Goal: Task Accomplishment & Management: Complete application form

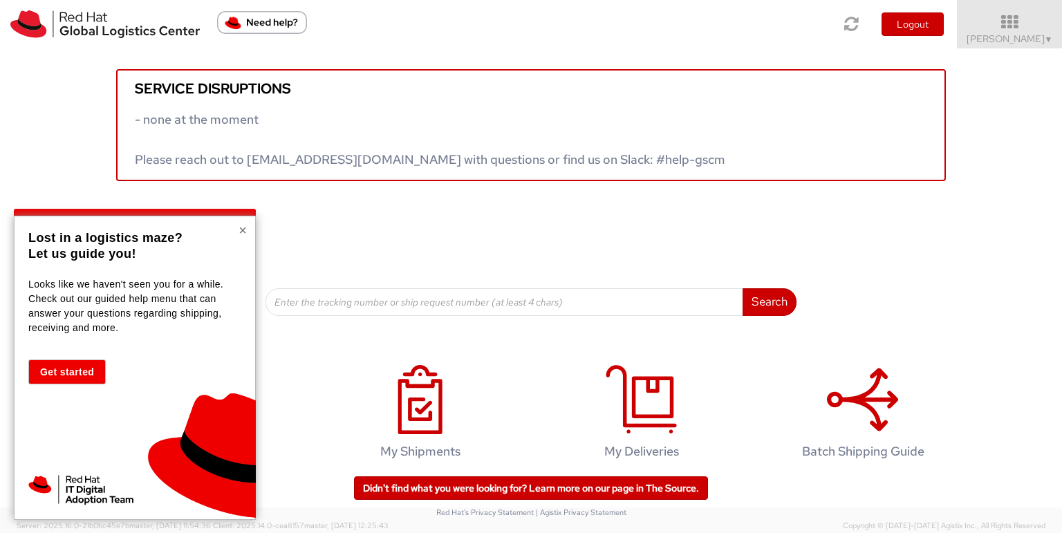
click at [242, 228] on button "×" at bounding box center [243, 230] width 8 height 14
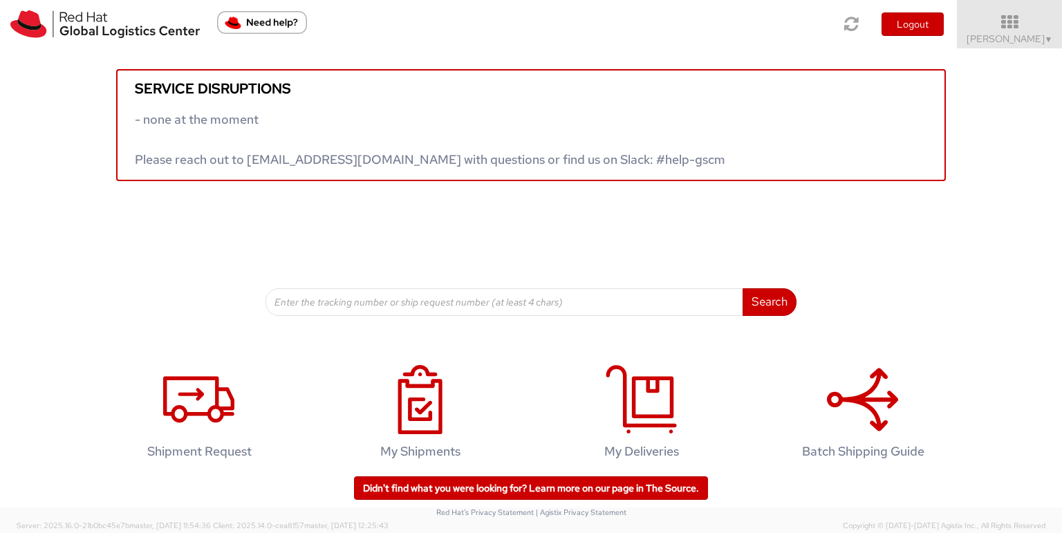
scroll to position [17, 0]
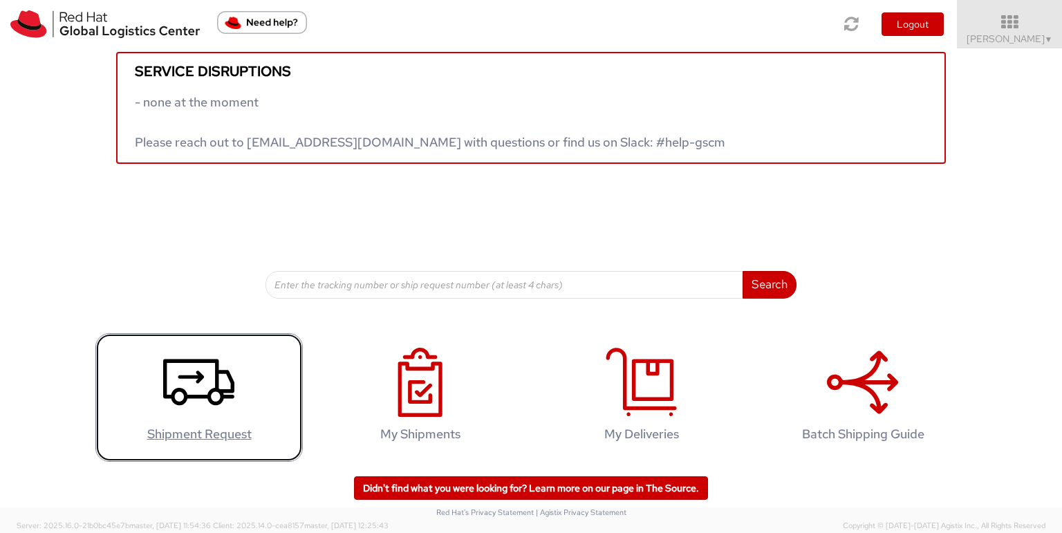
click at [228, 434] on h4 "Shipment Request" at bounding box center [199, 434] width 178 height 14
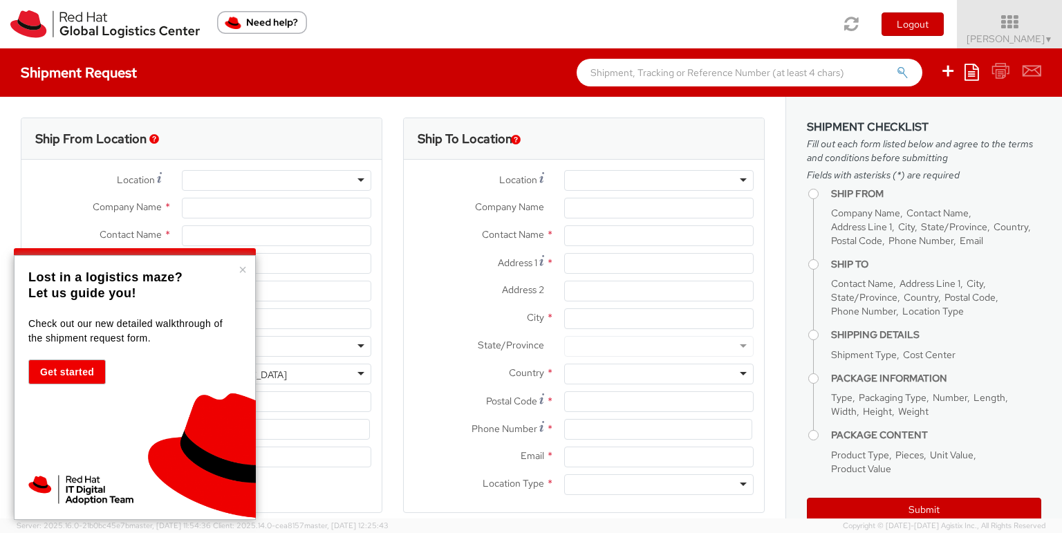
select select "446"
select select
click at [244, 268] on button "×" at bounding box center [243, 270] width 8 height 14
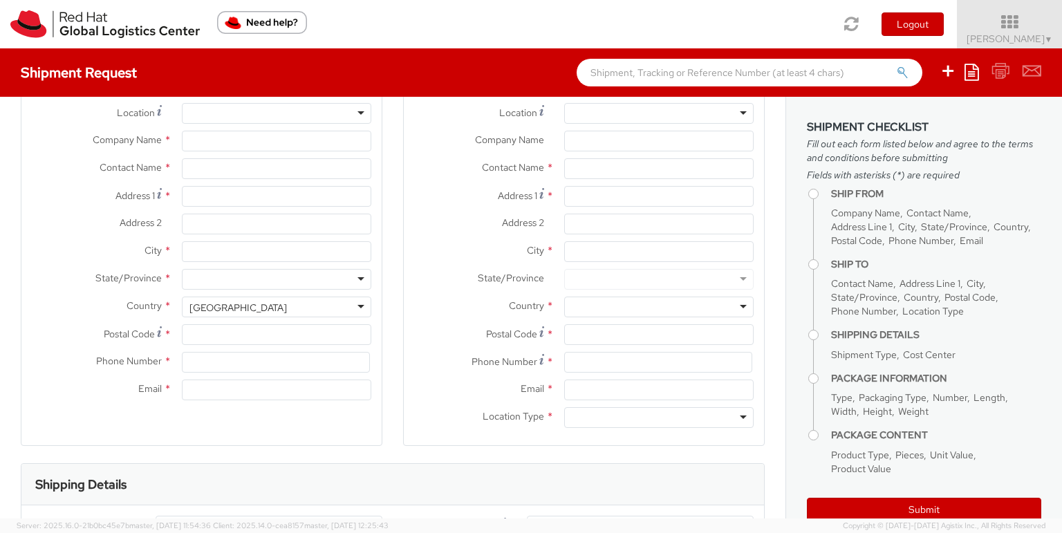
scroll to position [83, 0]
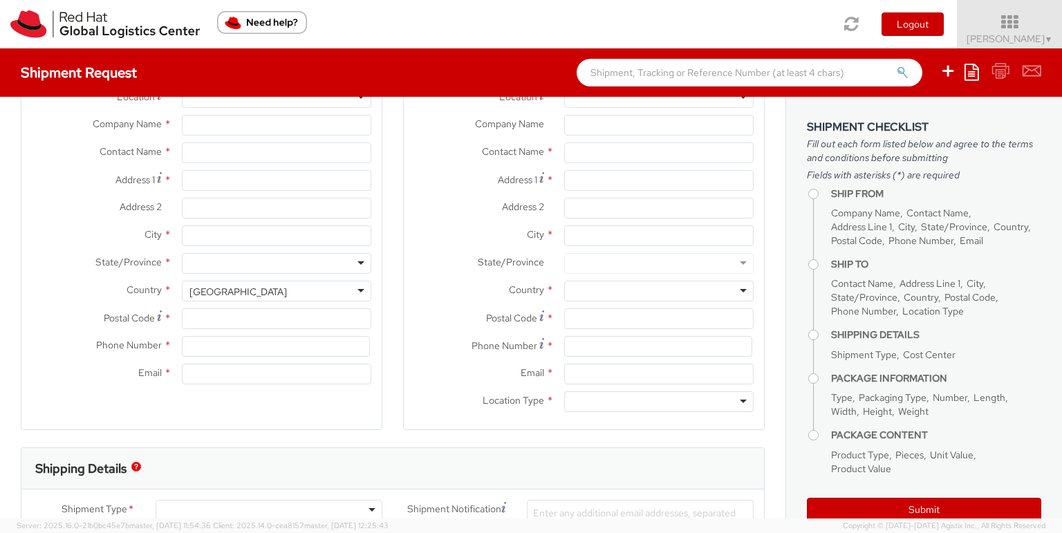
type input "Red Hat, S.L.U."
type input "Mariola Ramos"
type input "Torre de Cristal, Piso 17"
type input "Paseo de la Castellana 259C"
type input "MADRID"
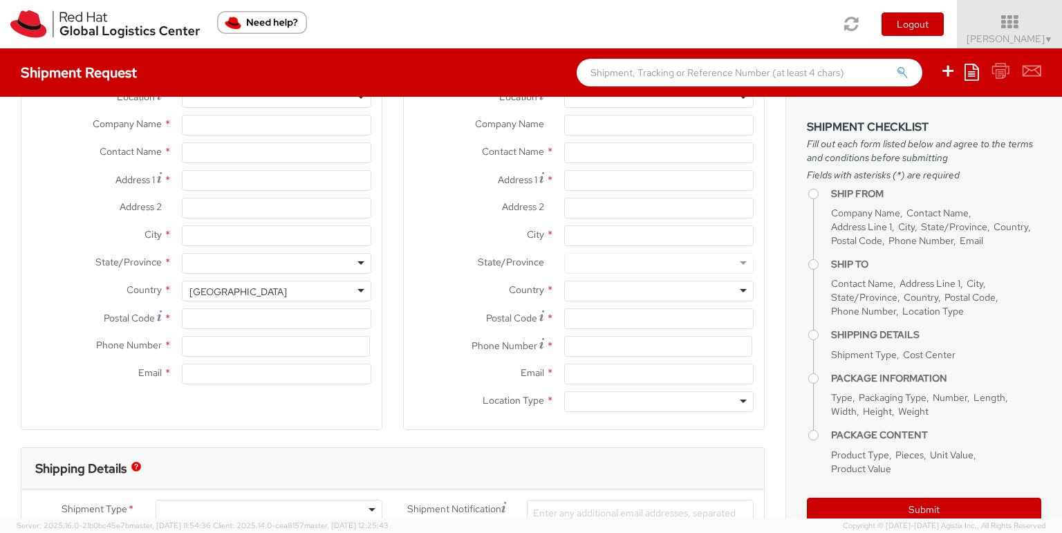
type input "28046"
type input "34 914 14 88 00"
type input "maramos@redhat.com"
select select "CM"
select select "KGS"
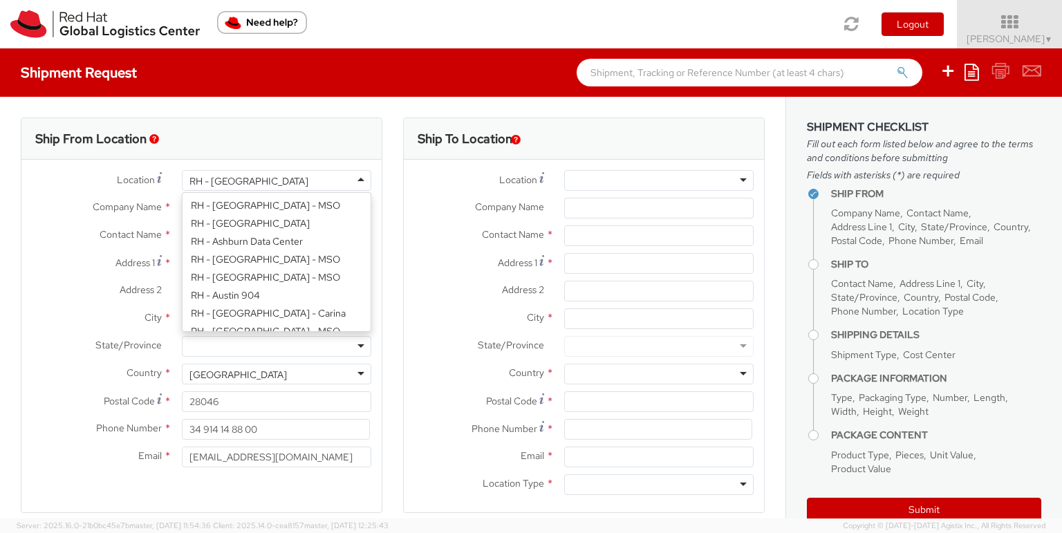
scroll to position [1167, 0]
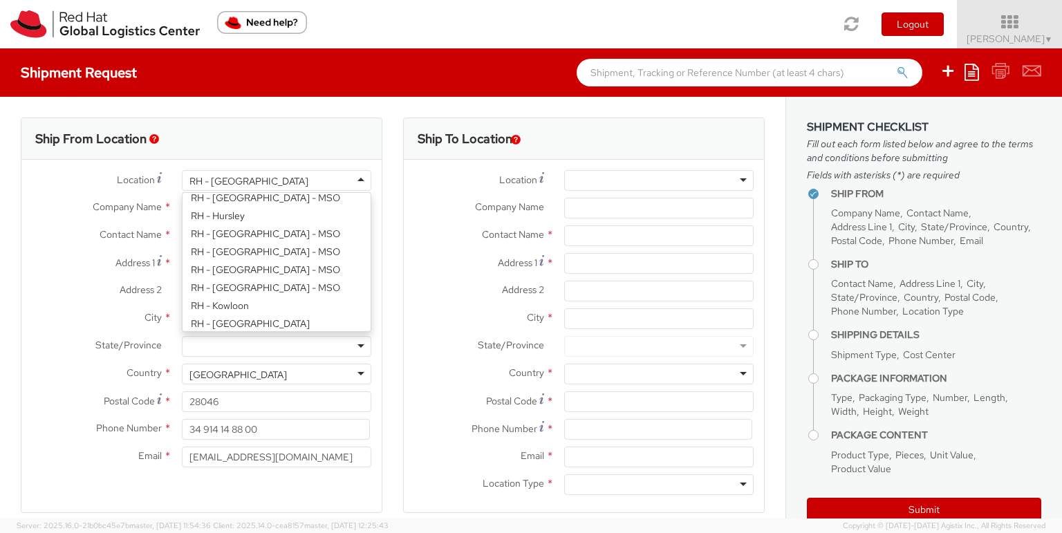
click at [356, 184] on div "RH - Madrid" at bounding box center [276, 180] width 189 height 21
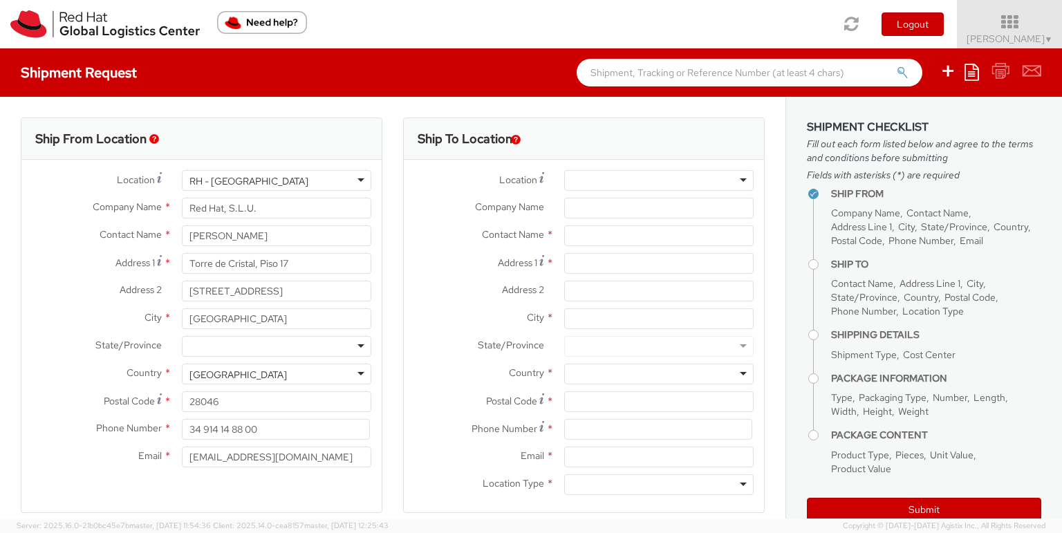
scroll to position [0, 0]
click at [289, 174] on div "RH - Madrid" at bounding box center [276, 180] width 189 height 21
click at [315, 179] on div "RH - Madrid" at bounding box center [276, 180] width 189 height 21
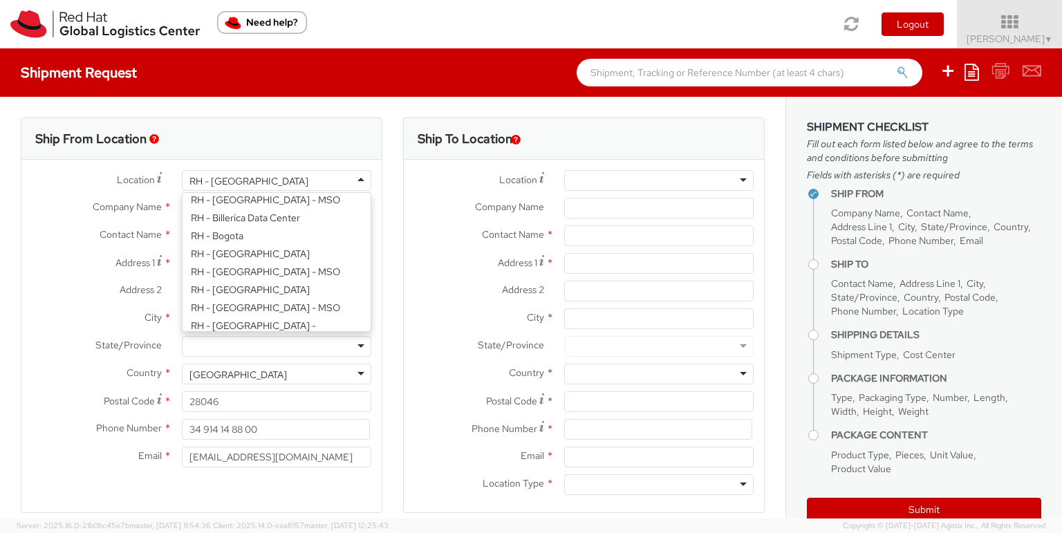
scroll to position [332, 0]
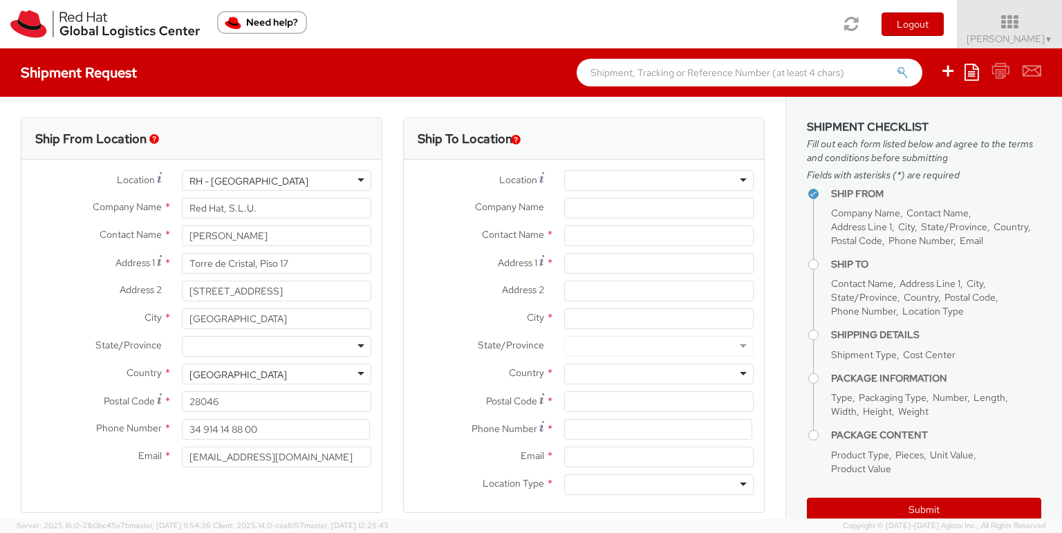
click at [149, 137] on div "Ship From Location" at bounding box center [201, 138] width 360 height 41
click at [153, 133] on div "Ship From Location" at bounding box center [201, 138] width 360 height 41
click at [152, 135] on img "button" at bounding box center [154, 139] width 10 height 10
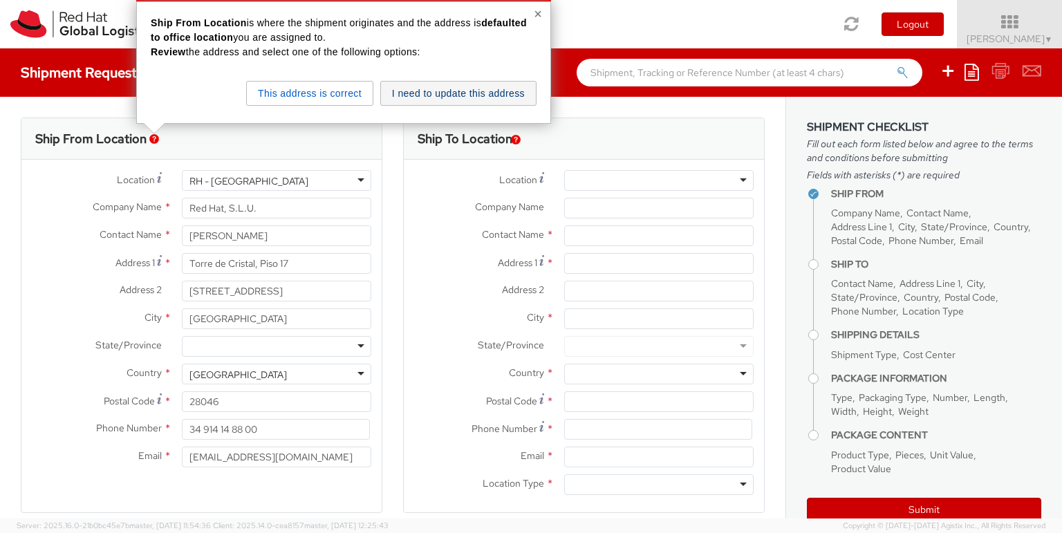
click at [439, 94] on button "I need to update this address" at bounding box center [458, 93] width 156 height 25
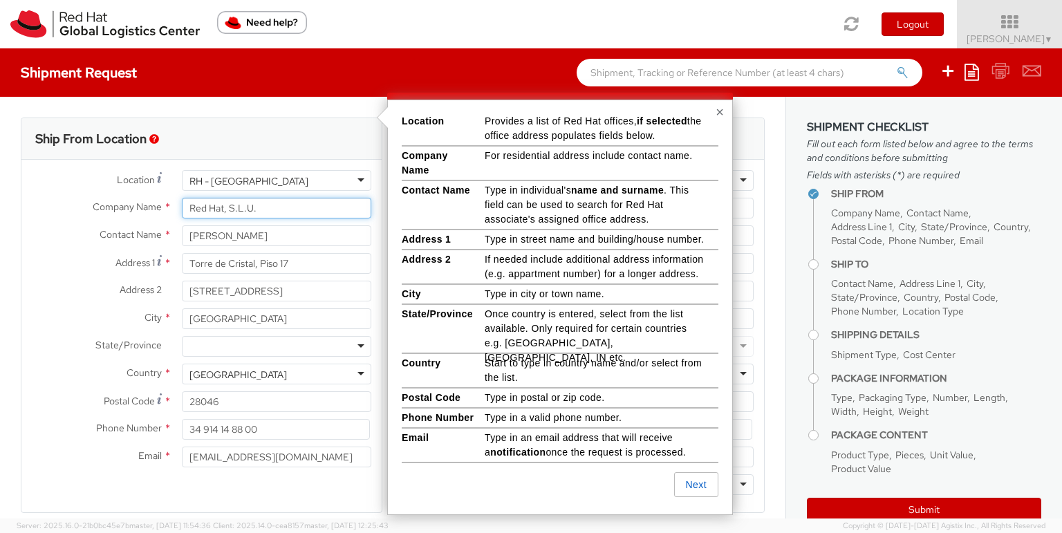
click at [272, 203] on input "Red Hat, S.L.U." at bounding box center [276, 208] width 189 height 21
drag, startPoint x: 290, startPoint y: 213, endPoint x: 128, endPoint y: 205, distance: 162.7
click at [128, 205] on div "Company Name * Red Hat, S.L.U." at bounding box center [201, 208] width 360 height 21
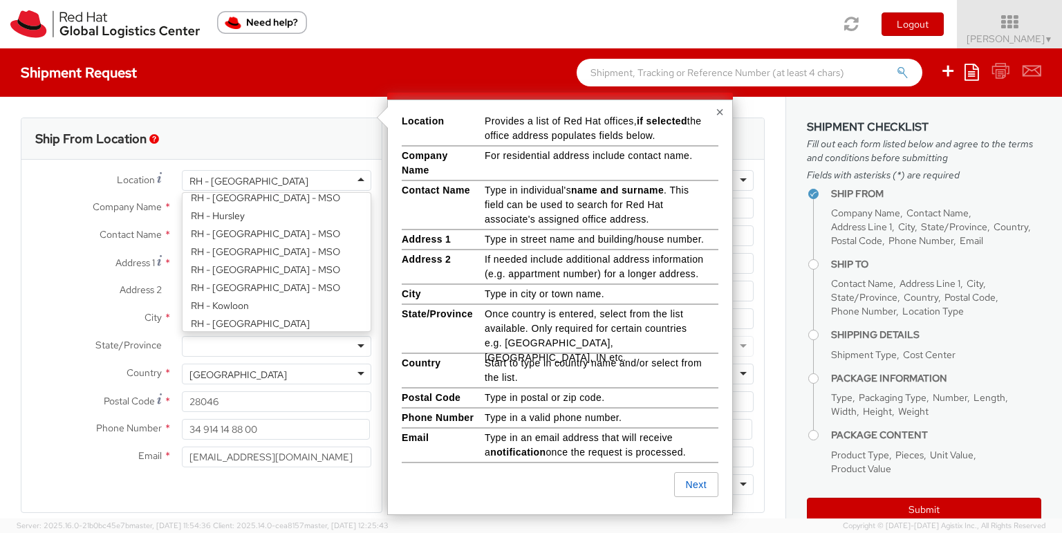
click at [204, 175] on div "RH - Madrid" at bounding box center [248, 181] width 119 height 14
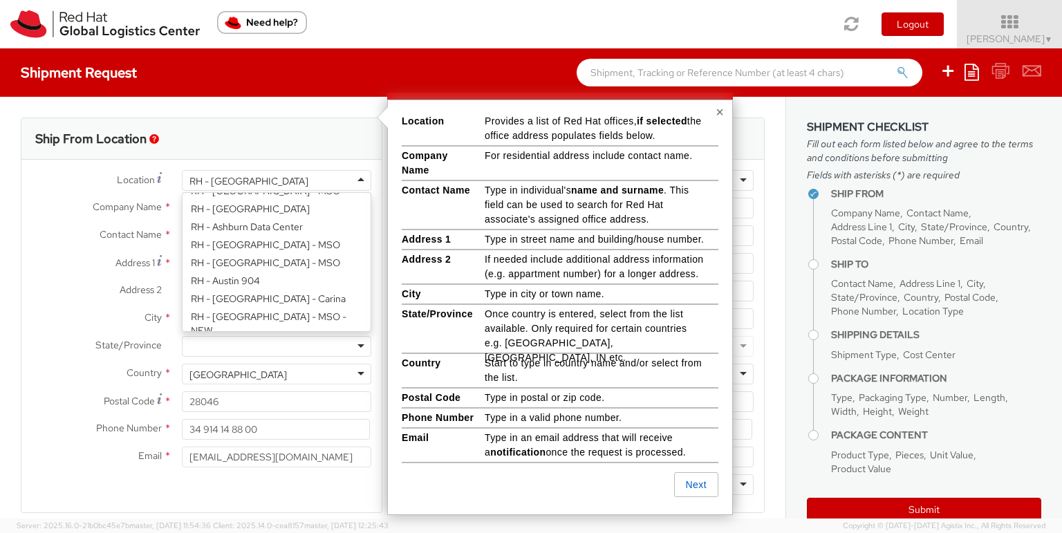
scroll to position [0, 0]
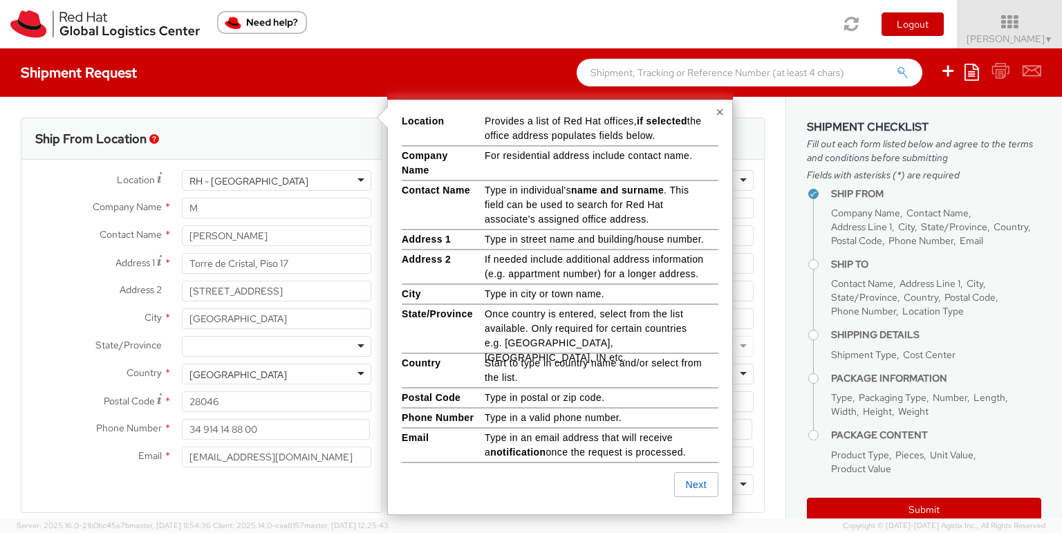
drag, startPoint x: 251, startPoint y: 180, endPoint x: 200, endPoint y: 174, distance: 51.6
click at [153, 166] on div "Location * RH - Madrid RH - Madrid RH - Amsterdam - MSO RH - Amsterdam Data Cen…" at bounding box center [201, 322] width 360 height 325
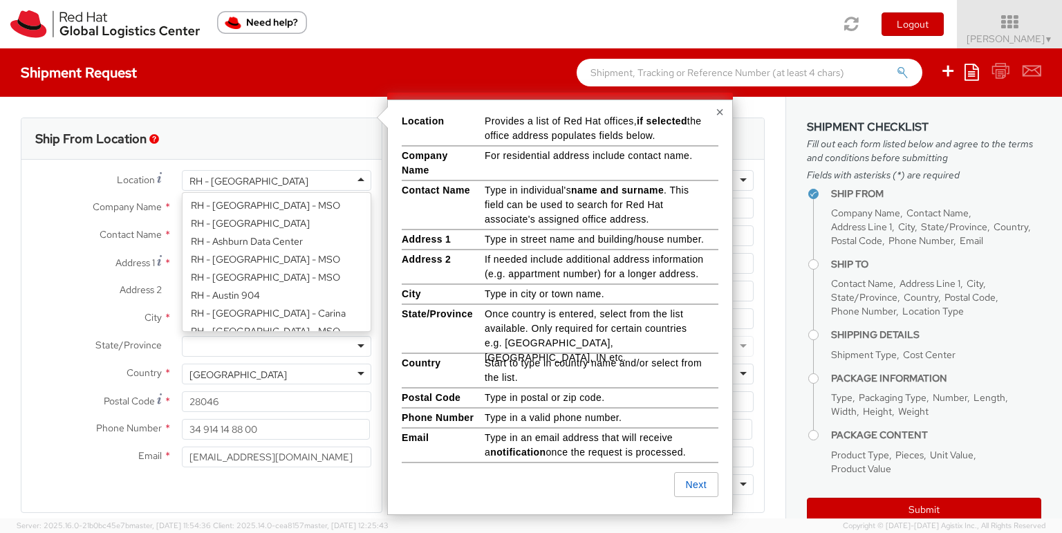
scroll to position [1167, 0]
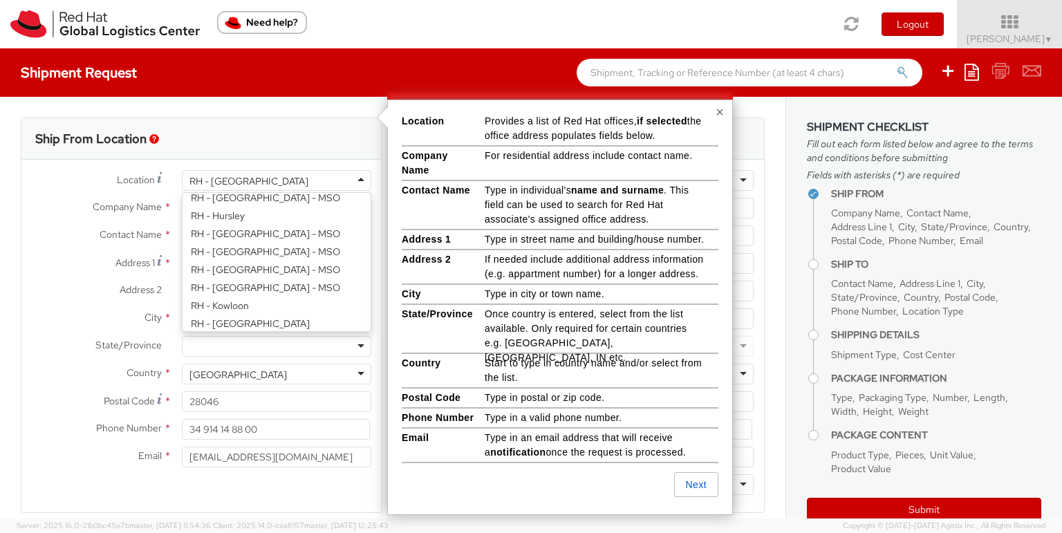
click at [255, 181] on div "RH - Madrid" at bounding box center [276, 180] width 189 height 21
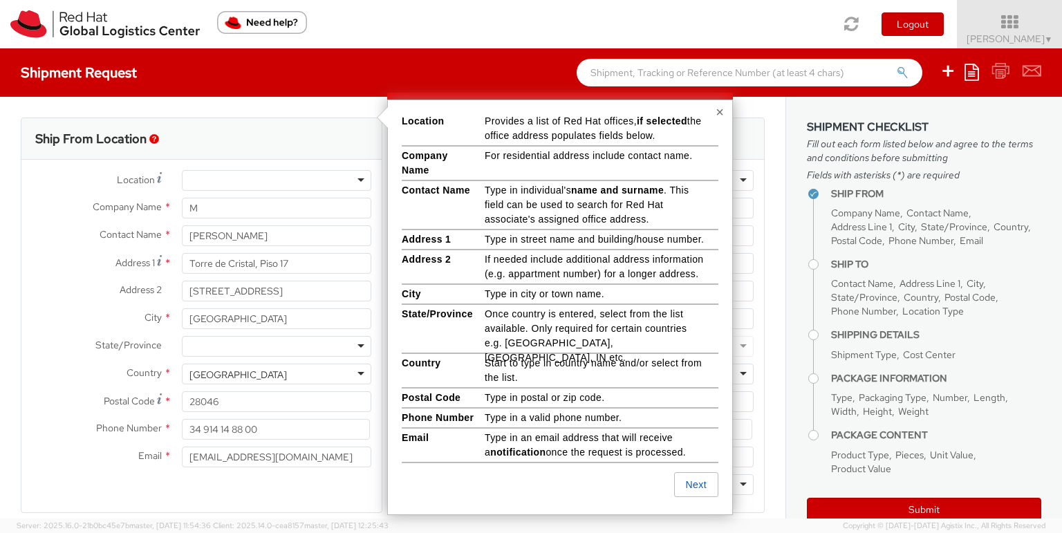
scroll to position [3, 0]
click at [275, 471] on div "Email * maramos@redhat.com" at bounding box center [201, 461] width 360 height 28
click at [241, 212] on input "M" at bounding box center [276, 208] width 189 height 21
drag, startPoint x: 288, startPoint y: 210, endPoint x: 149, endPoint y: 209, distance: 139.7
click at [149, 209] on div "Company Name * Maria de la O RAmos" at bounding box center [201, 208] width 360 height 21
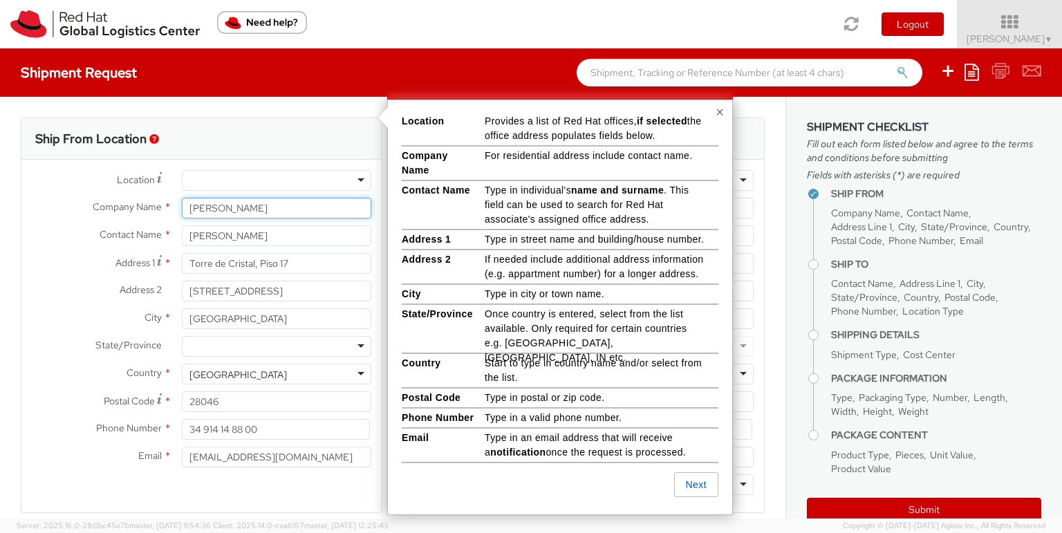
type input "Mariola Ramos"
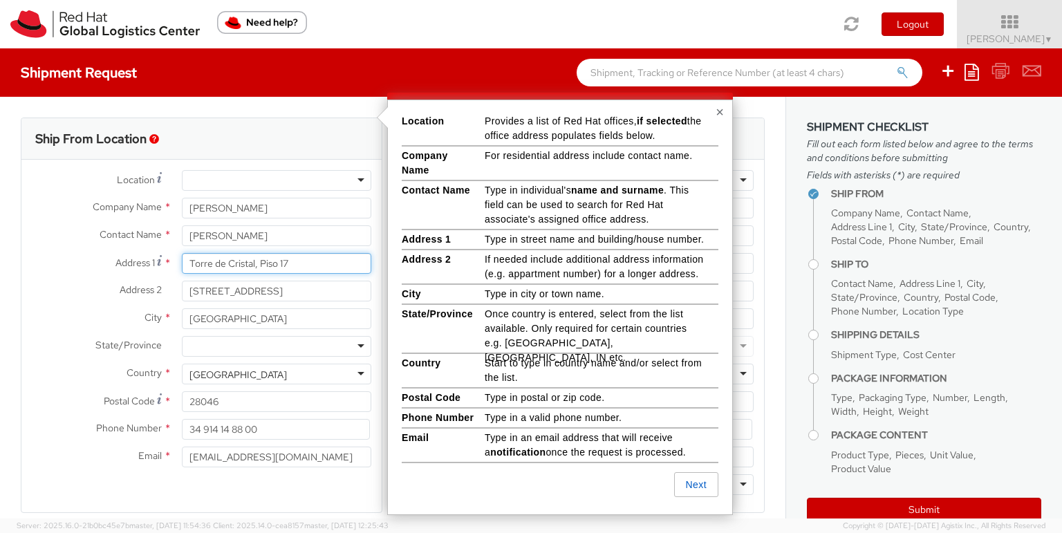
drag, startPoint x: 340, startPoint y: 261, endPoint x: 175, endPoint y: 262, distance: 164.6
click at [175, 262] on div "Torre de Cristal, Piso 17" at bounding box center [276, 263] width 210 height 21
click at [176, 262] on div "Calle Lituania 4" at bounding box center [276, 263] width 210 height 21
click at [269, 263] on input "Calle Lituania 4" at bounding box center [276, 263] width 189 height 21
click at [295, 252] on div "Contact Name * Mariola Ramos" at bounding box center [201, 239] width 360 height 28
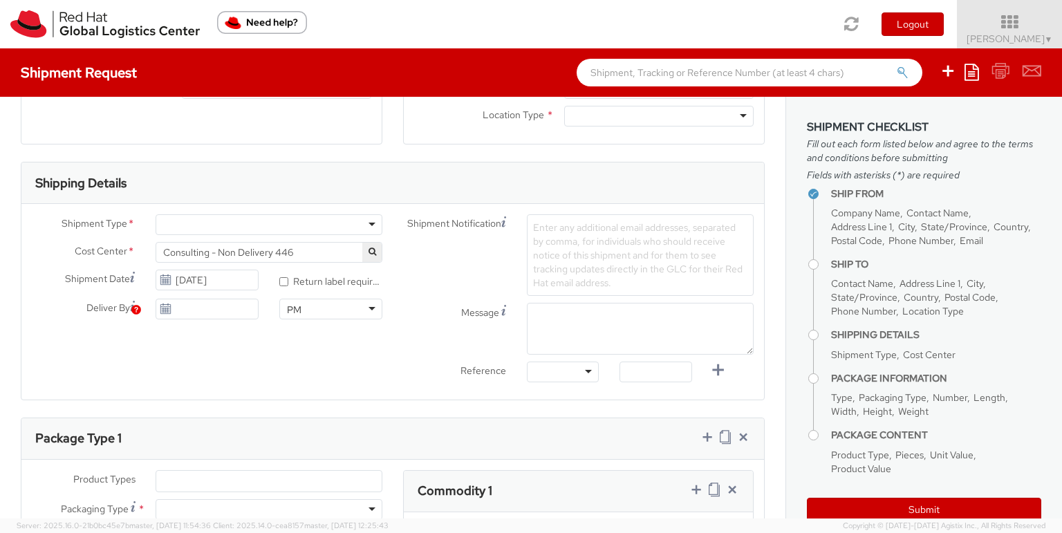
scroll to position [0, 0]
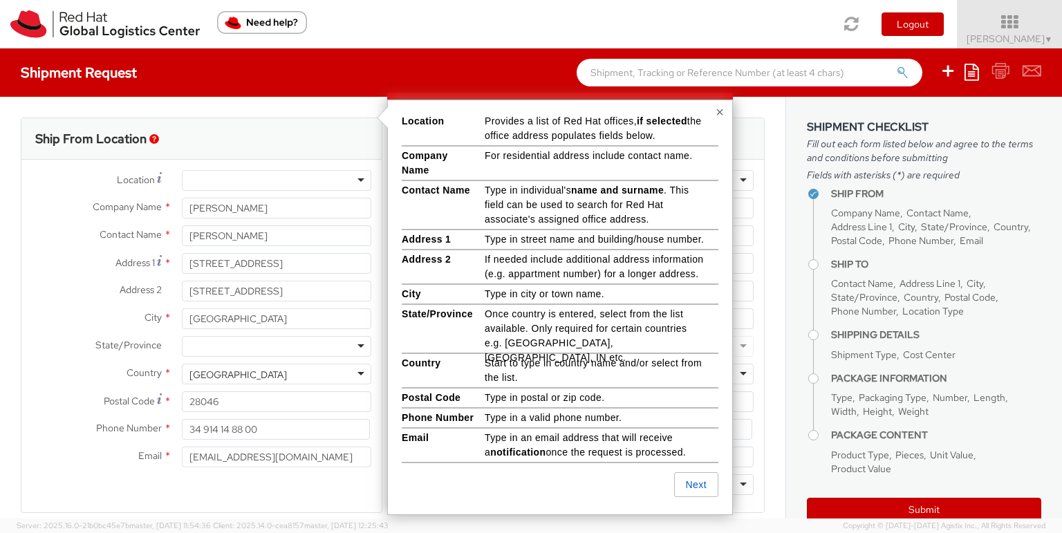
click at [281, 251] on div "Contact Name * Mariola Ramos" at bounding box center [201, 239] width 360 height 28
click at [274, 259] on input "Calle Lituania 4" at bounding box center [276, 263] width 189 height 21
type input "Calle Lituania 4, 6 D"
drag, startPoint x: 328, startPoint y: 290, endPoint x: 137, endPoint y: 269, distance: 192.1
click at [137, 269] on div "Location * RH - Amsterdam - MSO RH - Amsterdam Data Center RH - Ashburn Data Ce…" at bounding box center [201, 322] width 360 height 304
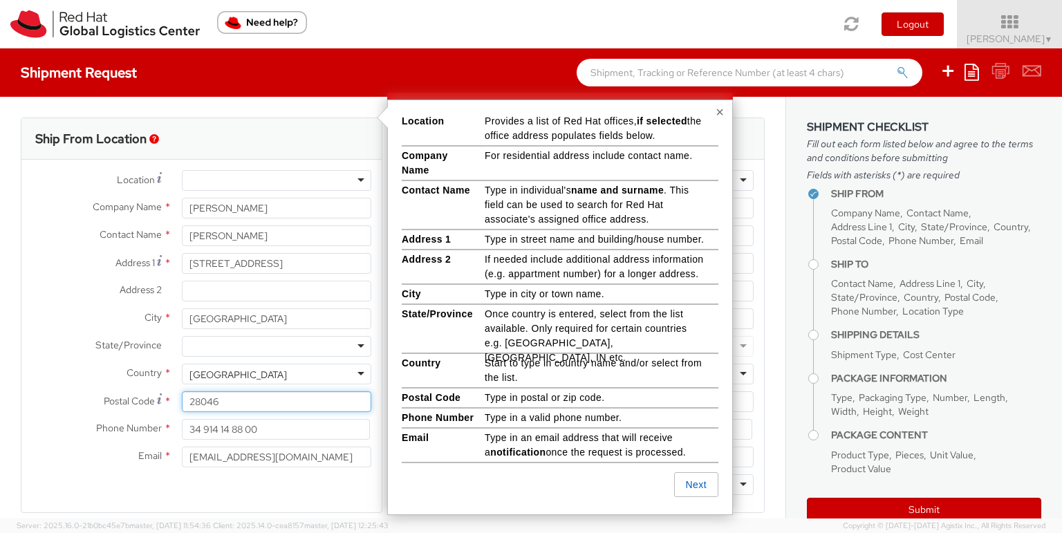
drag, startPoint x: 228, startPoint y: 403, endPoint x: 206, endPoint y: 400, distance: 21.6
click at [206, 400] on input "28046" at bounding box center [276, 401] width 189 height 21
type input "28030"
click at [218, 434] on input "34 914 14 88 00" at bounding box center [276, 429] width 188 height 21
click at [327, 422] on input "34 914 14 88 00" at bounding box center [276, 429] width 188 height 21
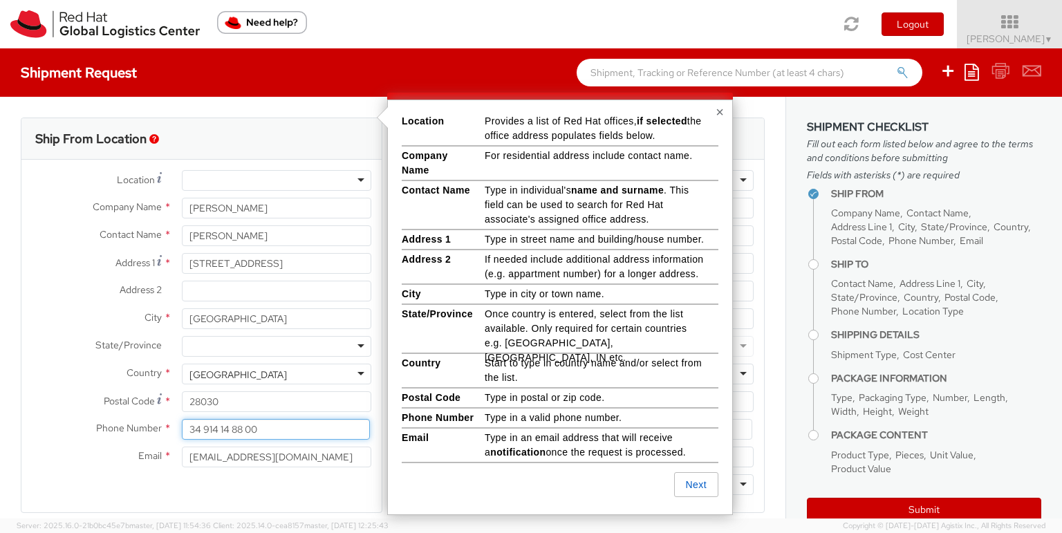
drag, startPoint x: 322, startPoint y: 432, endPoint x: 202, endPoint y: 427, distance: 119.7
click at [201, 426] on input "34 914 14 88 00" at bounding box center [276, 429] width 188 height 21
type input "34 606634306"
drag, startPoint x: 297, startPoint y: 463, endPoint x: 59, endPoint y: 464, distance: 237.9
click at [62, 454] on div "Email * maramos@redhat.com" at bounding box center [201, 457] width 360 height 21
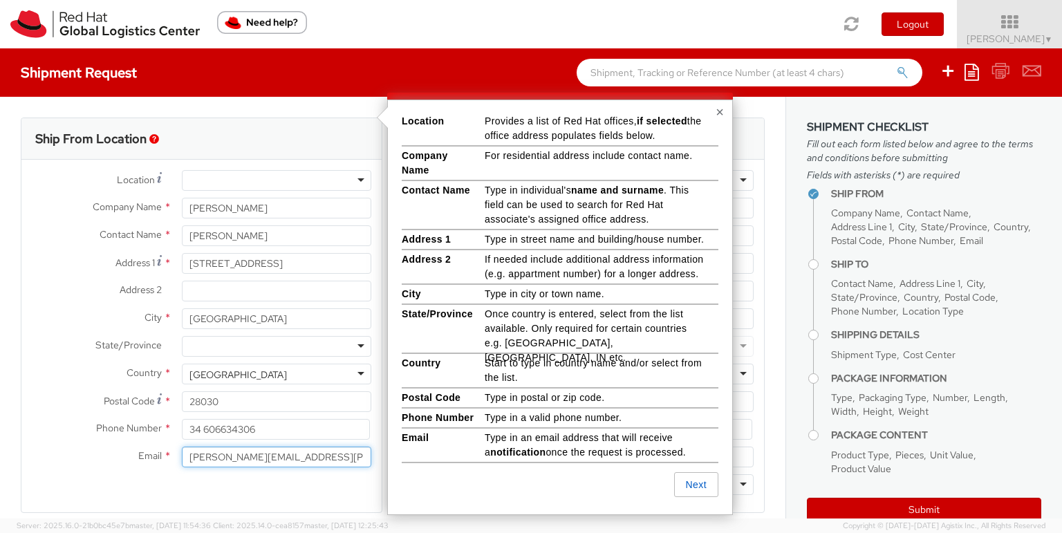
type input "ramos.mariola@gmail.com"
click at [77, 488] on div "Ship From Location Location * RH - Amsterdam - MSO RH - Amsterdam Data Center R…" at bounding box center [202, 316] width 362 height 396
click at [711, 485] on button "Next" at bounding box center [696, 484] width 44 height 25
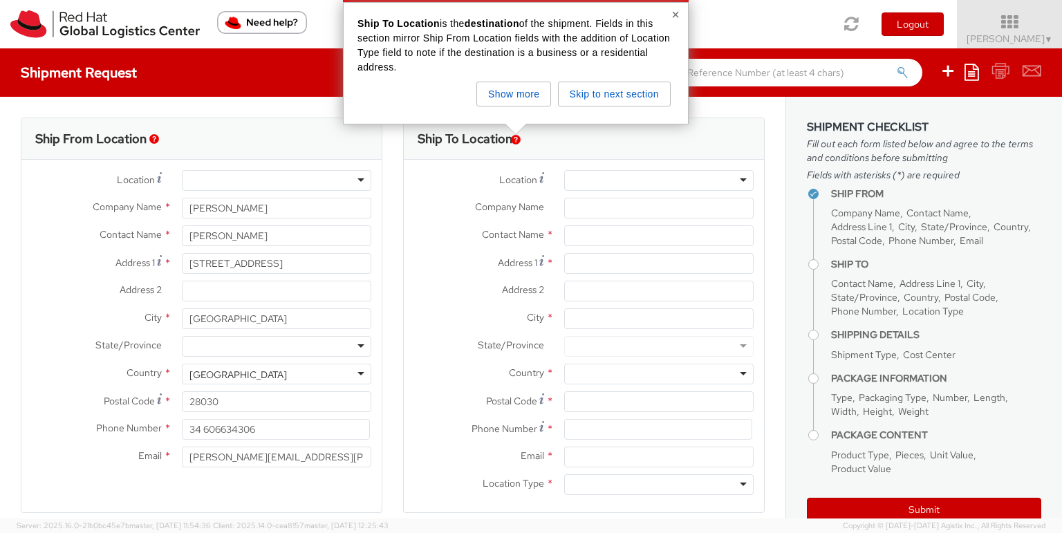
click at [609, 181] on div at bounding box center [658, 180] width 189 height 21
click at [617, 185] on div at bounding box center [658, 180] width 189 height 21
paste input "RH - Brno - Tech Park Brno - B"
type input "RH - Brno - Tech Park Brno - B"
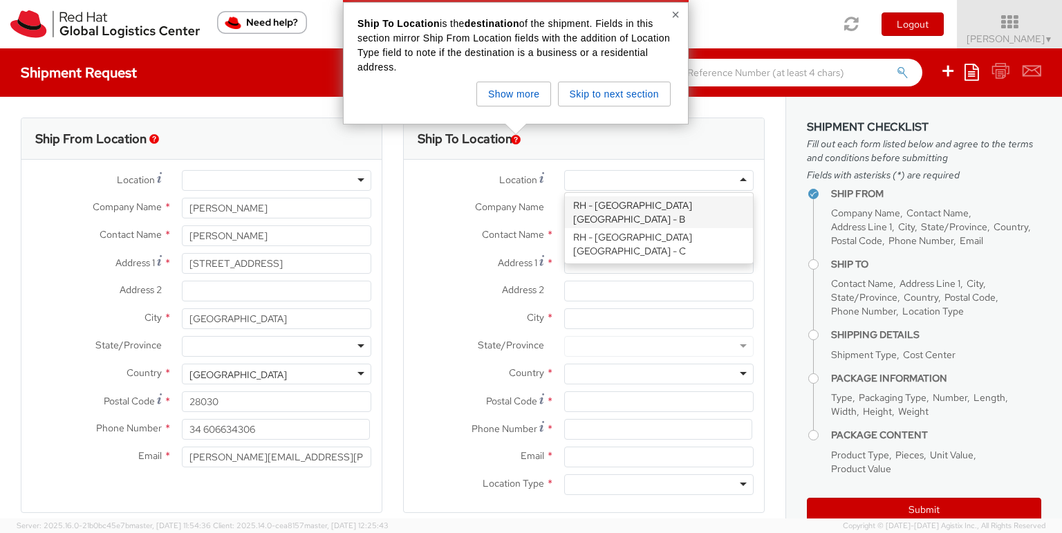
type input "Red Hat Czech s.r.o."
type input "Purkynova 647/111"
type input "BRNO"
type input "621 00"
type input "420 532 294 555"
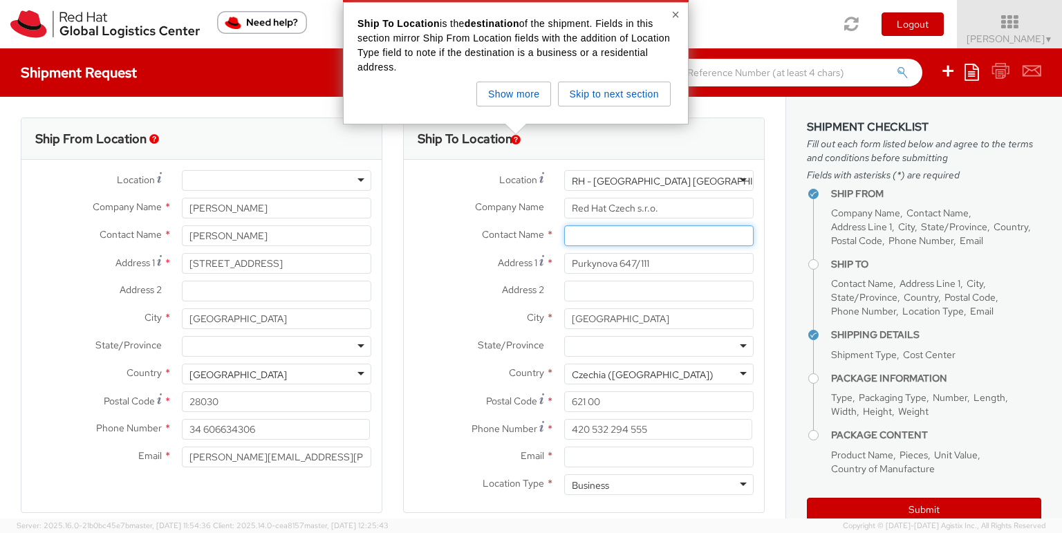
click at [604, 238] on input "text" at bounding box center [658, 235] width 189 height 21
paste input "Attn: Red Hat IT - Endpoint Systems"
type input "Attn: Red Hat IT - Endpoint Systems"
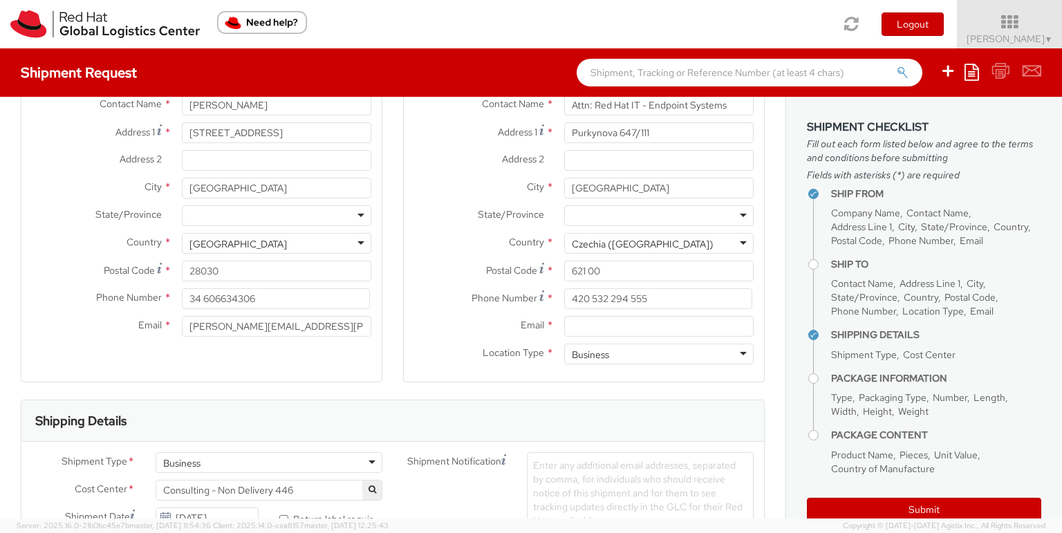
scroll to position [166, 0]
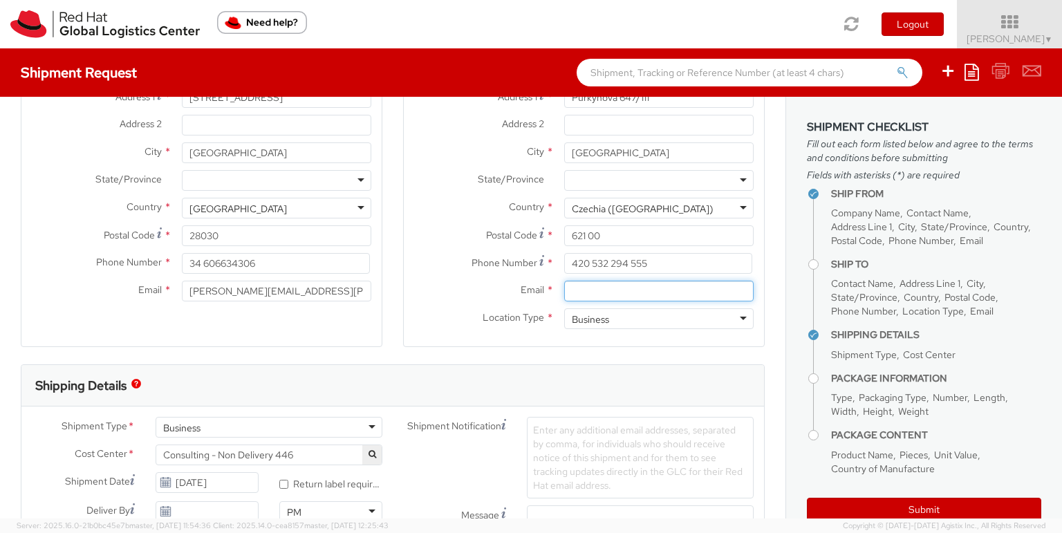
click at [614, 288] on input "Email *" at bounding box center [658, 291] width 189 height 21
click at [577, 288] on input "Email *" at bounding box center [658, 291] width 189 height 21
paste input "laptop-return@redhat.com"
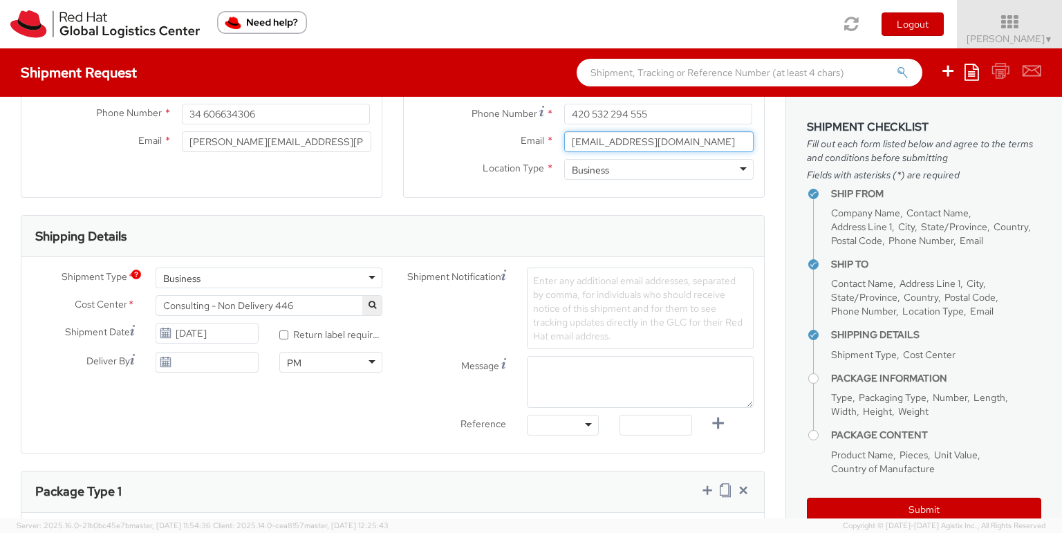
scroll to position [332, 0]
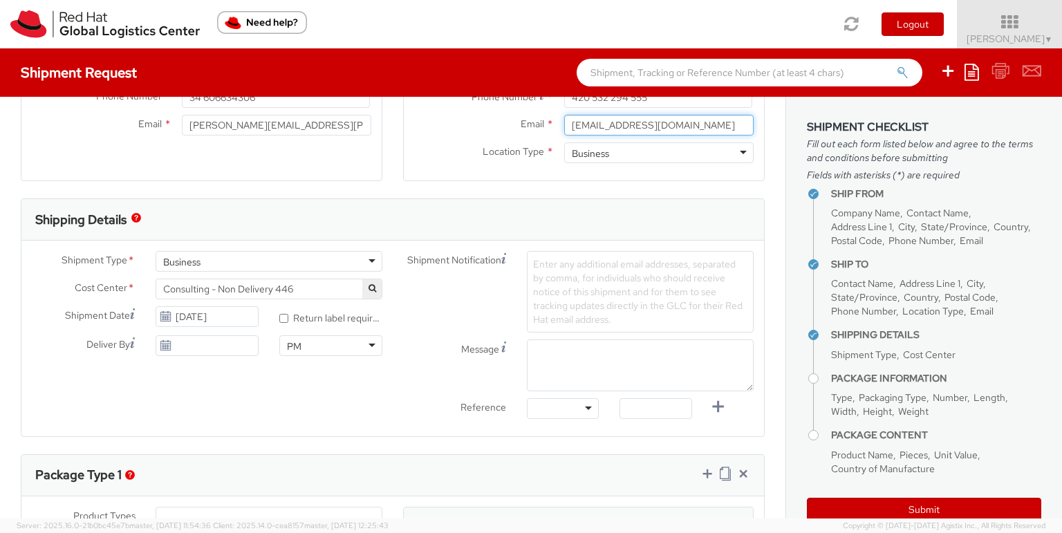
type input "laptop-return@redhat.com"
click at [368, 293] on button "button" at bounding box center [371, 288] width 19 height 19
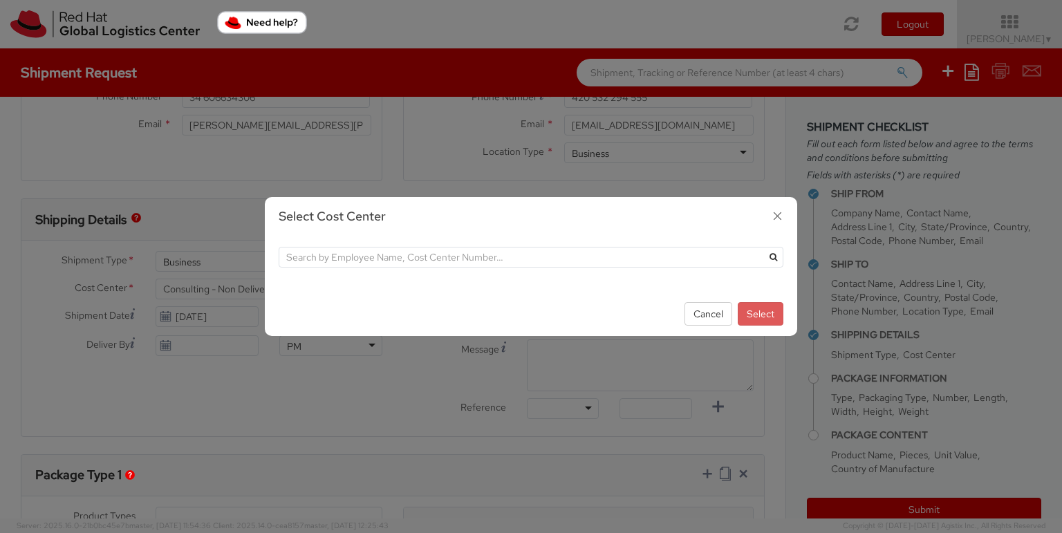
click at [779, 218] on icon "button" at bounding box center [778, 216] width 20 height 20
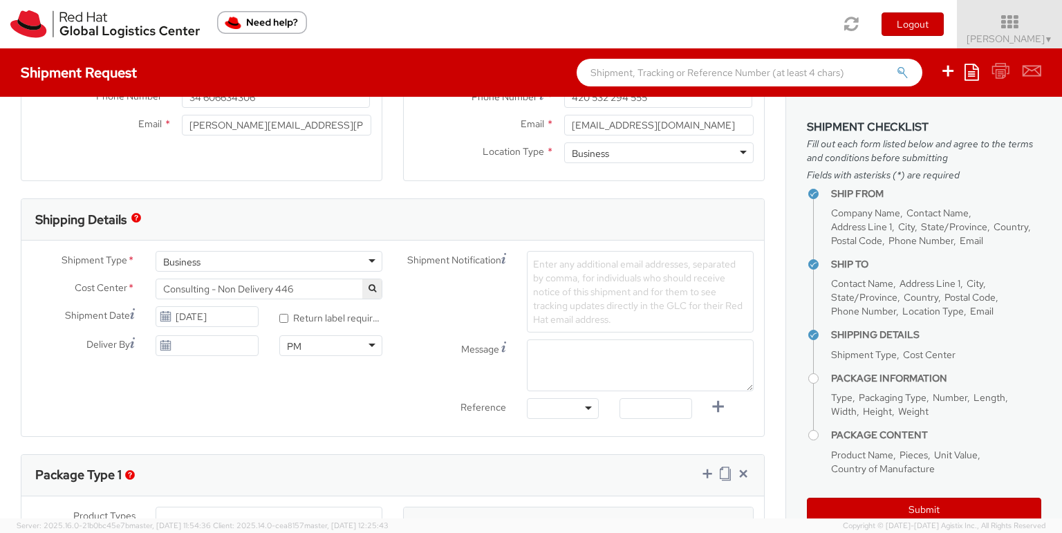
click at [369, 286] on icon "button" at bounding box center [373, 288] width 8 height 8
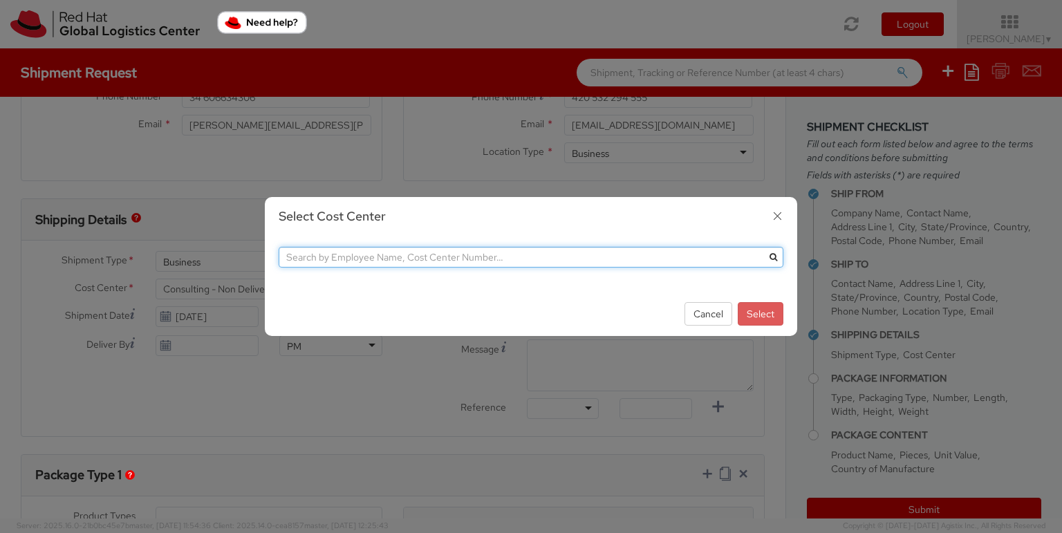
click at [389, 261] on input "text" at bounding box center [531, 257] width 505 height 21
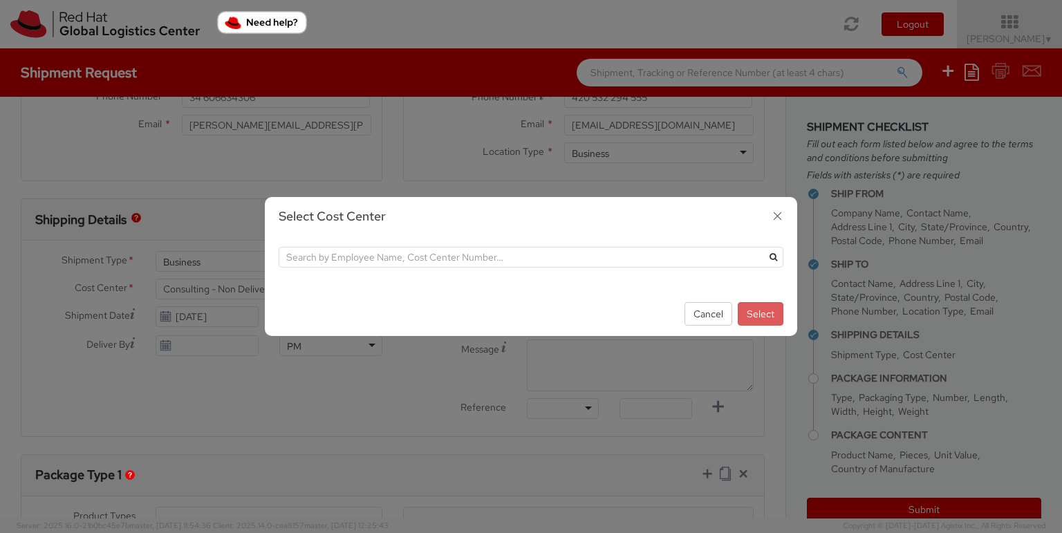
click at [248, 288] on div "Select Cost Center Cancel Select" at bounding box center [531, 266] width 1062 height 533
click at [705, 313] on button "Cancel" at bounding box center [709, 314] width 48 height 24
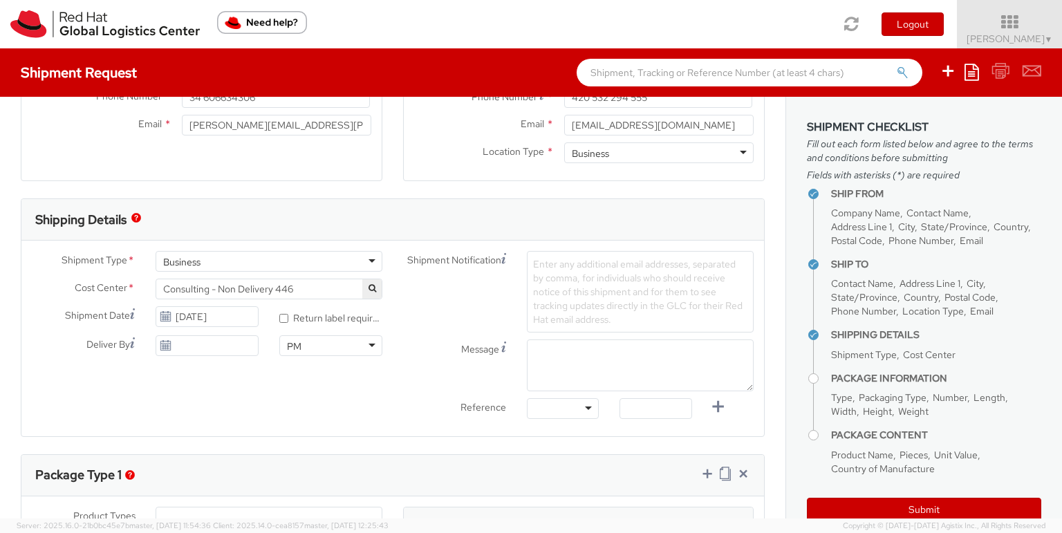
click at [369, 290] on icon "button" at bounding box center [373, 288] width 8 height 8
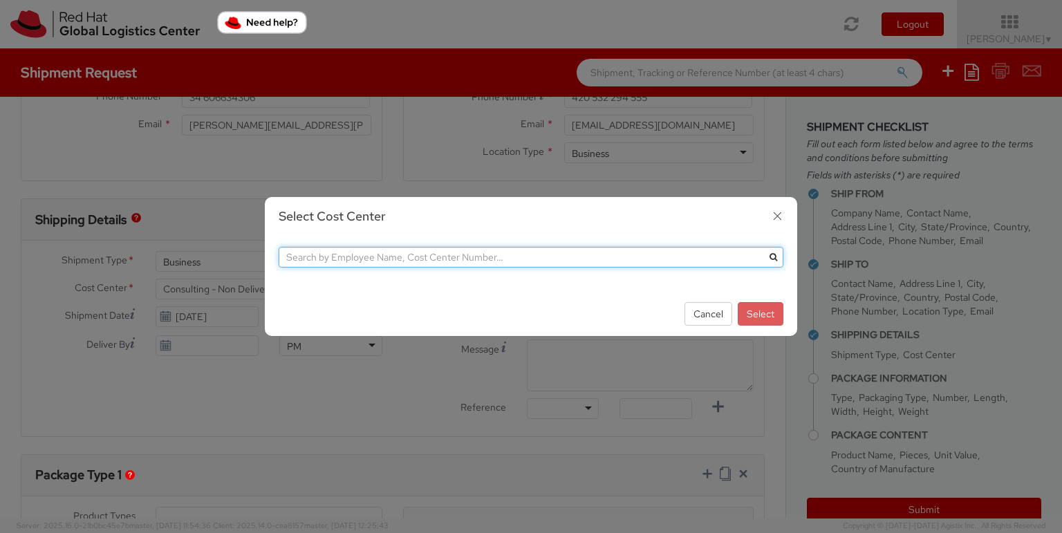
click at [398, 250] on input "text" at bounding box center [531, 257] width 505 height 21
drag, startPoint x: 324, startPoint y: 262, endPoint x: 236, endPoint y: 242, distance: 89.4
click at [236, 242] on div "Select Cost Center IT Cancel Select" at bounding box center [531, 266] width 1062 height 533
paste input "Fixed Assets and Contracts 850"
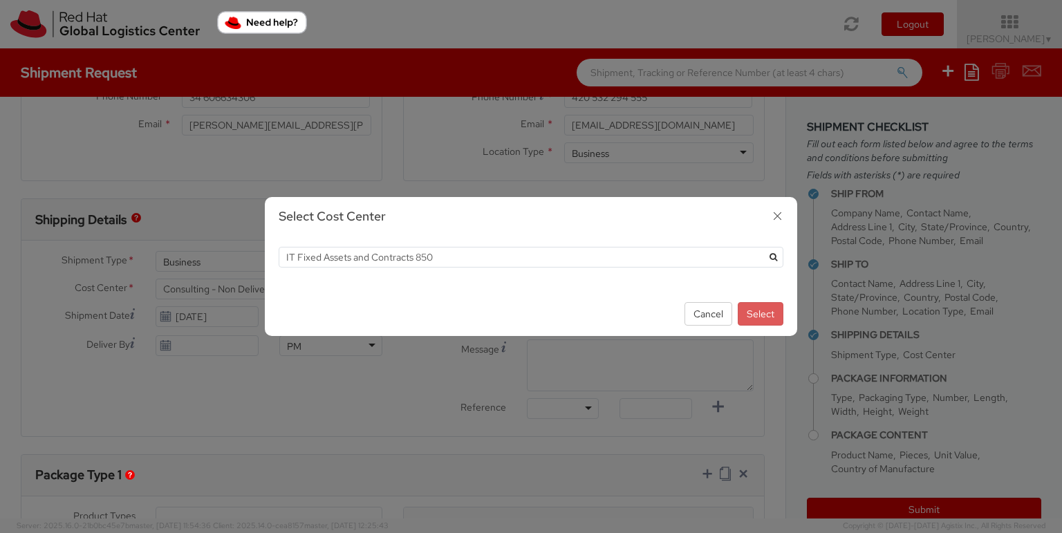
click at [770, 259] on icon "submit" at bounding box center [774, 257] width 8 height 8
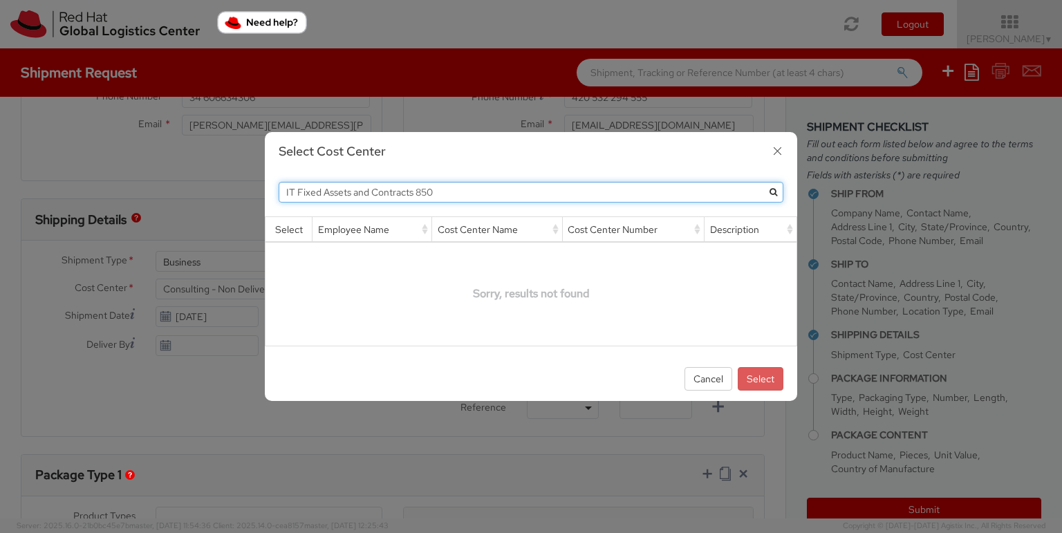
click at [472, 189] on input "IT Fixed Assets and Contracts 850" at bounding box center [531, 192] width 505 height 21
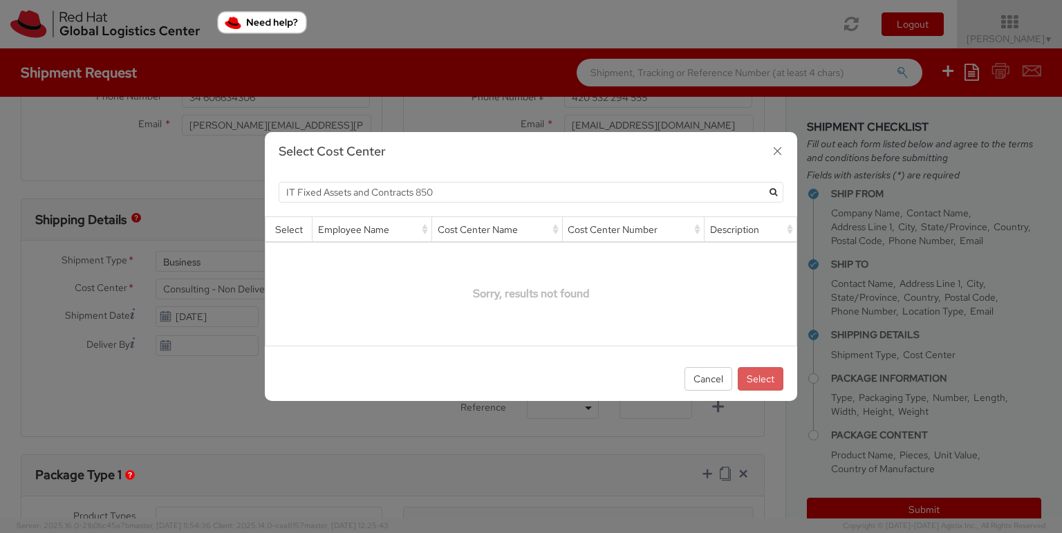
click at [770, 192] on icon "submit" at bounding box center [774, 192] width 8 height 8
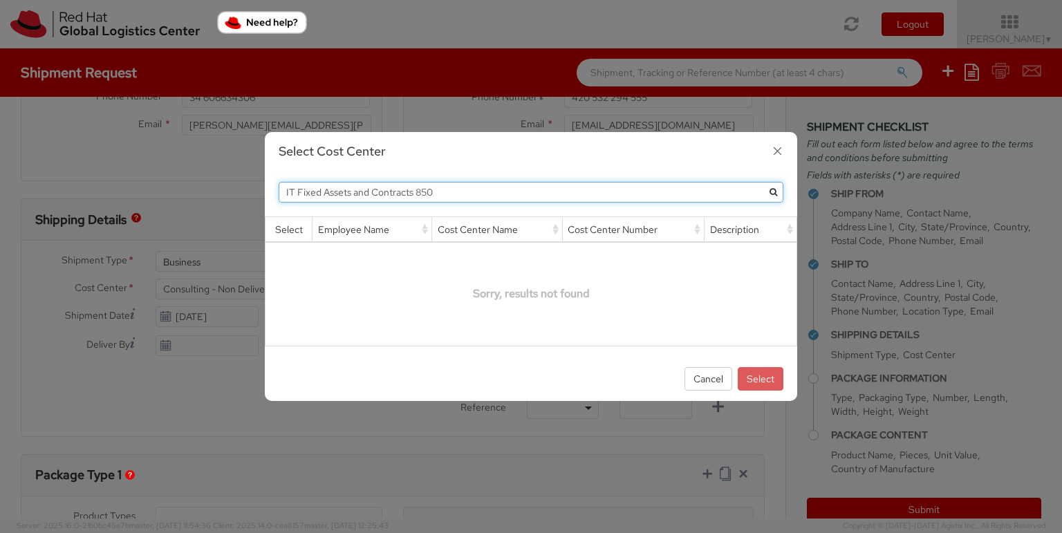
click at [530, 194] on input "IT Fixed Assets and Contracts 850" at bounding box center [531, 192] width 505 height 21
click at [763, 182] on button "submit" at bounding box center [773, 192] width 21 height 21
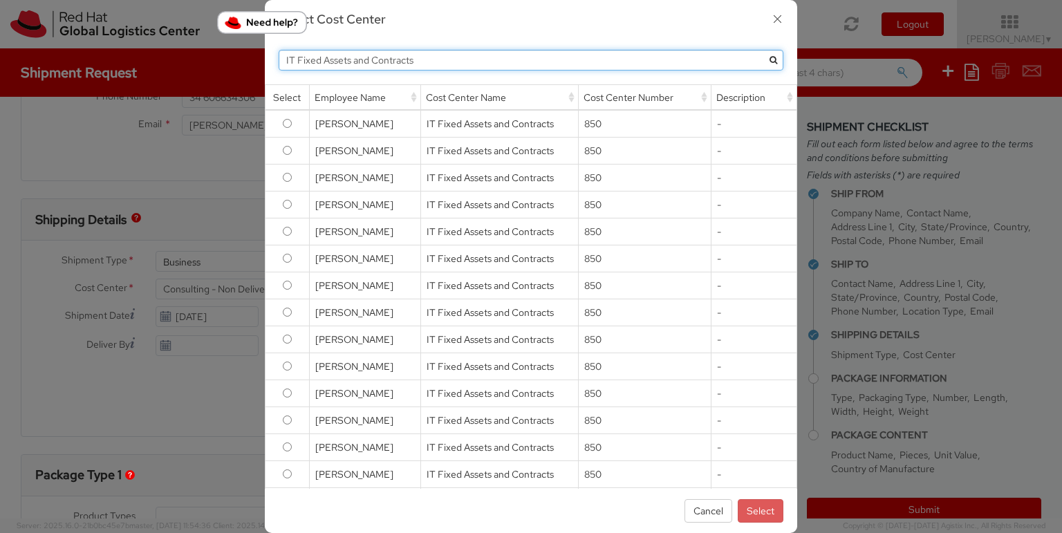
click at [429, 63] on input "IT Fixed Assets and Contracts" at bounding box center [531, 60] width 505 height 21
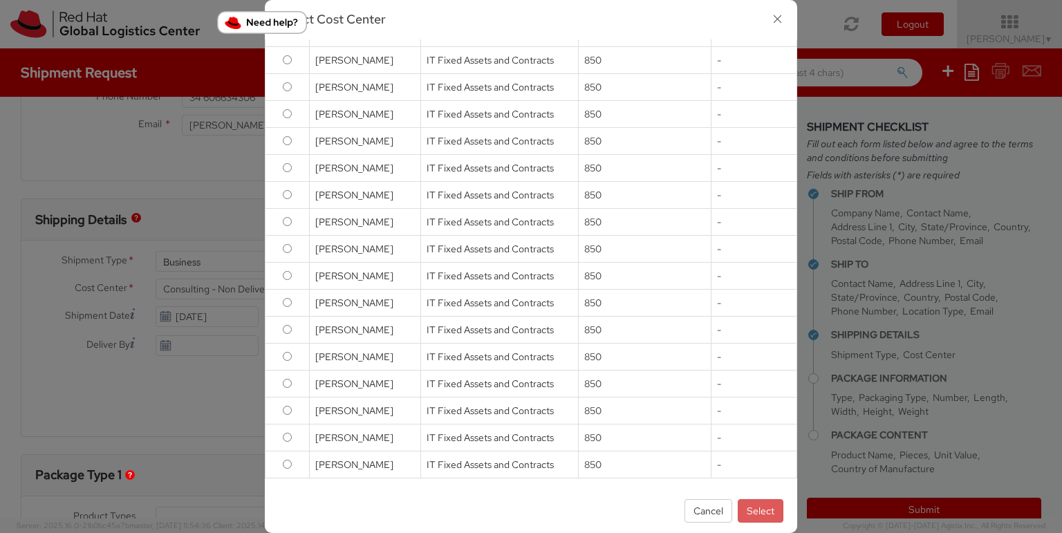
scroll to position [0, 0]
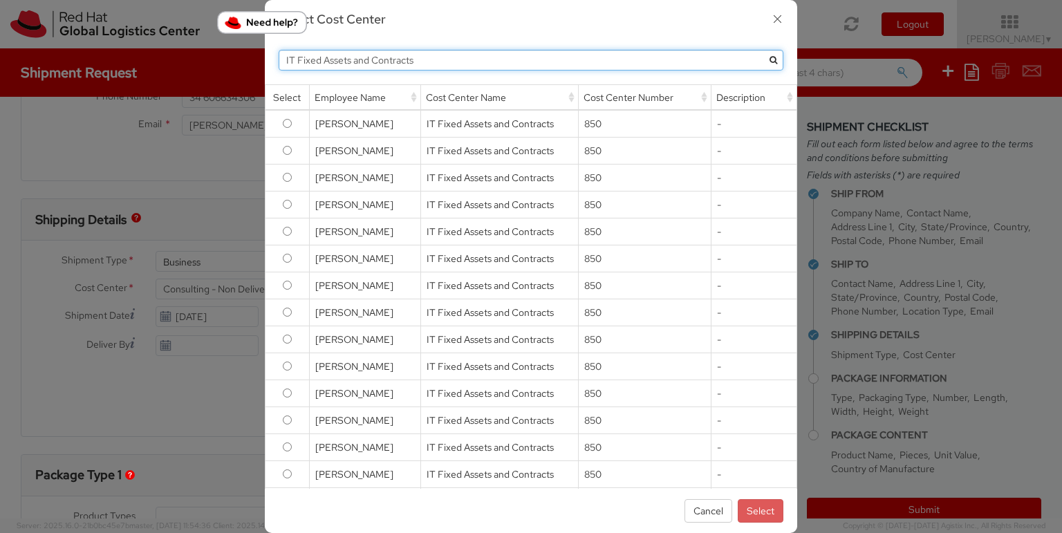
click at [558, 57] on input "IT Fixed Assets and Contracts" at bounding box center [531, 60] width 505 height 21
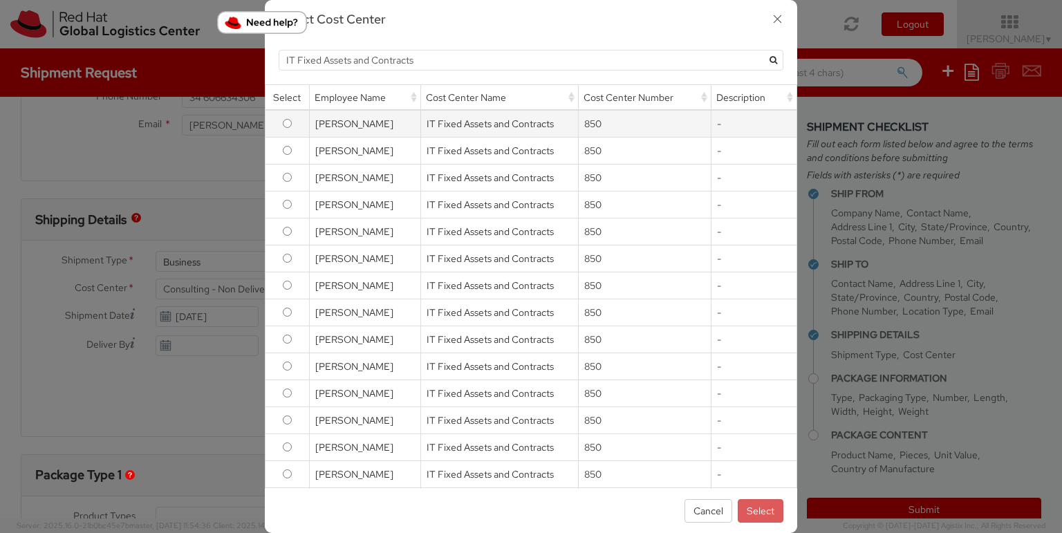
click at [618, 129] on td "850" at bounding box center [644, 124] width 133 height 28
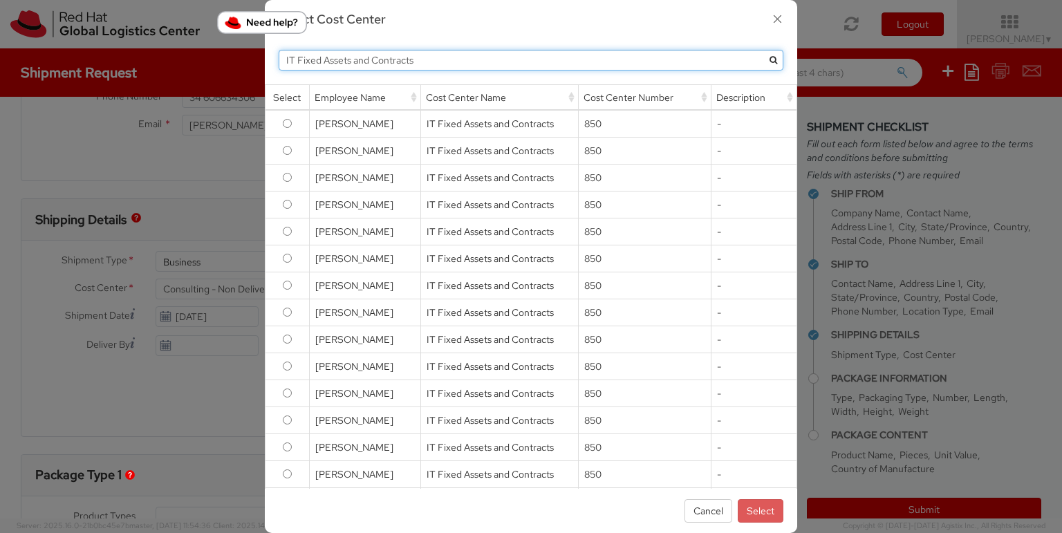
click at [446, 62] on input "IT Fixed Assets and Contracts" at bounding box center [531, 60] width 505 height 21
click at [763, 50] on button "submit" at bounding box center [773, 60] width 21 height 21
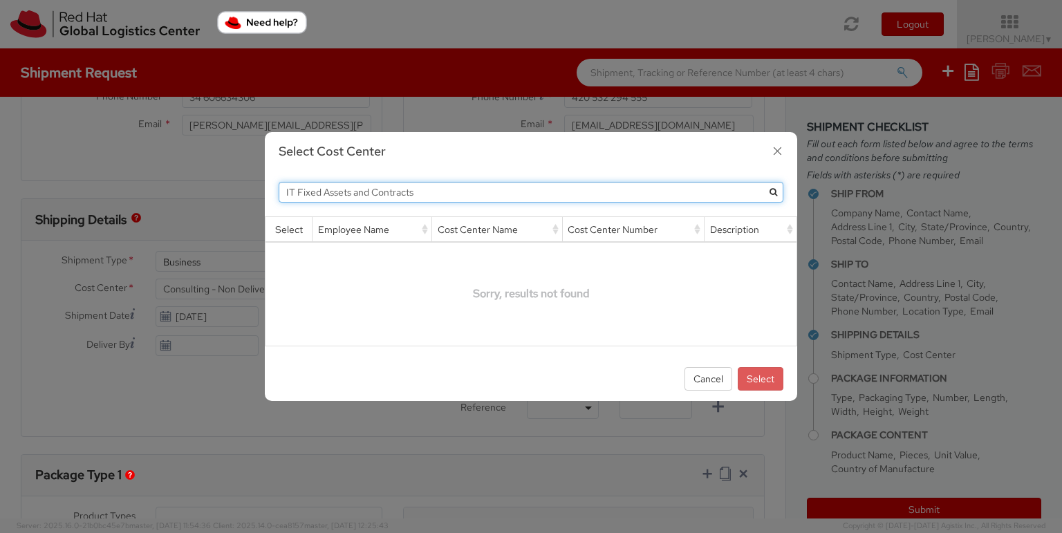
type input "IT Fixed Assets and Contracts"
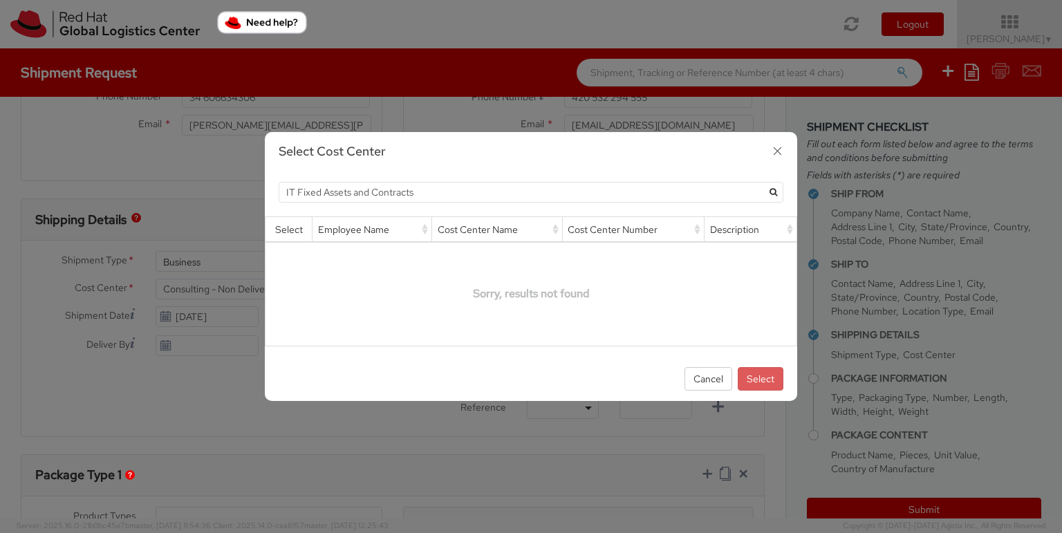
click at [773, 194] on icon "submit" at bounding box center [774, 192] width 8 height 8
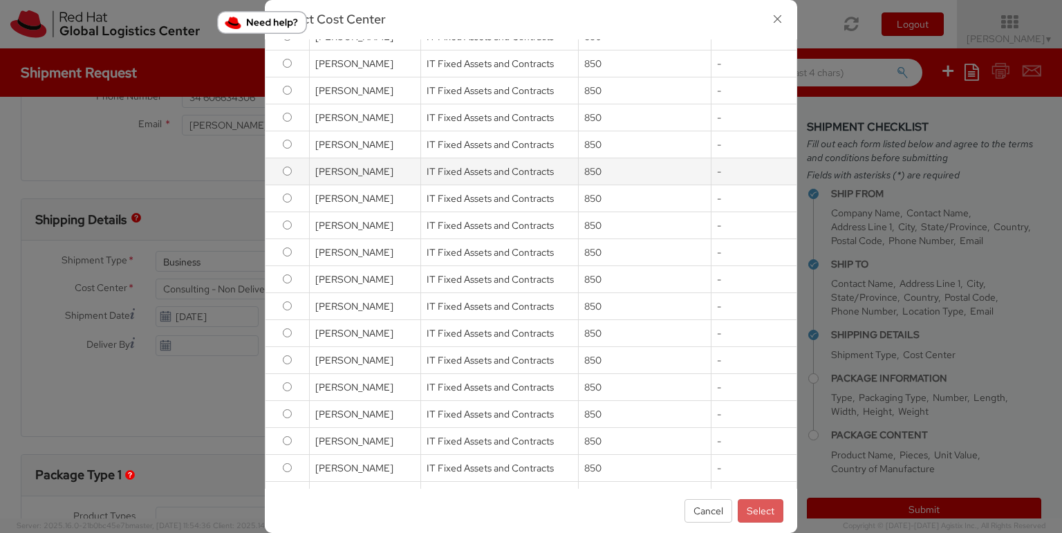
scroll to position [249, 0]
click at [712, 512] on button "Cancel" at bounding box center [709, 511] width 48 height 24
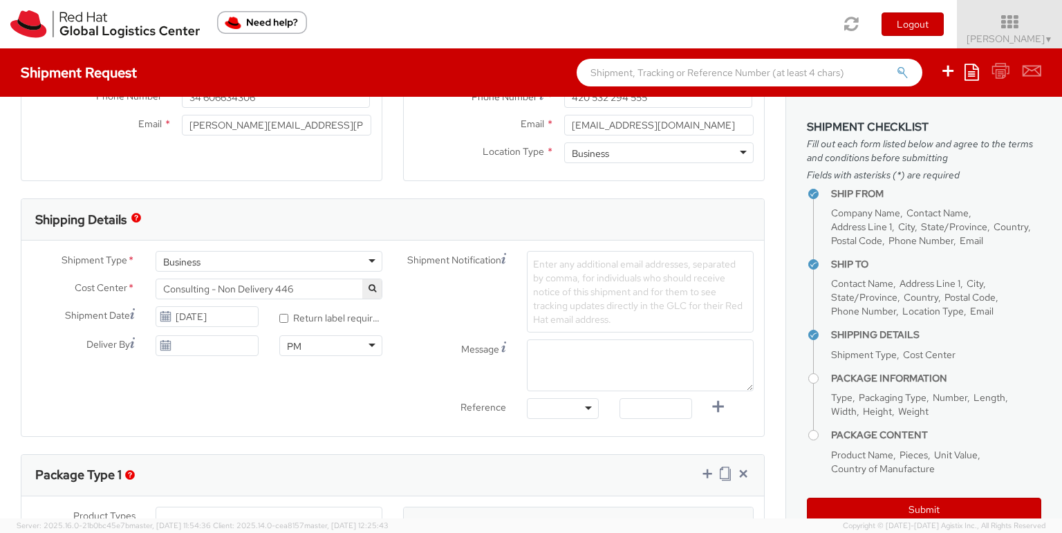
click at [331, 288] on span "Consulting - Non Delivery 446" at bounding box center [269, 289] width 212 height 12
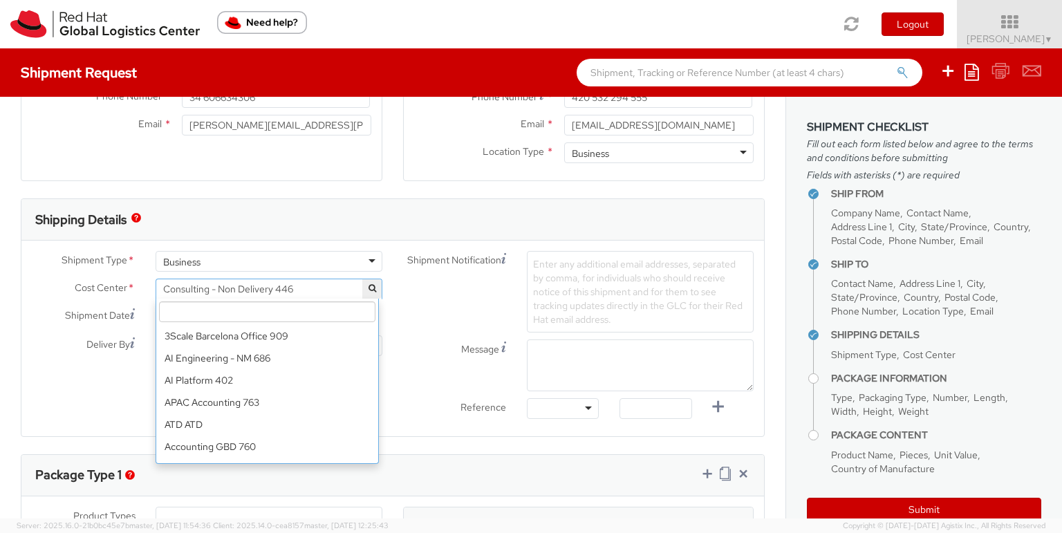
scroll to position [3527, 0]
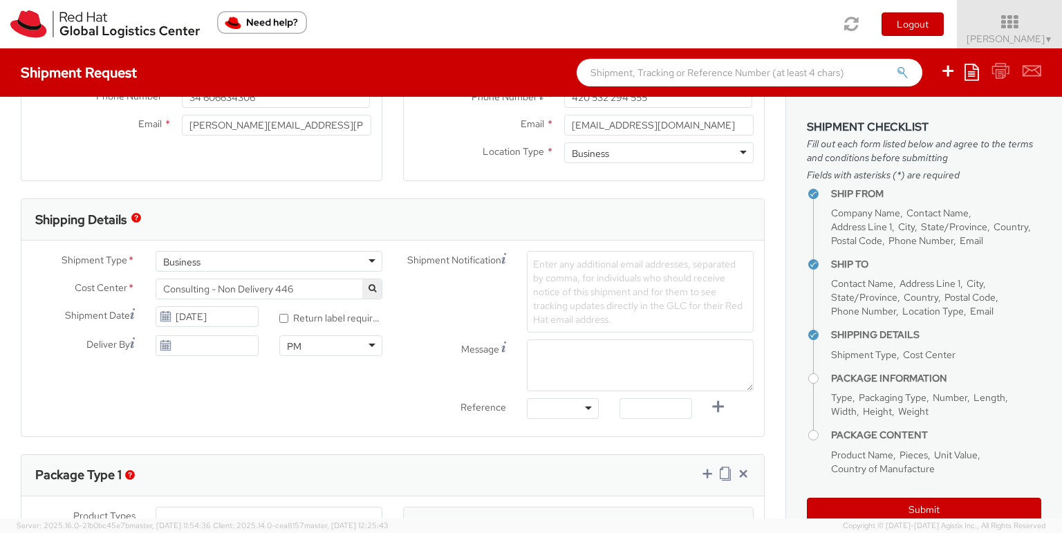
click at [134, 218] on img "button" at bounding box center [136, 218] width 10 height 10
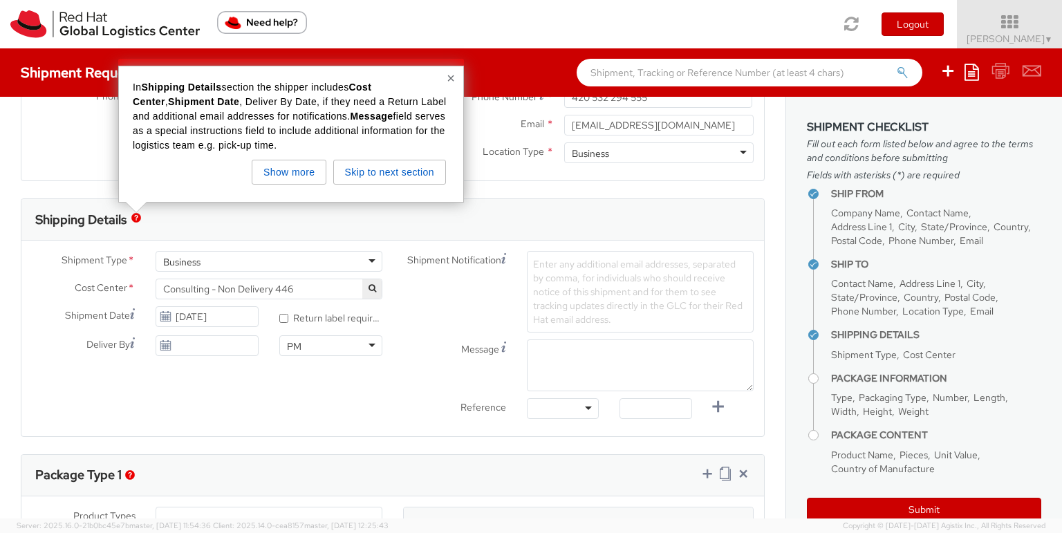
click at [134, 218] on img "button" at bounding box center [136, 218] width 10 height 10
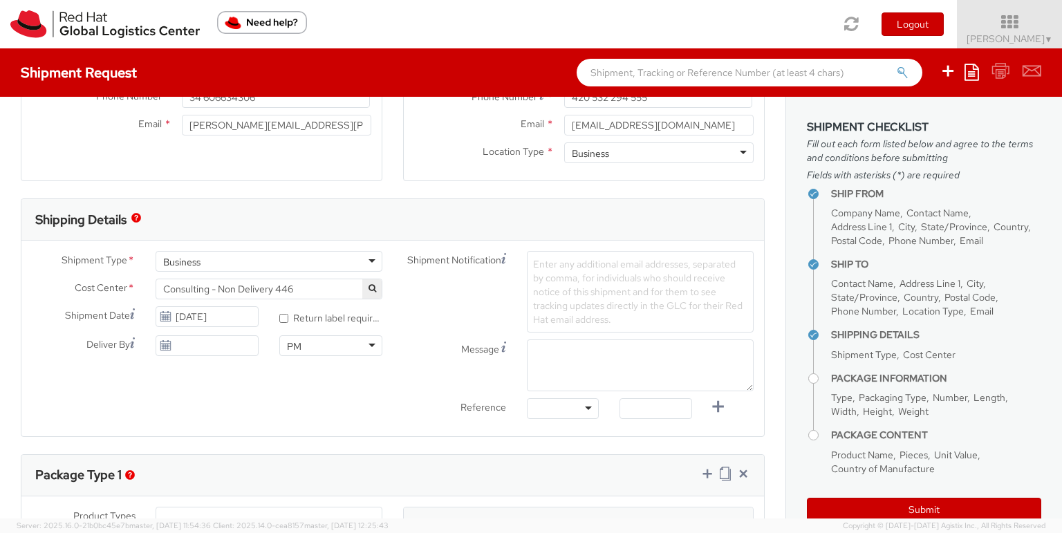
click at [134, 218] on img "button" at bounding box center [136, 218] width 10 height 10
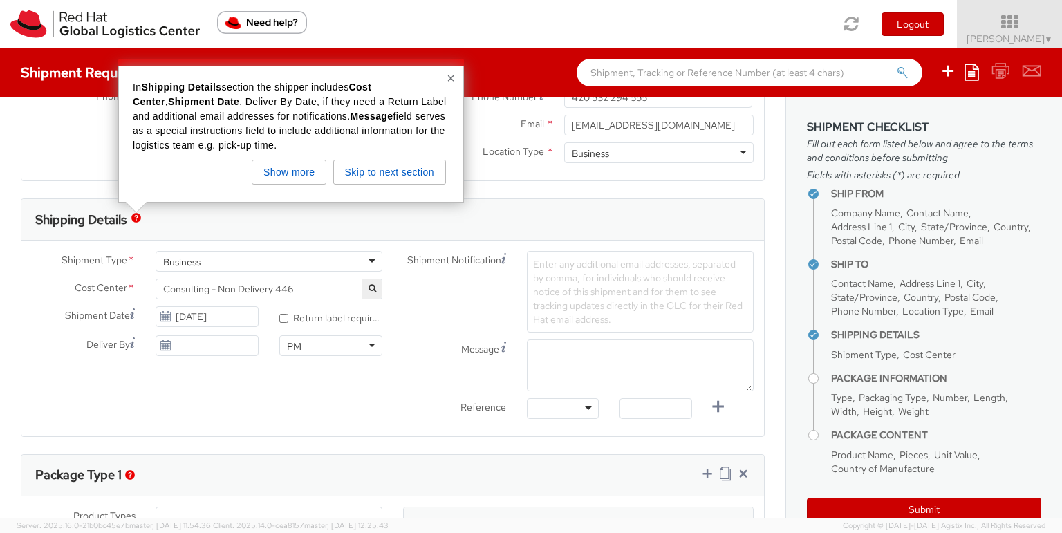
click at [136, 218] on img "button" at bounding box center [136, 218] width 10 height 10
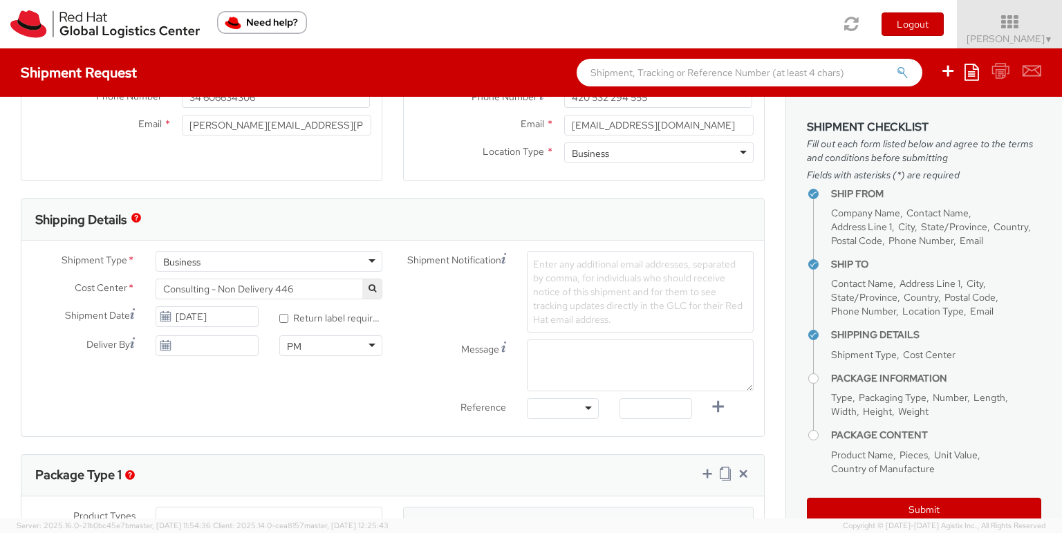
drag, startPoint x: 354, startPoint y: 290, endPoint x: 342, endPoint y: 283, distance: 14.6
click at [352, 290] on span "Consulting - Non Delivery 446" at bounding box center [269, 289] width 212 height 12
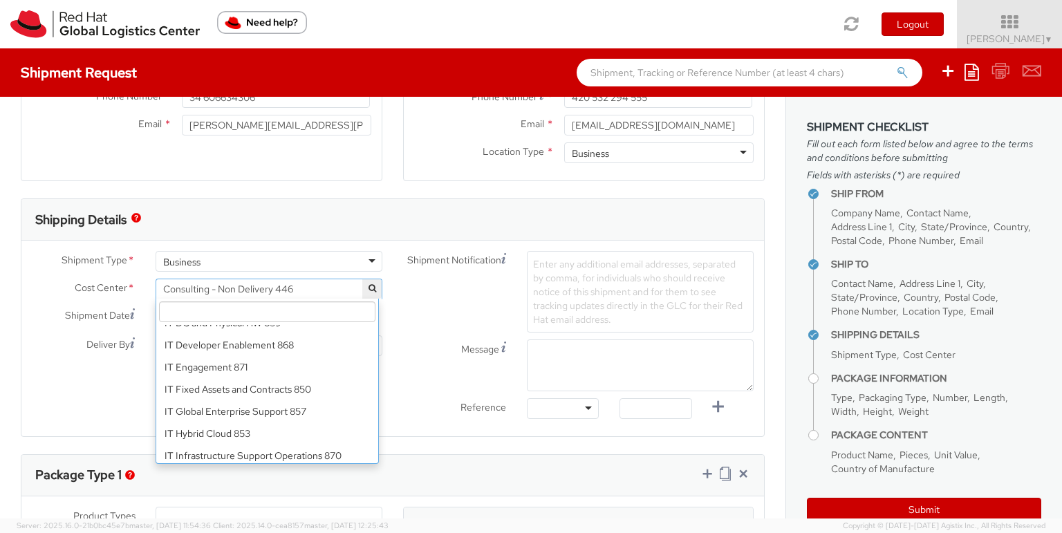
scroll to position [8445, 0]
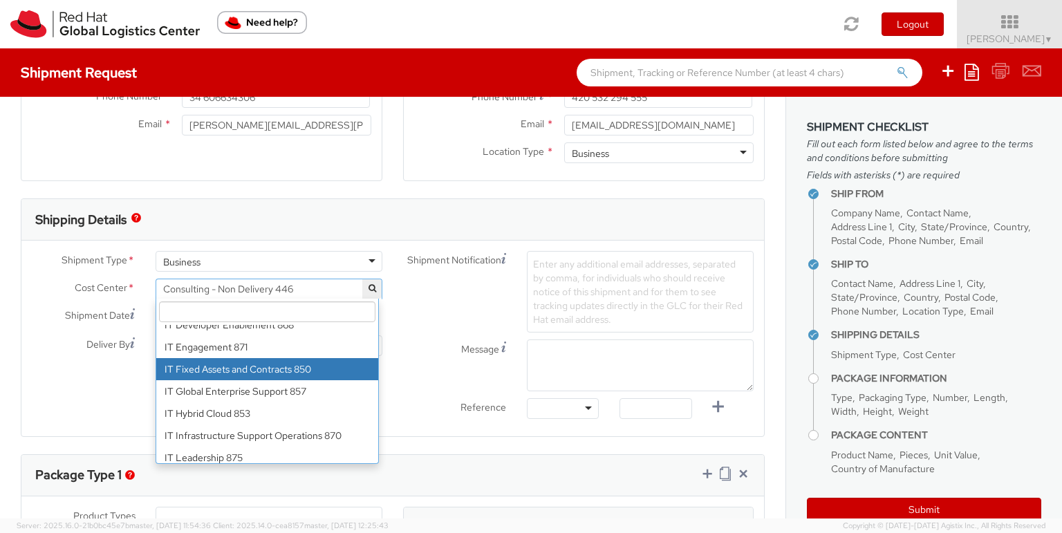
select select "850"
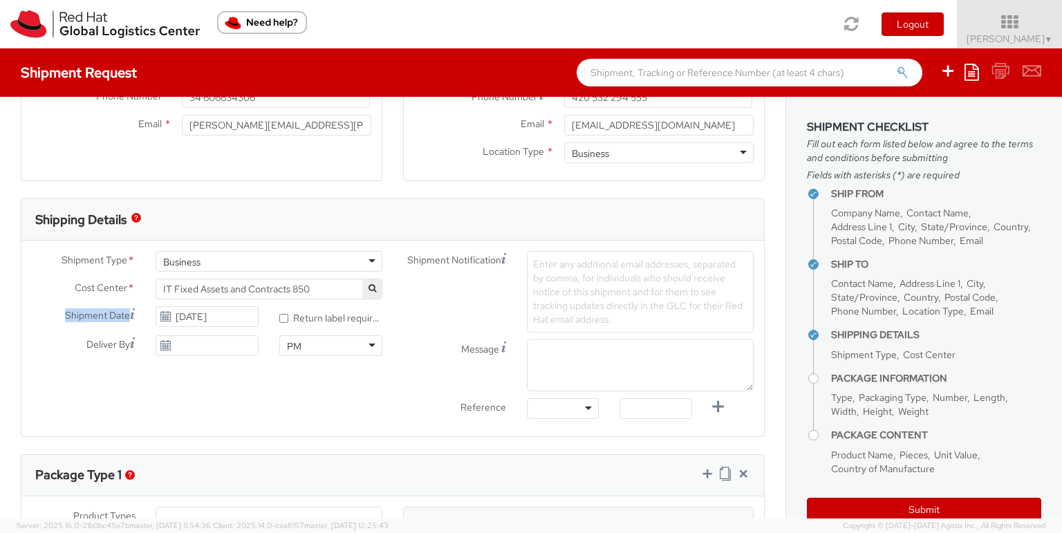
drag, startPoint x: 125, startPoint y: 315, endPoint x: 49, endPoint y: 309, distance: 76.3
click at [48, 308] on label "Shipment Date" at bounding box center [83, 314] width 124 height 17
copy span "Shipment Date"
click at [236, 317] on input "08/14/2025" at bounding box center [207, 316] width 103 height 21
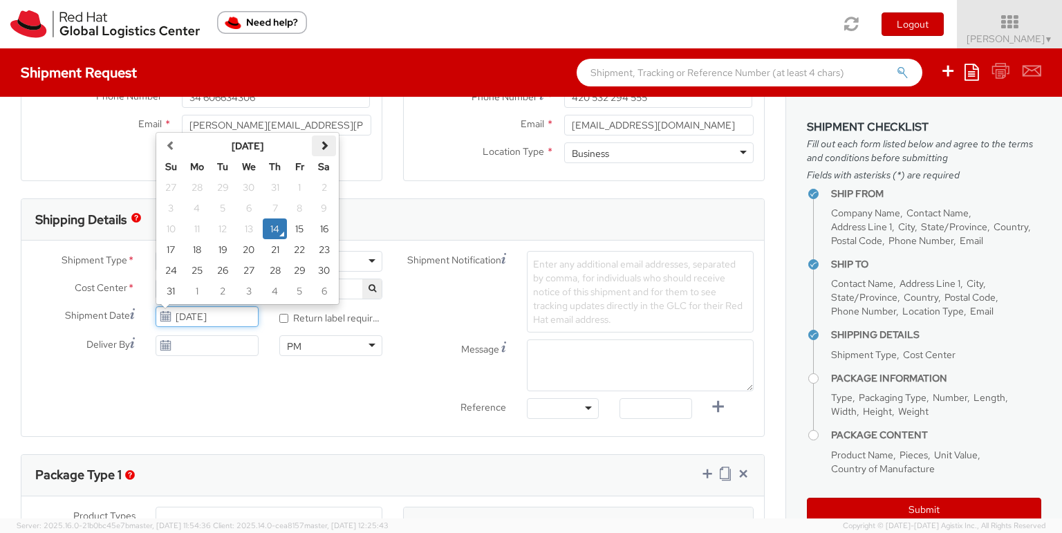
click at [322, 142] on span at bounding box center [324, 145] width 10 height 10
click at [221, 229] on td "16" at bounding box center [223, 229] width 25 height 21
type input "09/16/2025"
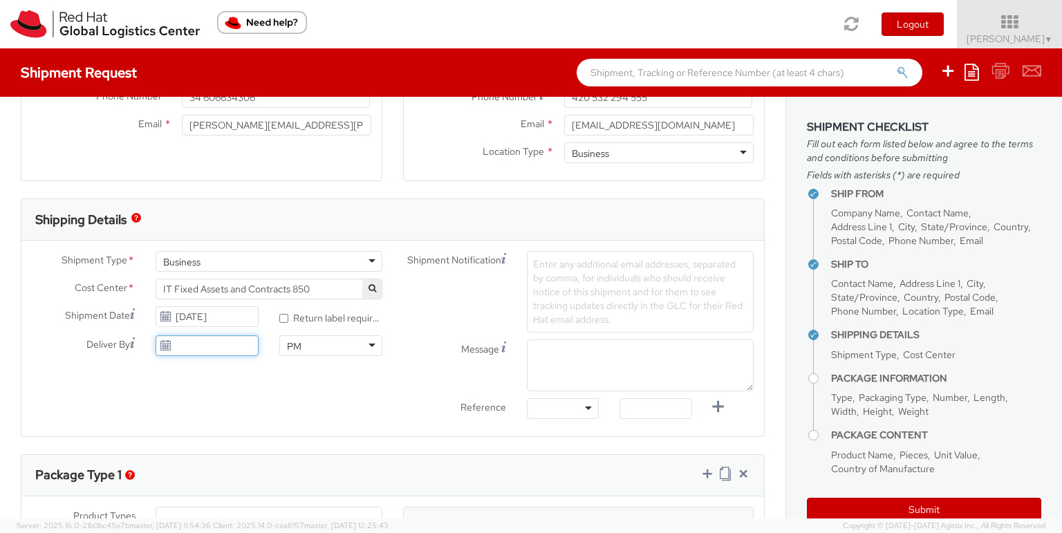
type input "08/14/2025"
click at [192, 347] on input "08/14/2025" at bounding box center [207, 345] width 103 height 21
click at [576, 408] on div at bounding box center [563, 408] width 72 height 21
click at [335, 393] on div "Shipment Type * Business Business Business Cost Center * Consulting - Non Deliv…" at bounding box center [392, 338] width 743 height 175
click at [633, 367] on textarea "Message" at bounding box center [640, 366] width 227 height 52
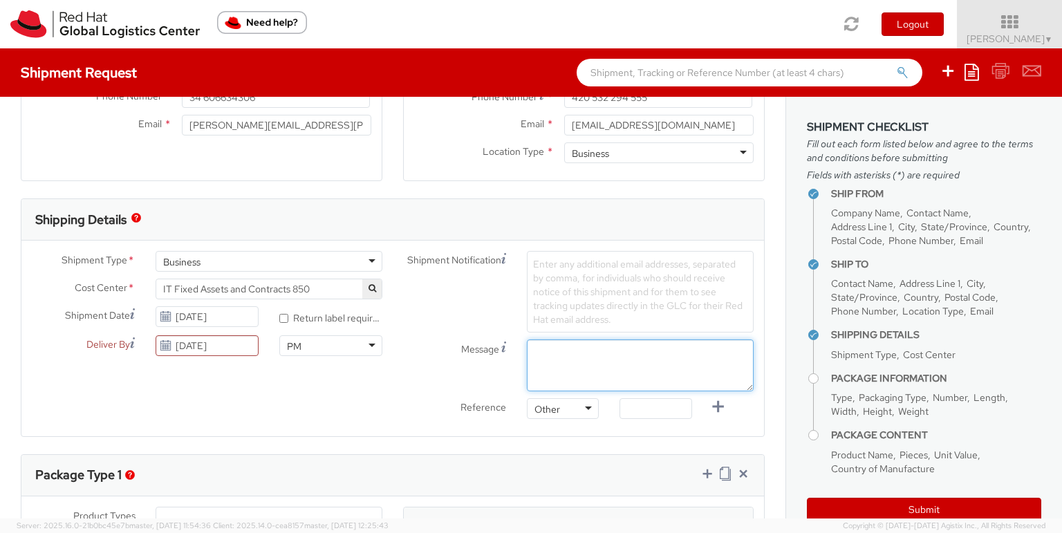
paste textarea "RPCI, RITM, TASK or INC#"
drag, startPoint x: 633, startPoint y: 367, endPoint x: 1886, endPoint y: 405, distance: 1253.6
click at [1061, 405] on html "annexa Batch Shipping Guide Created with Sketch. calendar Created with Sketch." at bounding box center [531, 266] width 1062 height 533
type textarea "RPCI, RITM, TASK or INC#"
click at [550, 356] on textarea "RPCI, RITM, TASK or INC#" at bounding box center [640, 366] width 227 height 52
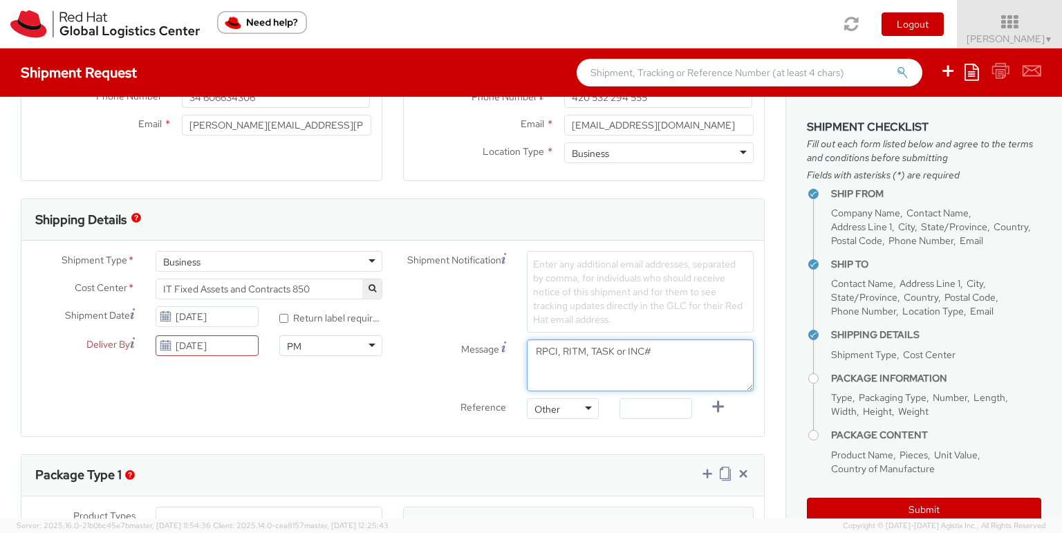
click at [550, 356] on textarea "RPCI, RITM, TASK or INC#" at bounding box center [640, 366] width 227 height 52
drag, startPoint x: 538, startPoint y: 505, endPoint x: 704, endPoint y: 465, distance: 170.6
click at [463, 434] on div "Shipping Details Shipment Type * Business Business Business Cost Center * Consu…" at bounding box center [393, 317] width 744 height 239
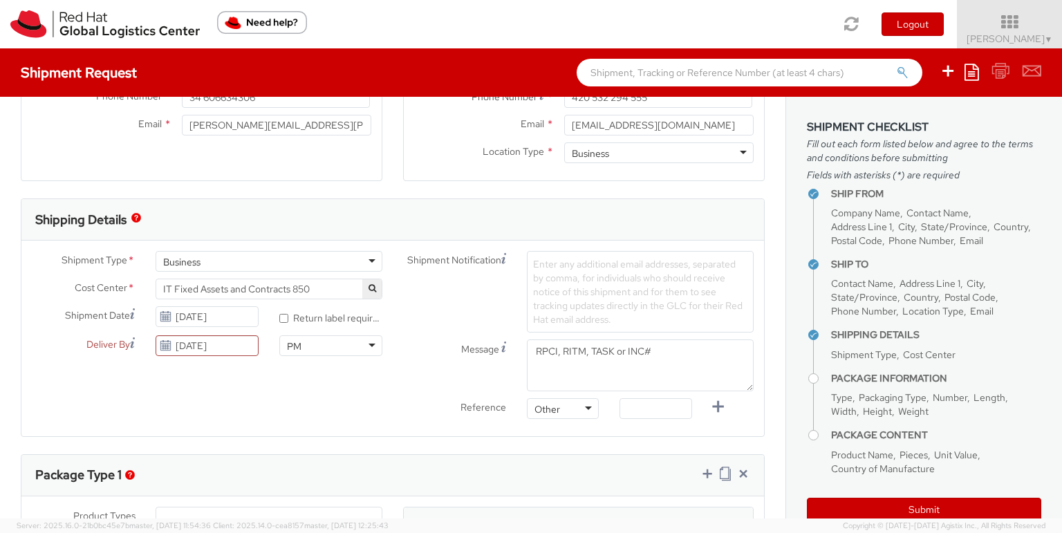
click at [459, 429] on div "Shipment Type * Business Business Business Cost Center * Consulting - Non Deliv…" at bounding box center [392, 339] width 743 height 196
drag, startPoint x: 459, startPoint y: 429, endPoint x: 423, endPoint y: 407, distance: 42.8
click at [456, 427] on div "Shipment Type * Business Business Business Cost Center * Consulting - Non Deliv…" at bounding box center [392, 339] width 743 height 196
click at [447, 419] on div "Shipment Type * Business Business Business Cost Center * Consulting - Non Deliv…" at bounding box center [392, 339] width 743 height 196
click at [443, 416] on div "Reference" at bounding box center [455, 409] width 124 height 23
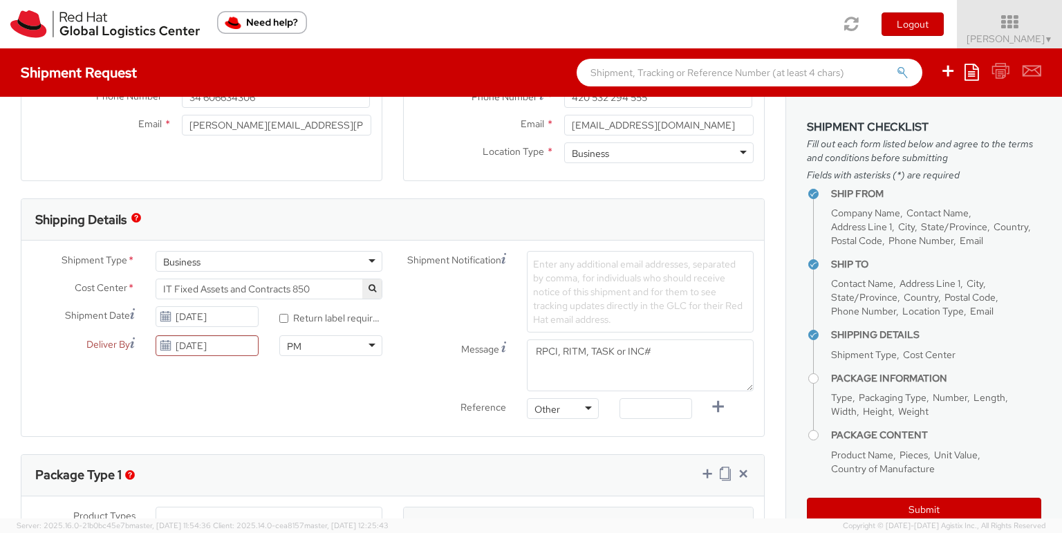
click at [428, 409] on div "Reference" at bounding box center [455, 409] width 124 height 23
click at [662, 415] on input "text" at bounding box center [656, 408] width 72 height 21
paste input "RPCI, RITM, TASK or INC#"
type input "RPCI, RITM, TASK or INC#"
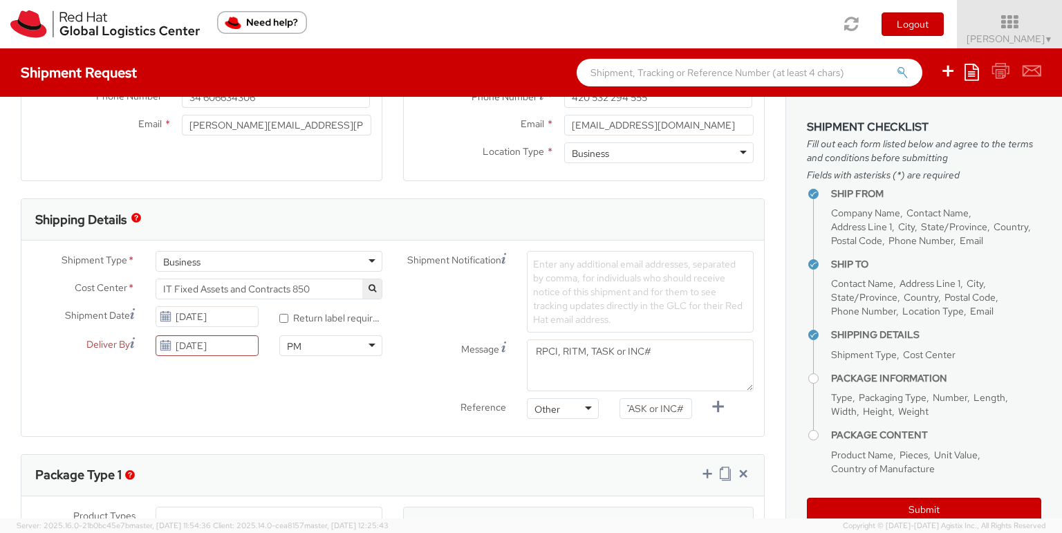
scroll to position [0, 0]
click at [621, 284] on span "Enter any additional email addresses, separated by comma, for individuals who s…" at bounding box center [638, 292] width 210 height 68
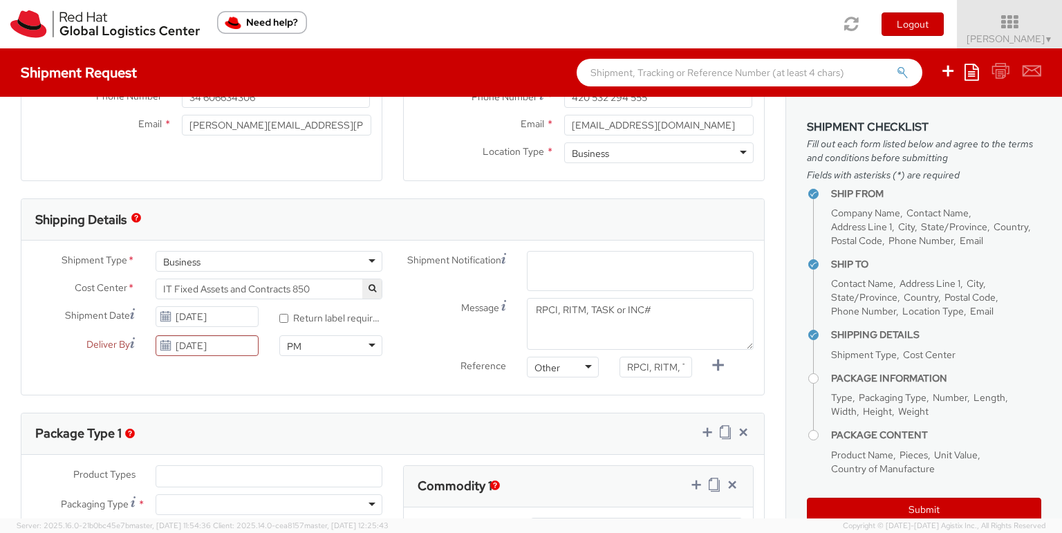
paste input "emea-eshub@redhat.com"
type input "emea-eshub@redhat.com"
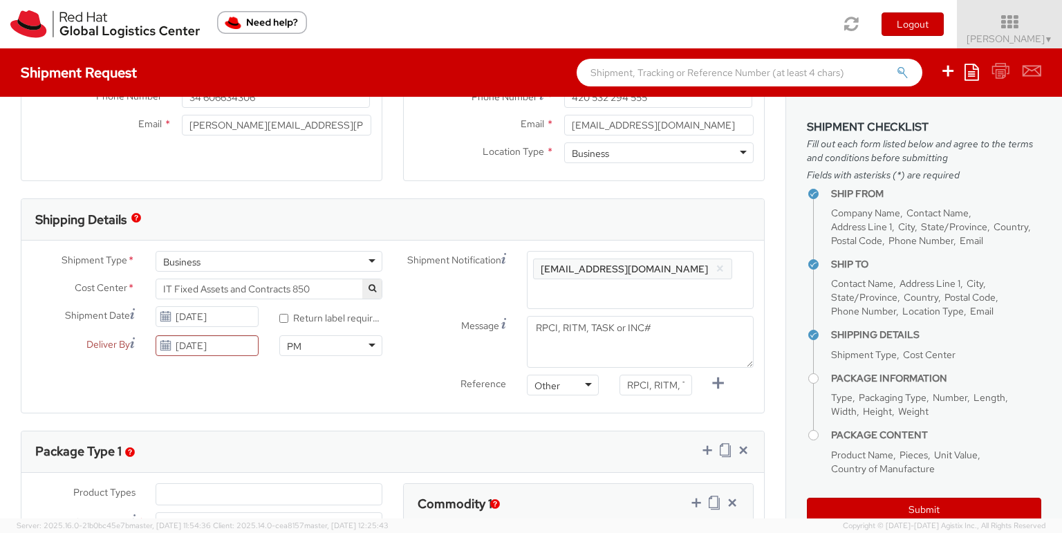
click at [621, 284] on span "Enter any additional email addresses, separated by comma, for individuals who s…" at bounding box center [640, 294] width 214 height 69
click at [656, 388] on input "RPCI, RITM, TASK or INC#" at bounding box center [656, 385] width 72 height 21
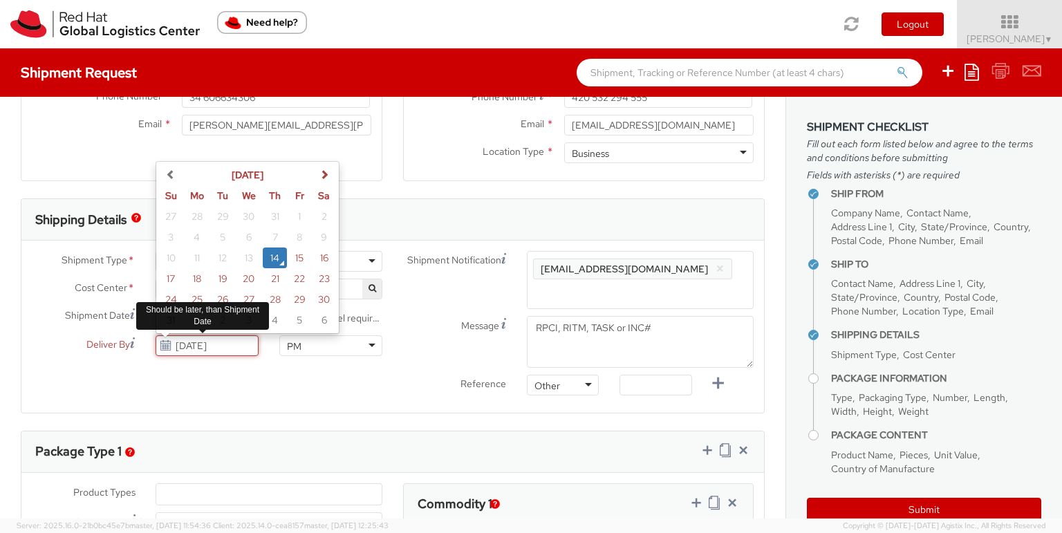
click at [252, 345] on input "08/14/2025" at bounding box center [207, 345] width 103 height 21
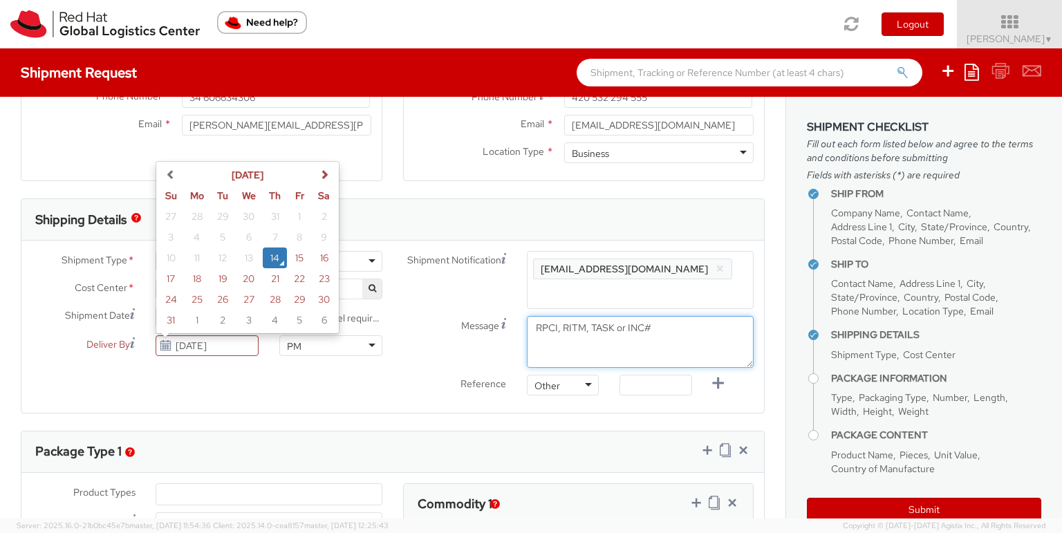
click at [615, 329] on textarea "RPCI, RITM, TASK or INC#" at bounding box center [640, 342] width 227 height 52
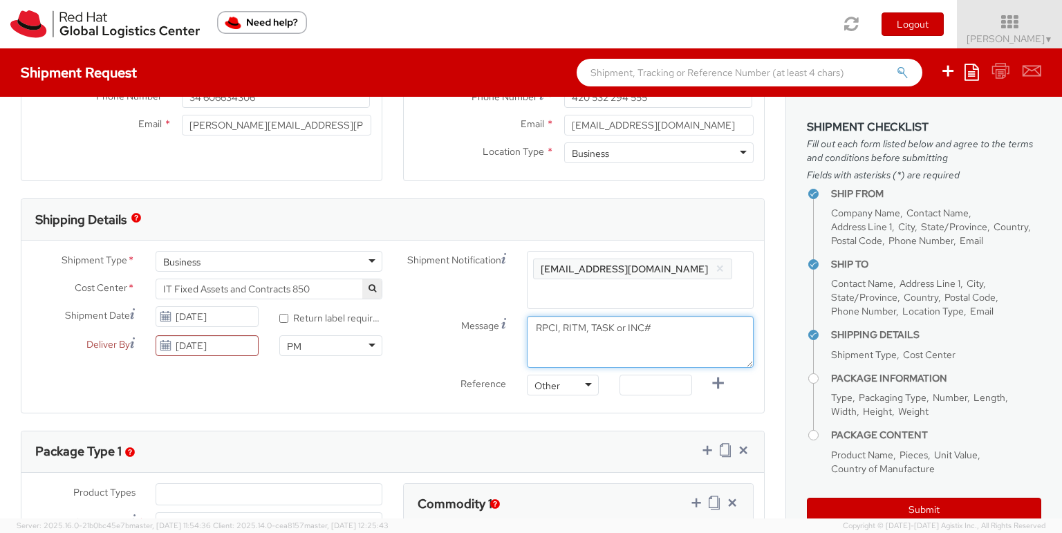
drag, startPoint x: 674, startPoint y: 331, endPoint x: 472, endPoint y: 312, distance: 202.1
click at [472, 312] on div "Shipment Notification Enter any additional email addresses, separated by comma,…" at bounding box center [578, 326] width 371 height 151
click at [625, 333] on textarea "Message" at bounding box center [640, 342] width 227 height 52
type textarea "Pickup Time: Morning"
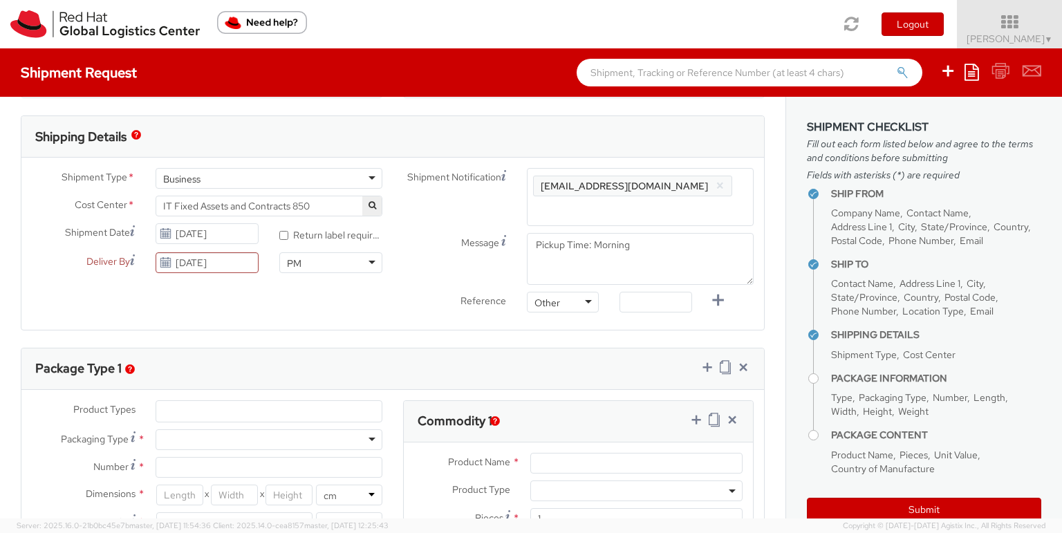
click at [175, 411] on li at bounding box center [166, 411] width 21 height 21
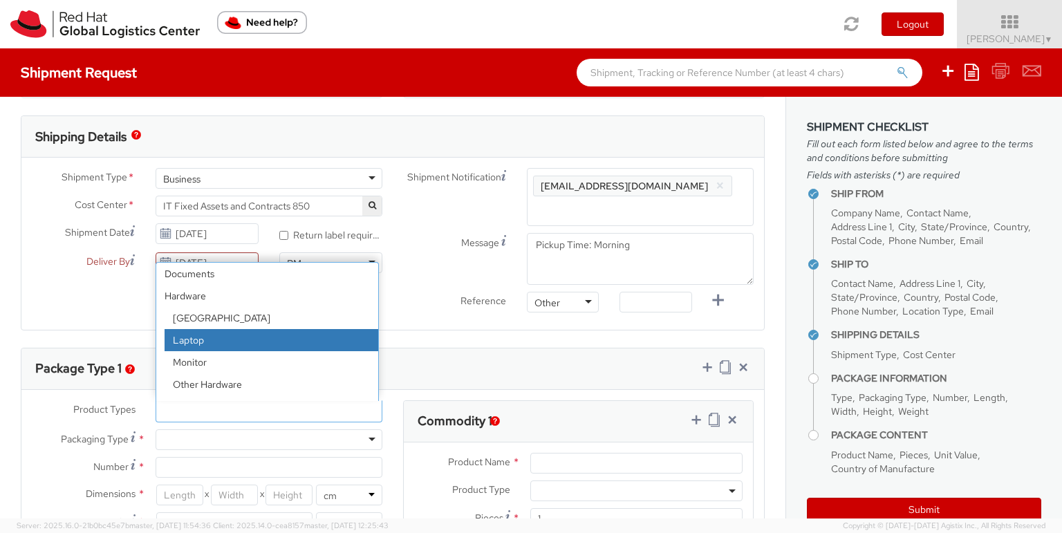
select select "LAPTOP"
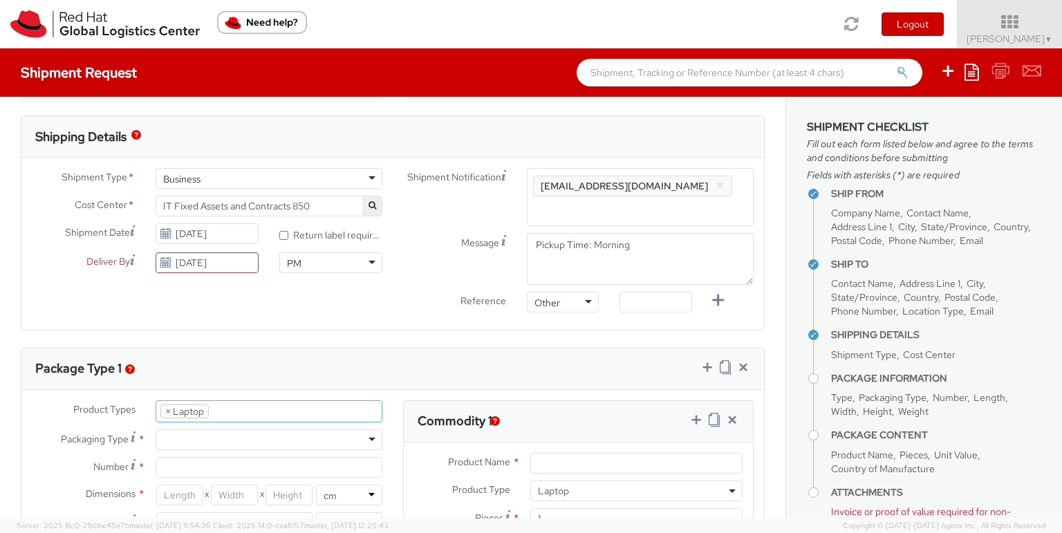
scroll to position [41, 0]
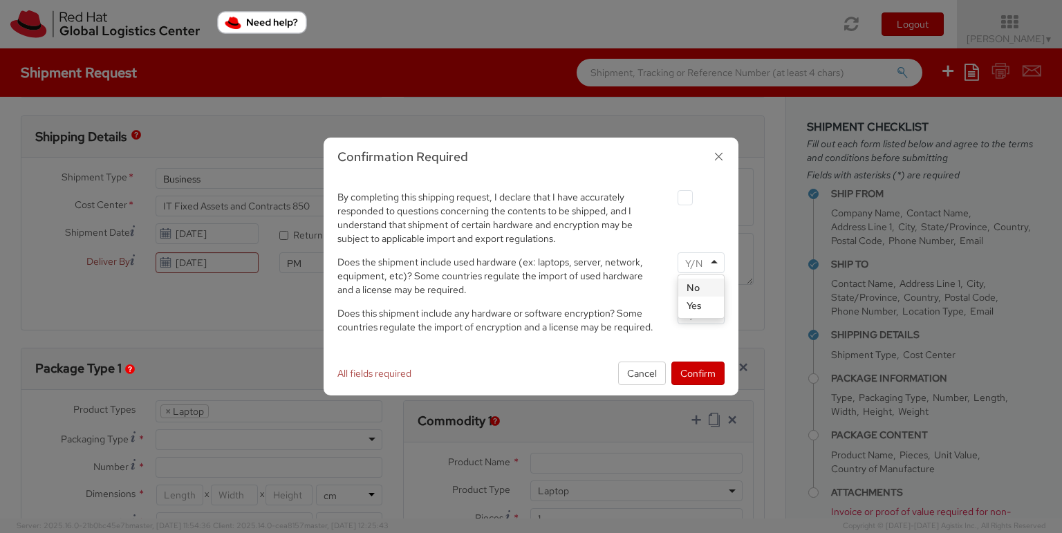
click at [715, 268] on div at bounding box center [701, 262] width 47 height 21
click at [723, 307] on div at bounding box center [701, 314] width 47 height 21
click at [705, 373] on button "Confirm" at bounding box center [697, 374] width 53 height 24
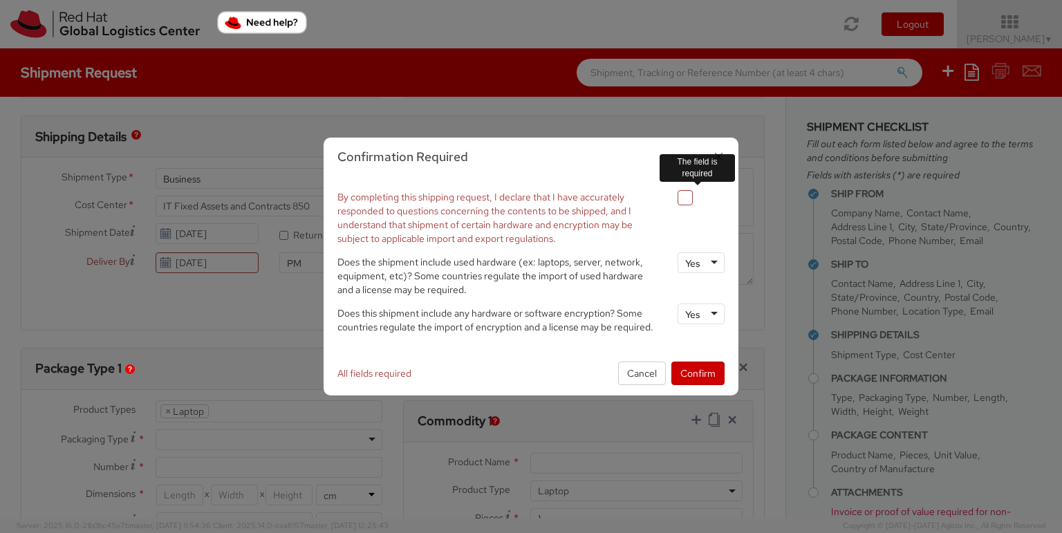
drag, startPoint x: 677, startPoint y: 196, endPoint x: 675, endPoint y: 219, distance: 22.9
click at [678, 197] on label at bounding box center [685, 197] width 15 height 15
click at [674, 197] on input "checkbox" at bounding box center [669, 198] width 9 height 9
checkbox input "true"
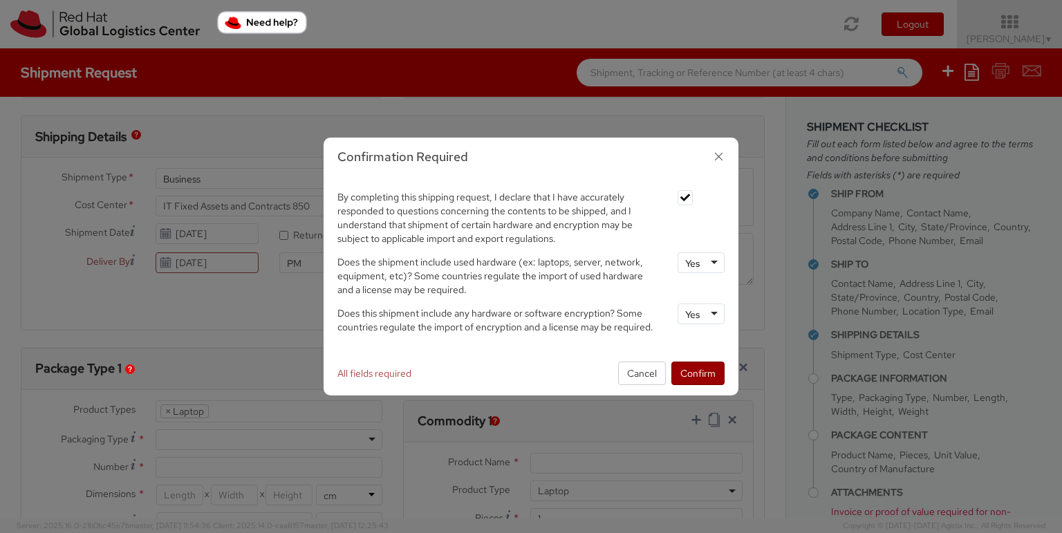
drag, startPoint x: 714, startPoint y: 388, endPoint x: 711, endPoint y: 378, distance: 10.3
click at [714, 387] on div "All fields required Cancel Confirm" at bounding box center [531, 373] width 415 height 44
click at [711, 378] on button "Confirm" at bounding box center [697, 374] width 53 height 24
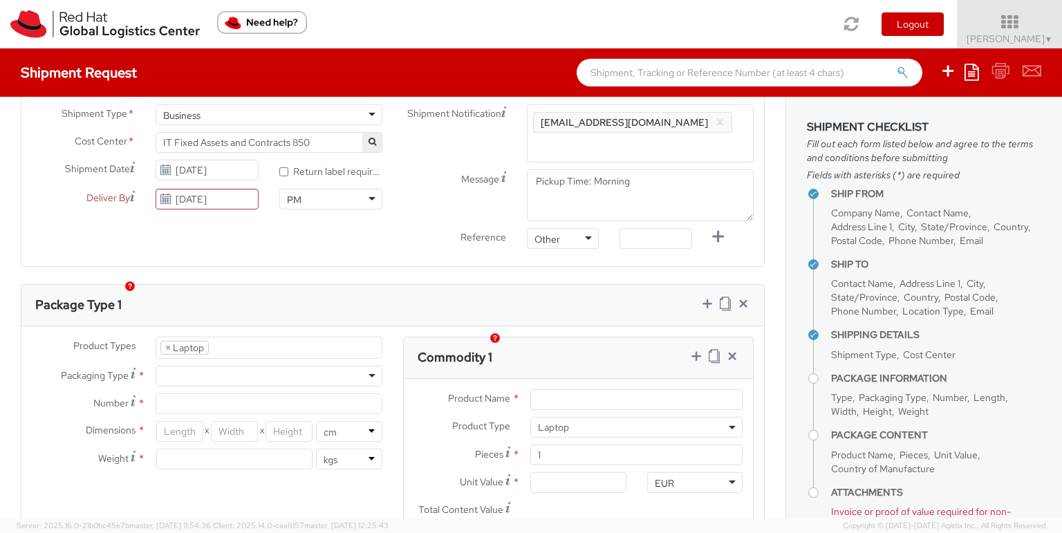
scroll to position [498, 0]
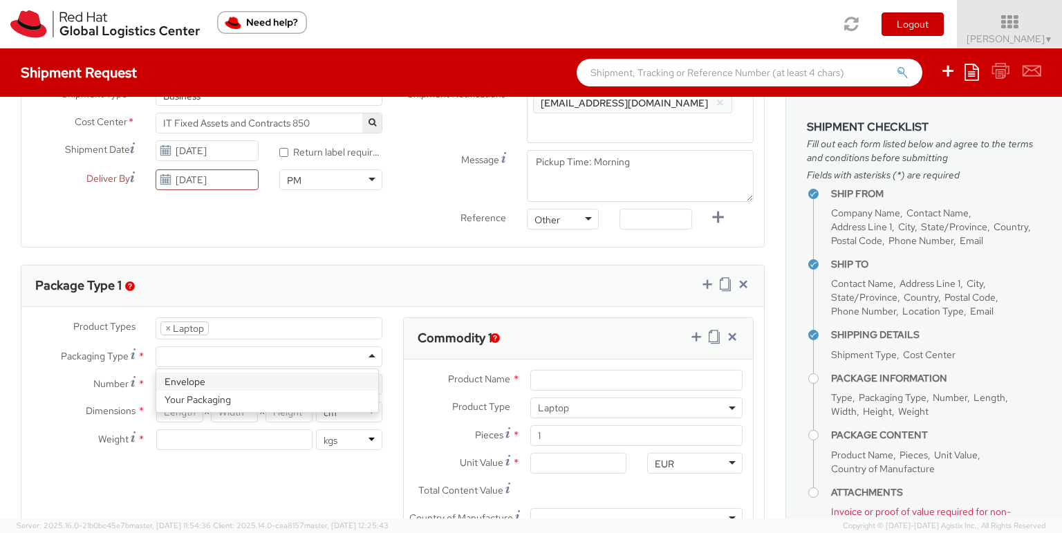
click at [371, 362] on div at bounding box center [269, 356] width 227 height 21
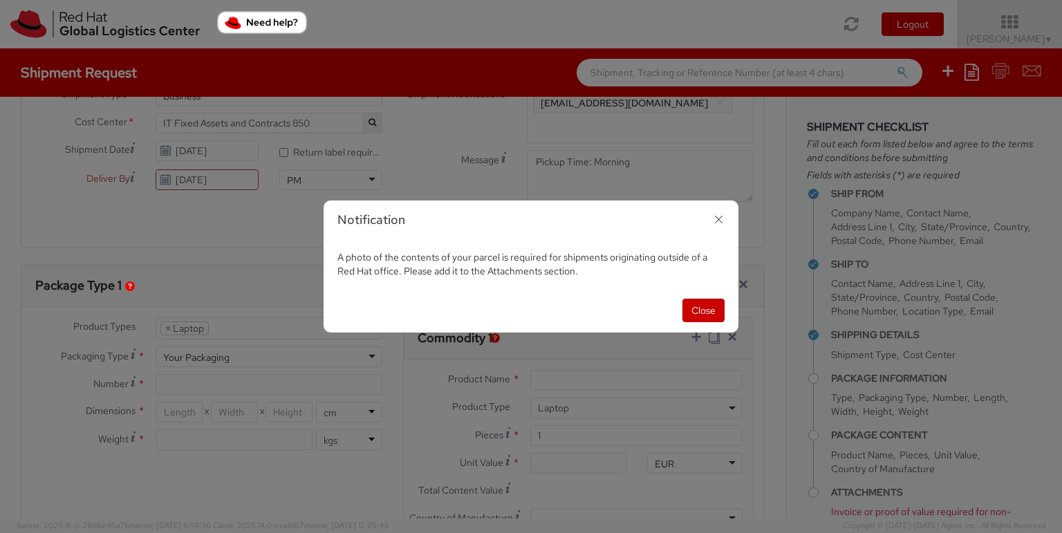
click at [722, 215] on icon "button" at bounding box center [719, 220] width 20 height 20
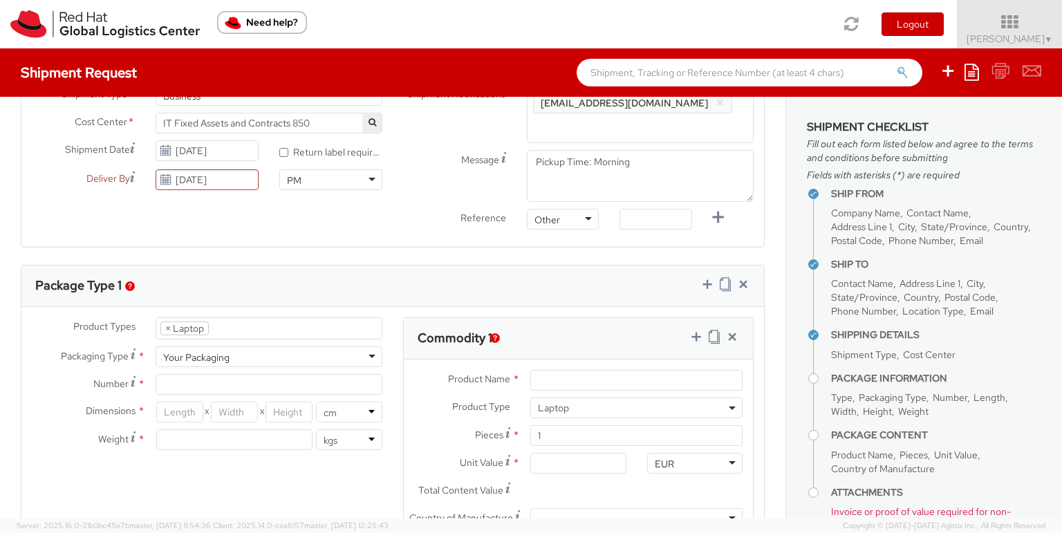
click at [369, 356] on div "Your Packaging" at bounding box center [269, 356] width 227 height 21
type input "1"
type input "24.13"
type input "31.75"
type input "0.64"
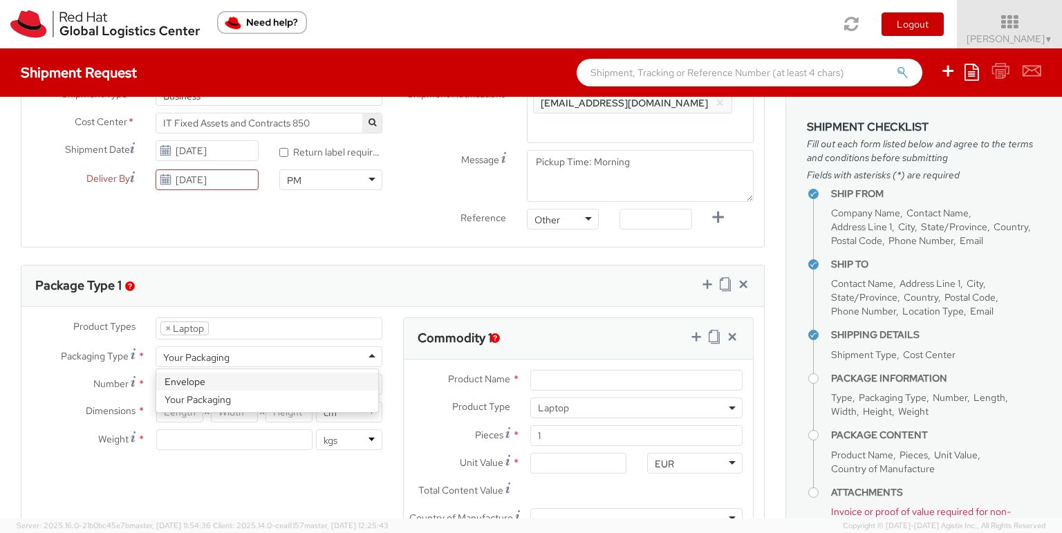
type input "0.5"
click at [367, 355] on div "Envelope" at bounding box center [269, 356] width 227 height 21
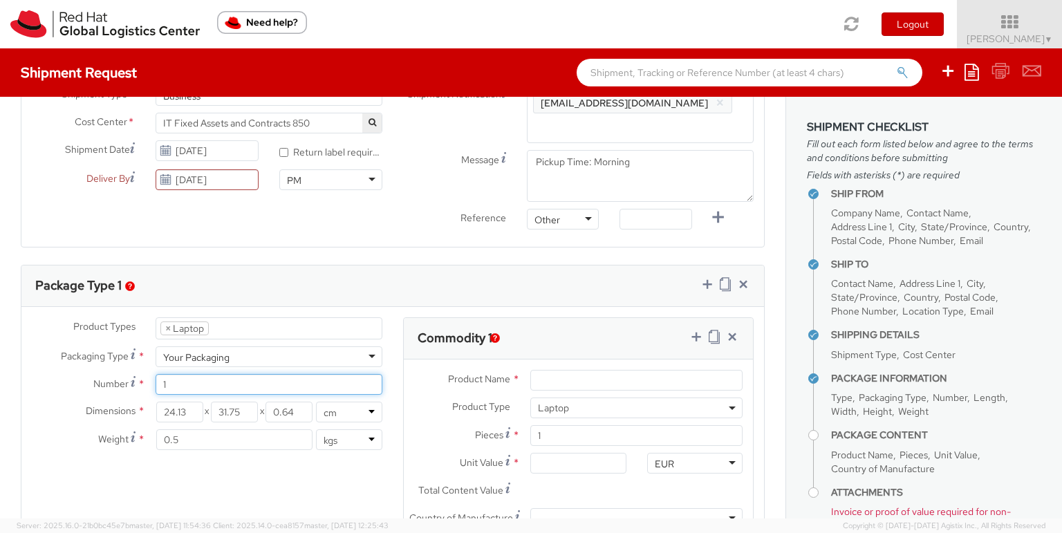
click at [328, 385] on input "1" at bounding box center [269, 384] width 227 height 21
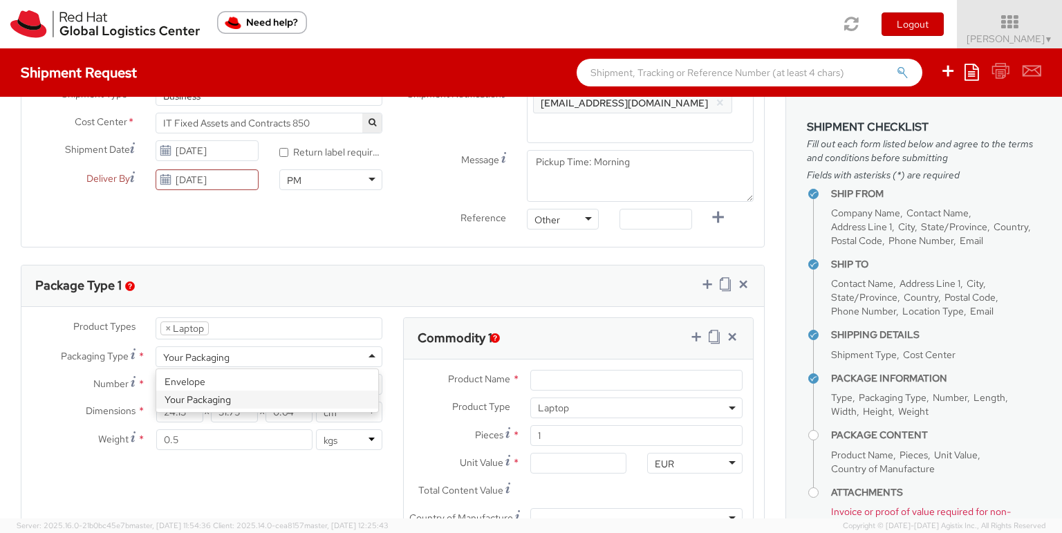
click at [369, 360] on div "Your Packaging" at bounding box center [269, 356] width 227 height 21
click at [201, 405] on div "Product Types * Documents Docking Station Laptop Monitor Other Hardware Server …" at bounding box center [206, 390] width 371 height 147
click at [191, 411] on input "24.13" at bounding box center [179, 412] width 47 height 21
type input "2"
type input "50"
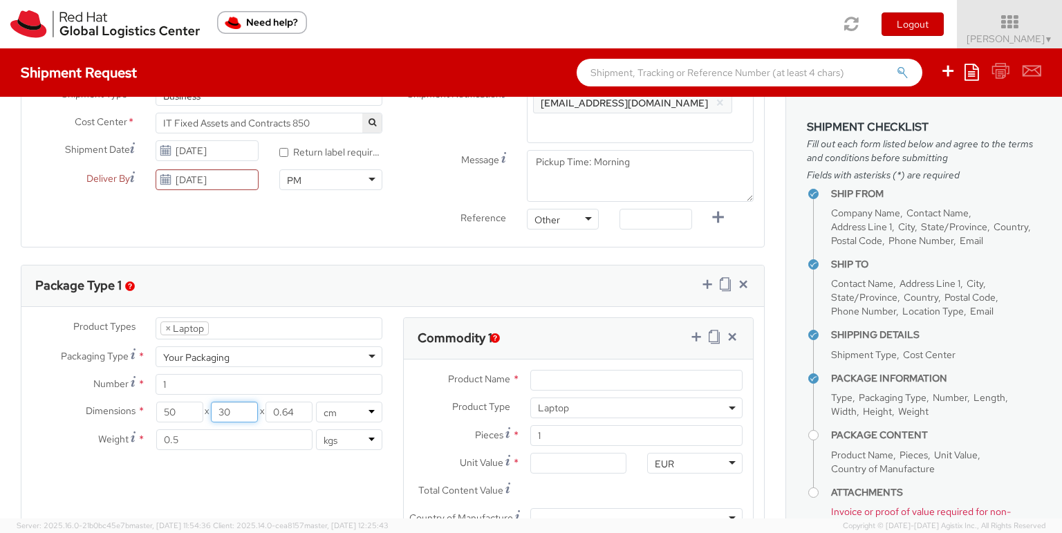
type input "30"
type input "20"
drag, startPoint x: 200, startPoint y: 445, endPoint x: 159, endPoint y: 439, distance: 41.2
click at [159, 439] on input "0.5" at bounding box center [234, 439] width 156 height 21
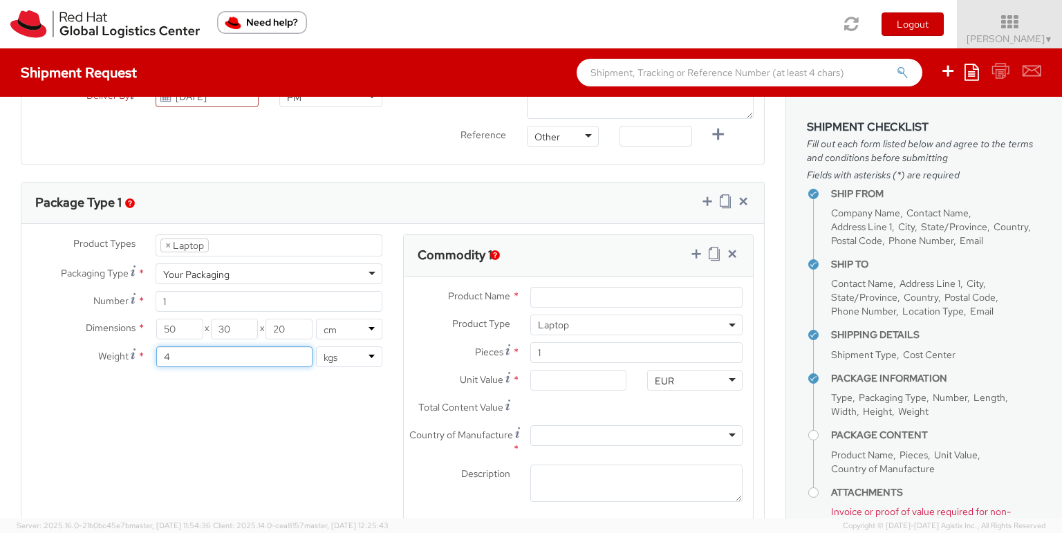
type input "4"
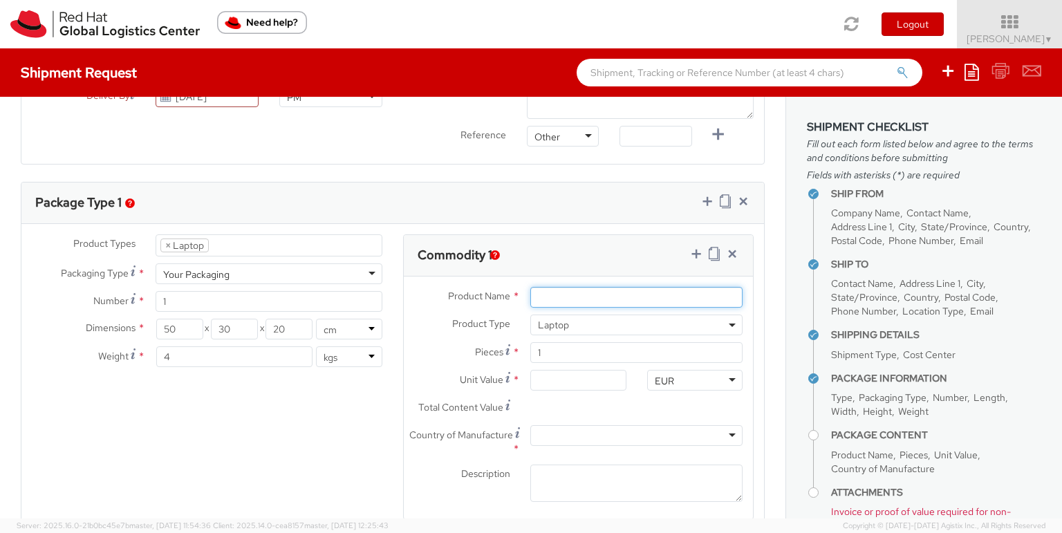
click at [608, 296] on input "Product Name *" at bounding box center [636, 297] width 212 height 21
type input "Lenovo ThinkPad X1"
click at [588, 382] on input "Unit Value *" at bounding box center [577, 380] width 95 height 21
type input "5.00"
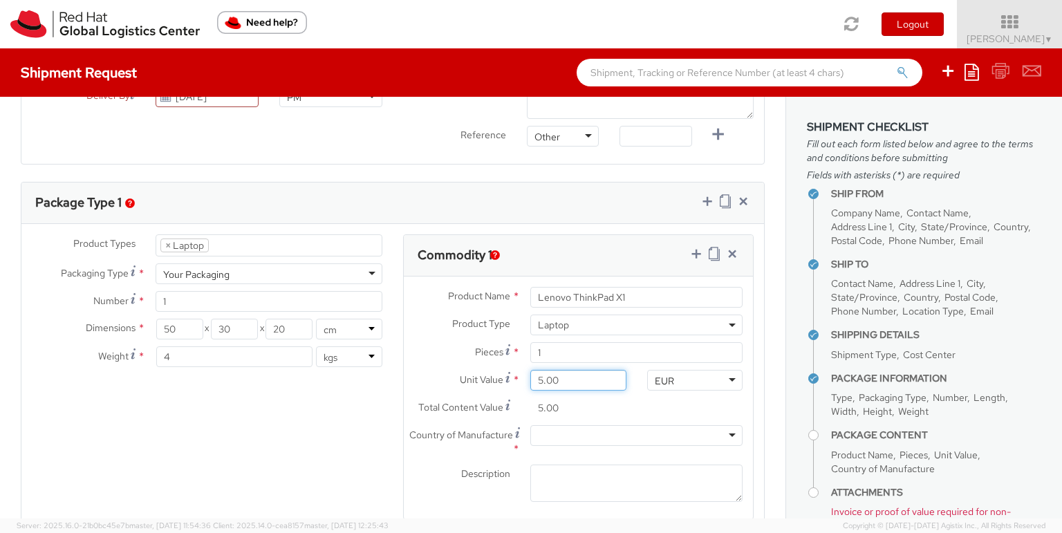
type input "50.00"
type input "500.00"
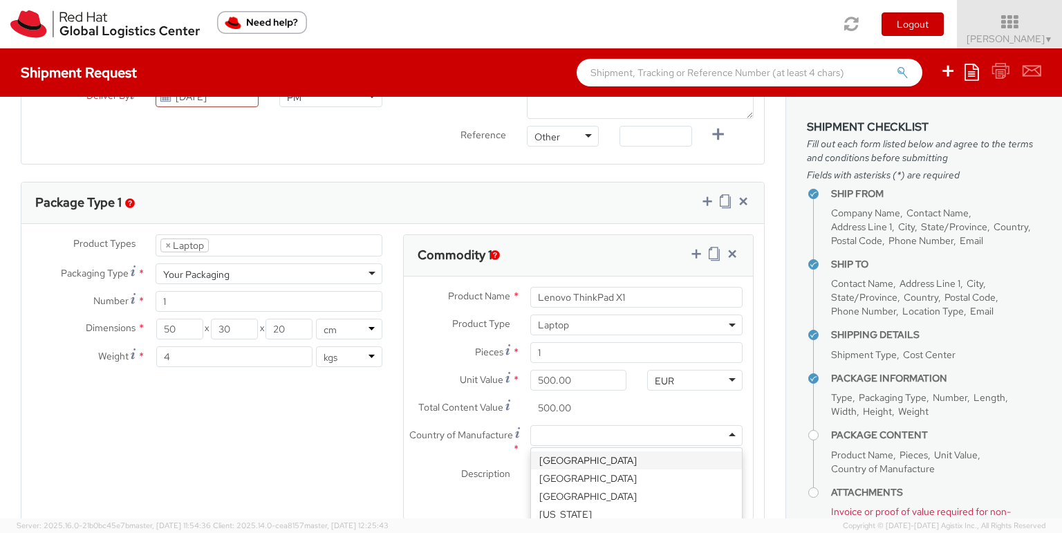
click at [568, 436] on div at bounding box center [636, 435] width 212 height 21
type input "chin"
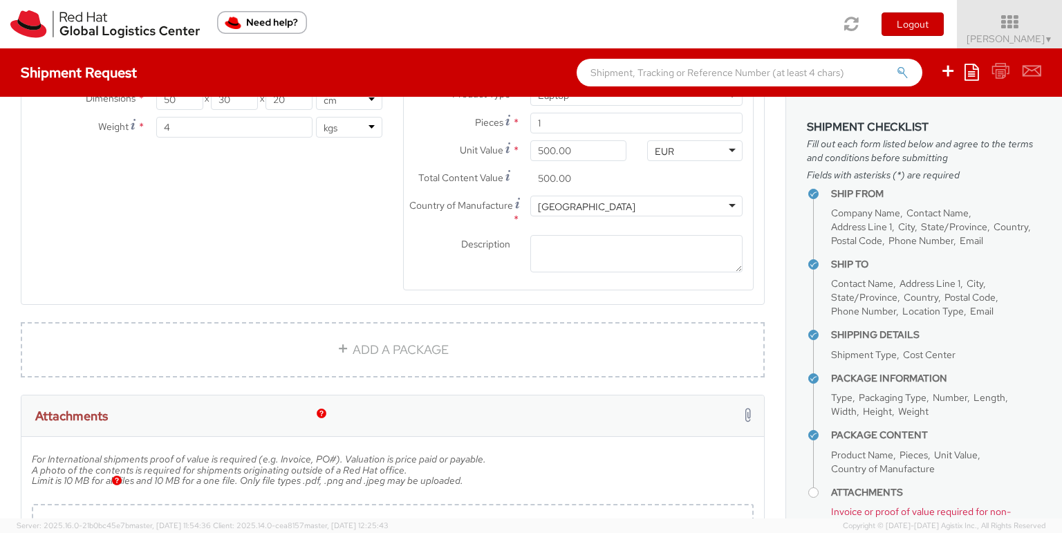
scroll to position [830, 0]
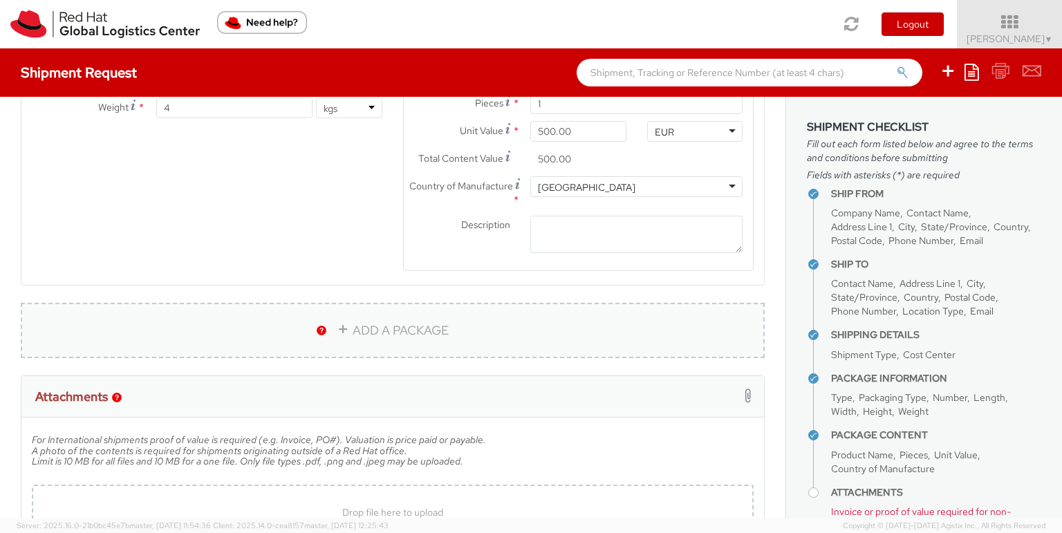
click at [427, 330] on link "ADD A PACKAGE" at bounding box center [393, 330] width 744 height 55
select select
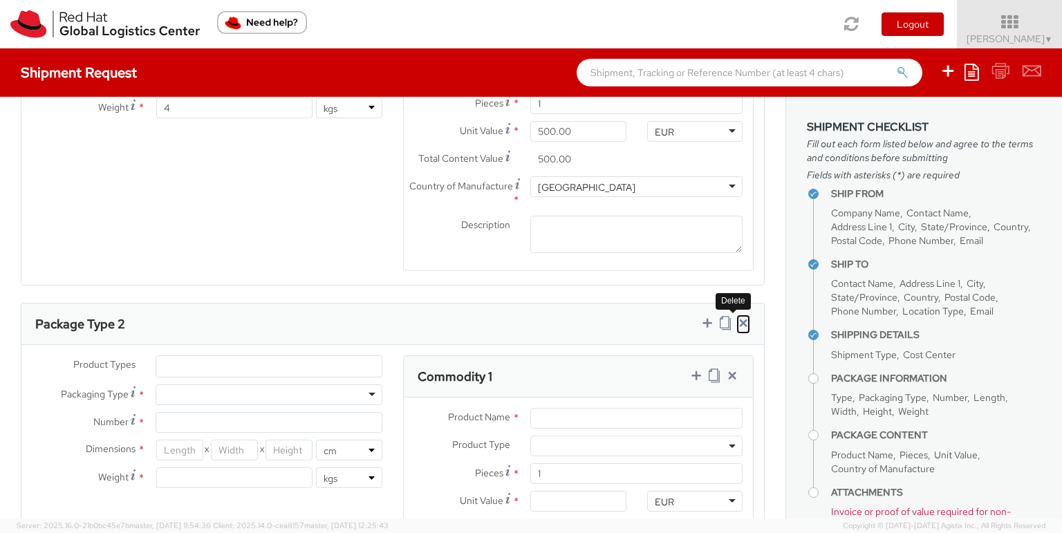
click at [736, 324] on icon at bounding box center [743, 323] width 14 height 14
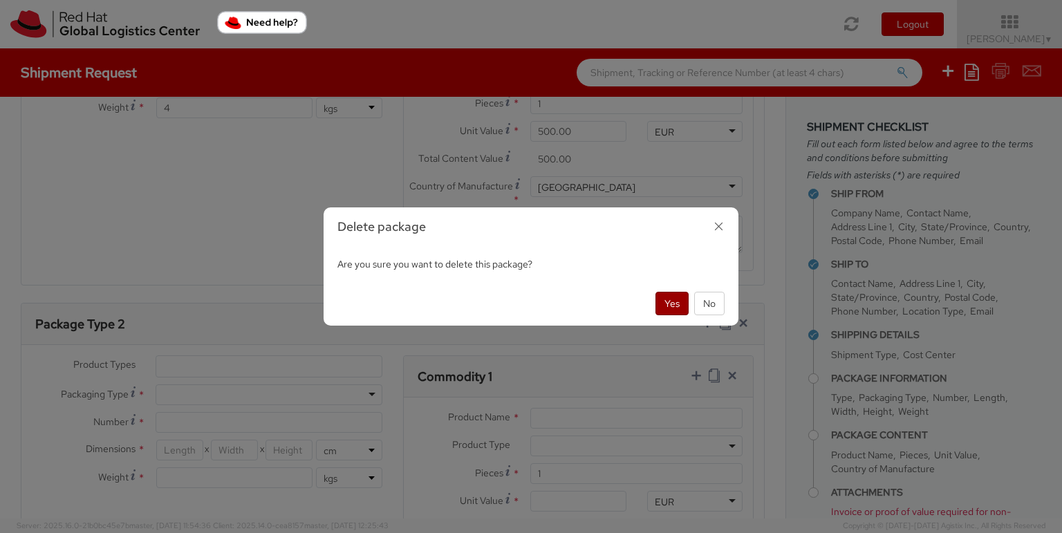
click at [671, 308] on button "Yes" at bounding box center [672, 304] width 33 height 24
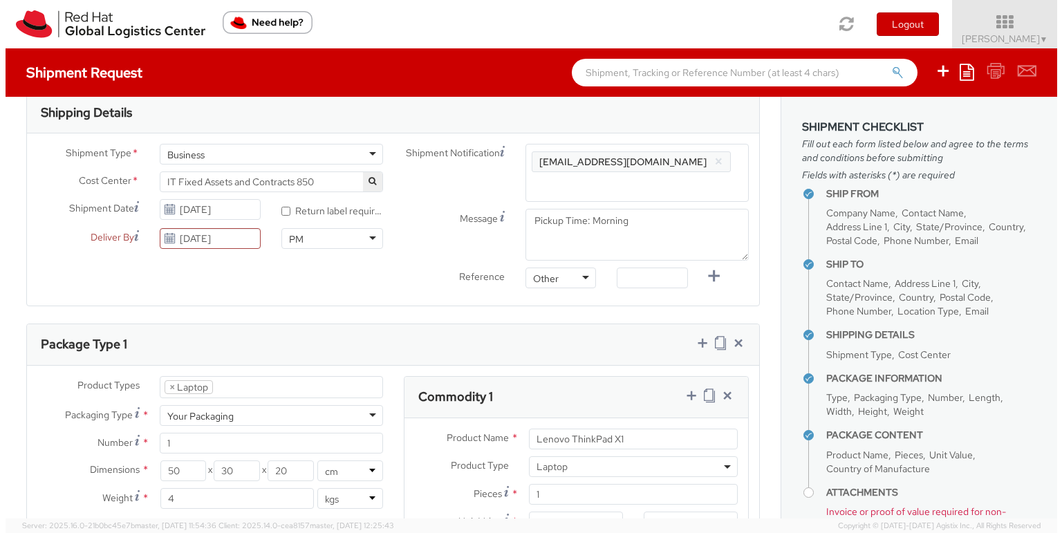
scroll to position [437, 0]
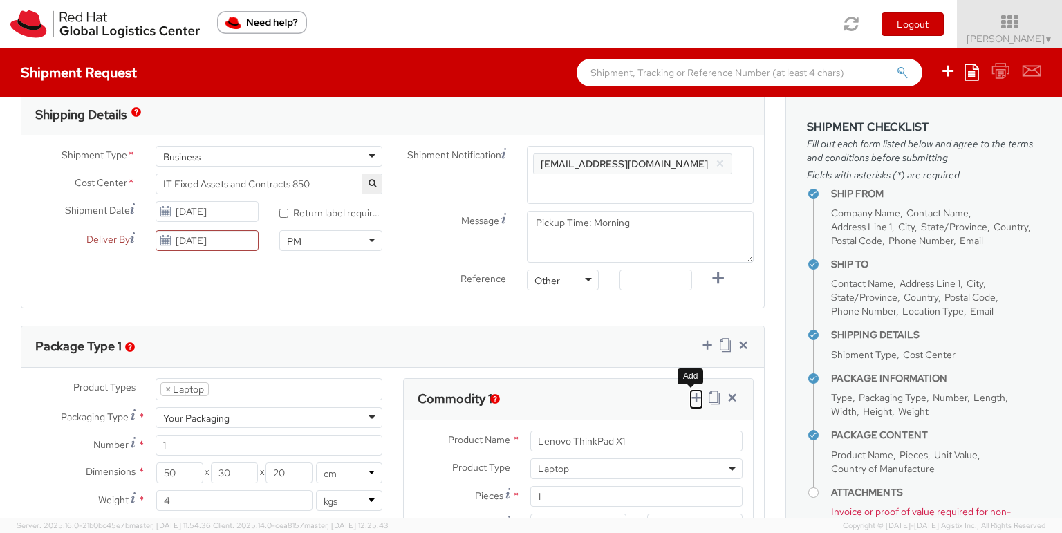
click at [689, 401] on icon at bounding box center [696, 398] width 14 height 14
select select
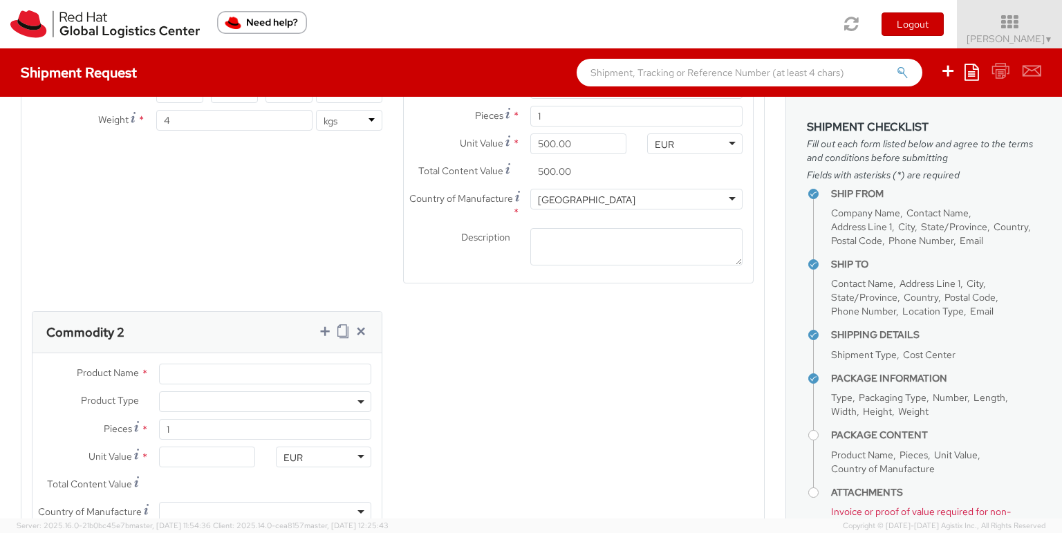
scroll to position [852, 0]
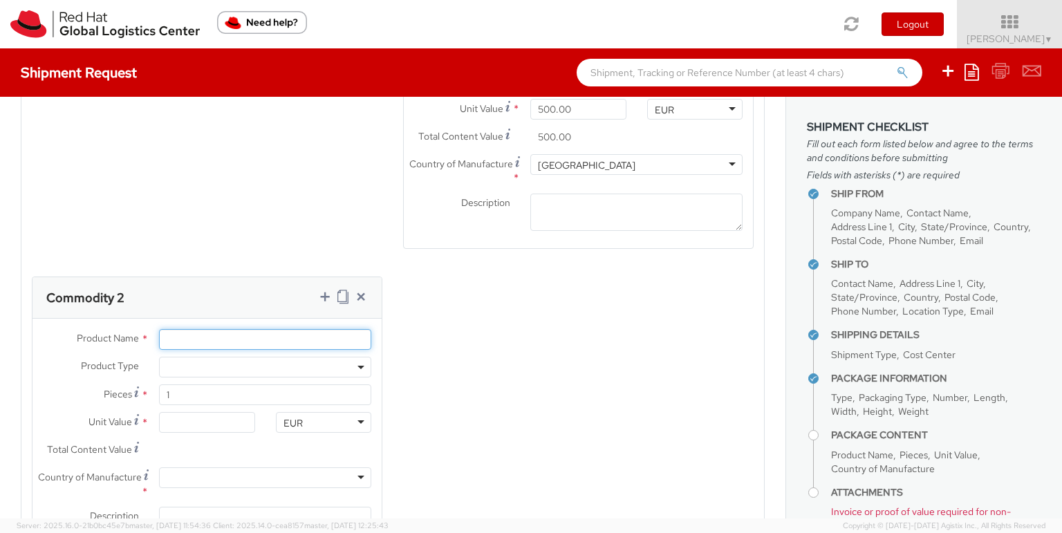
click at [268, 345] on input "Product Name *" at bounding box center [265, 339] width 212 height 21
type input "Lenovo"
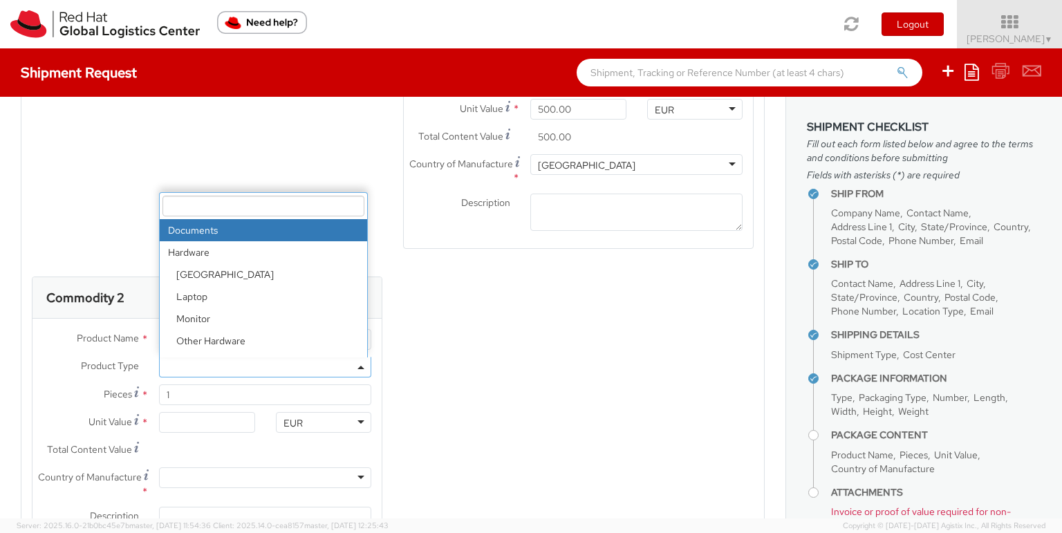
click at [180, 374] on span at bounding box center [265, 367] width 212 height 21
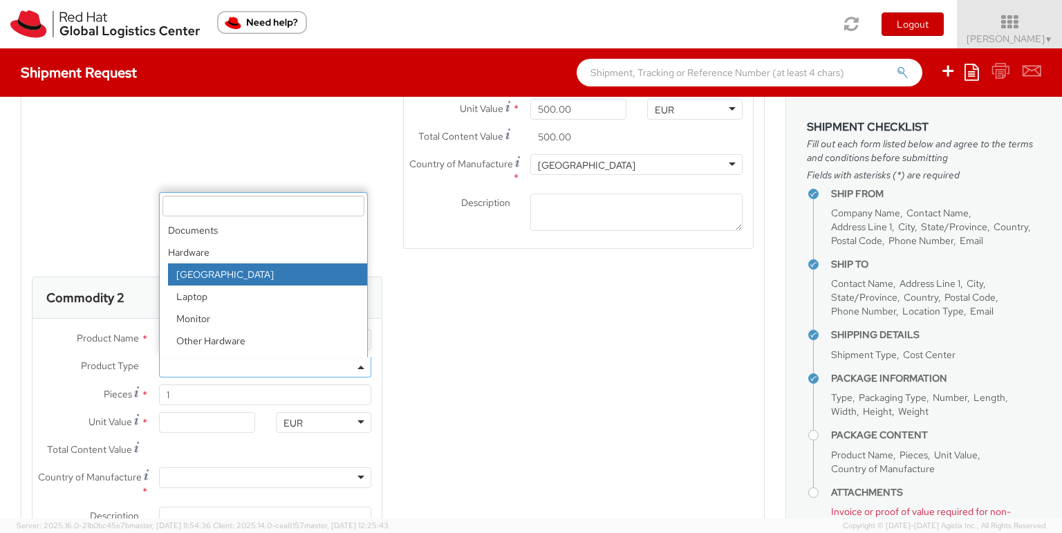
drag, startPoint x: 212, startPoint y: 272, endPoint x: 217, endPoint y: 320, distance: 48.0
select select "DOC_STATION"
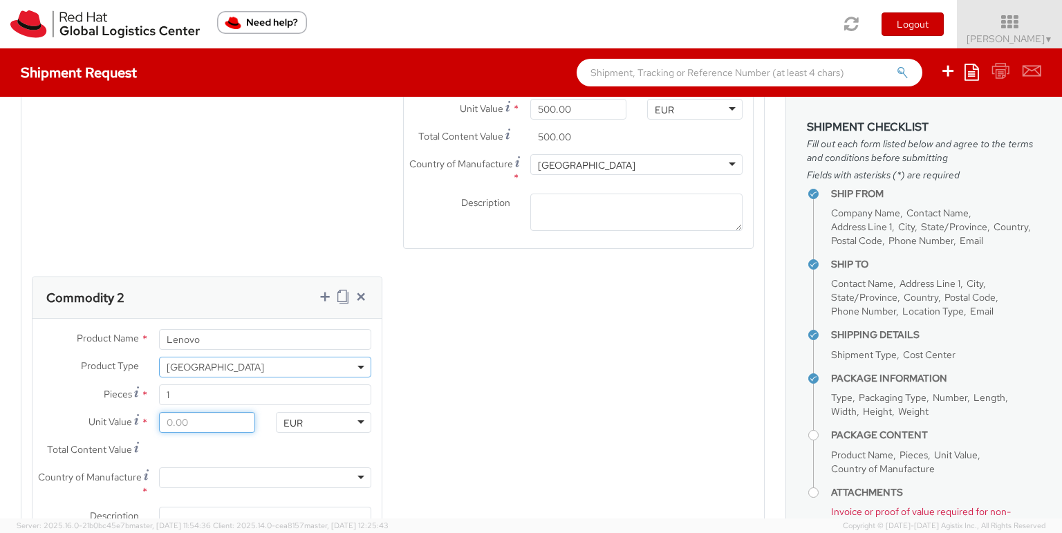
click at [196, 427] on input "Unit Value *" at bounding box center [206, 422] width 95 height 21
type input "1.00"
type input "10.00"
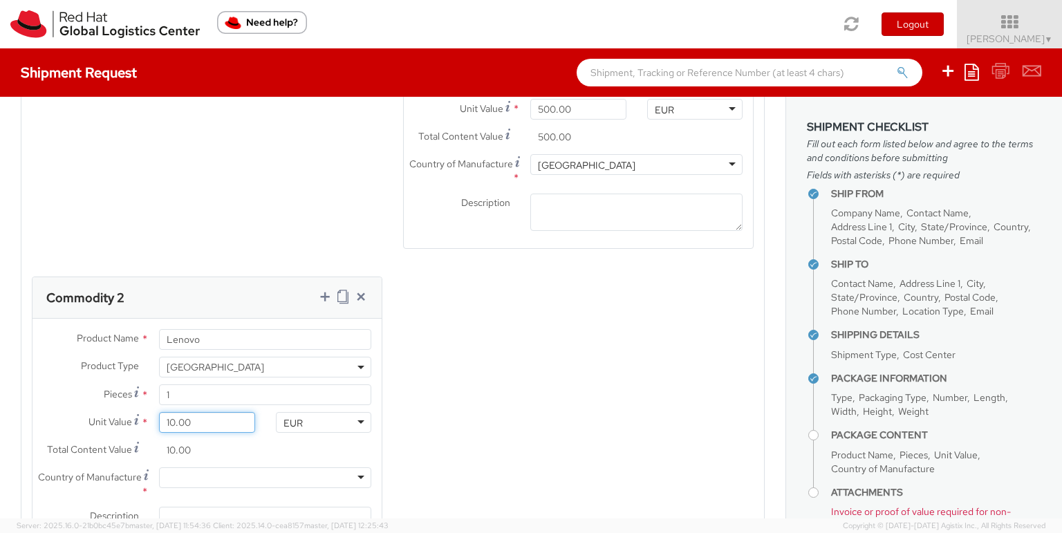
type input "100.00"
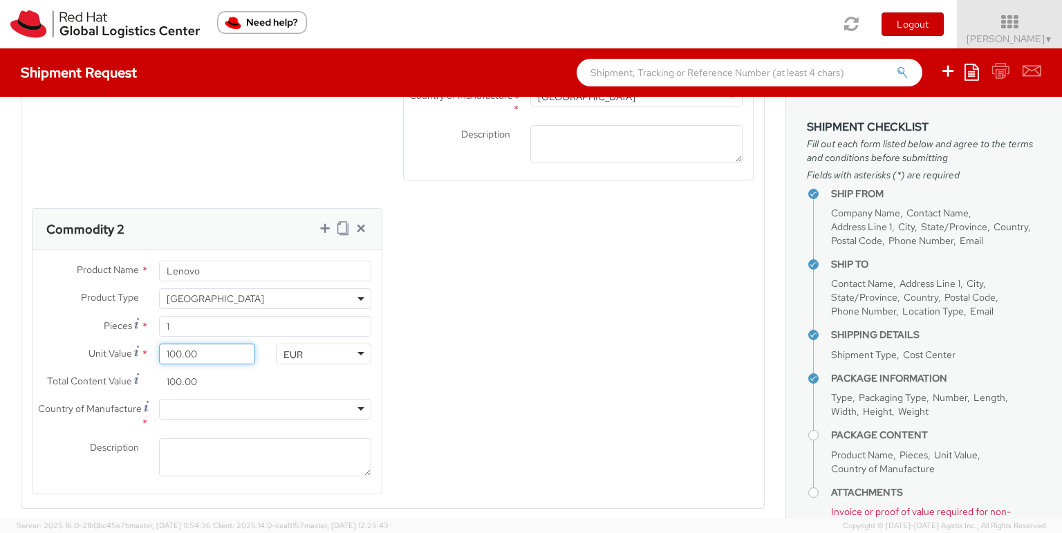
scroll to position [935, 0]
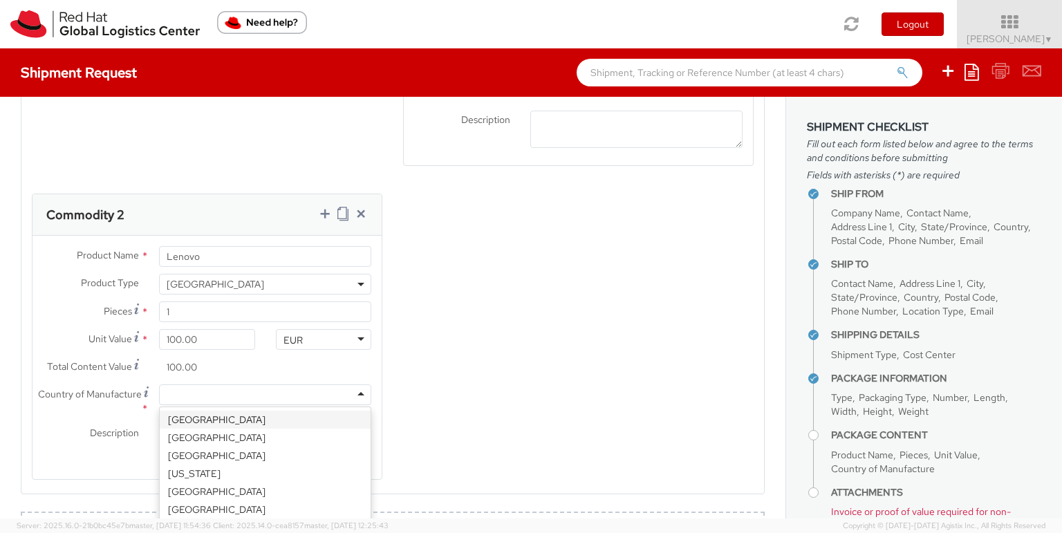
click at [242, 403] on div at bounding box center [265, 394] width 212 height 21
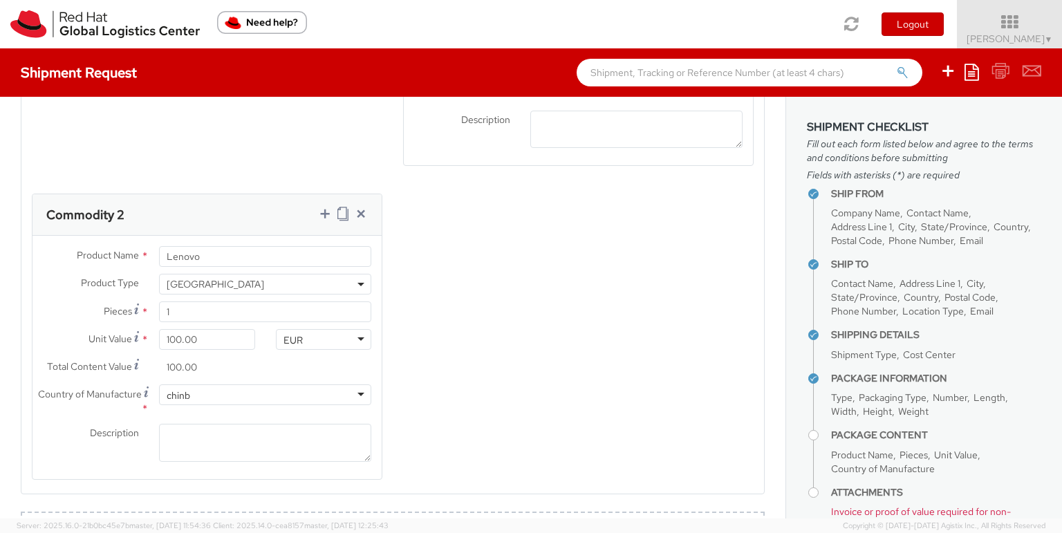
type input "chin"
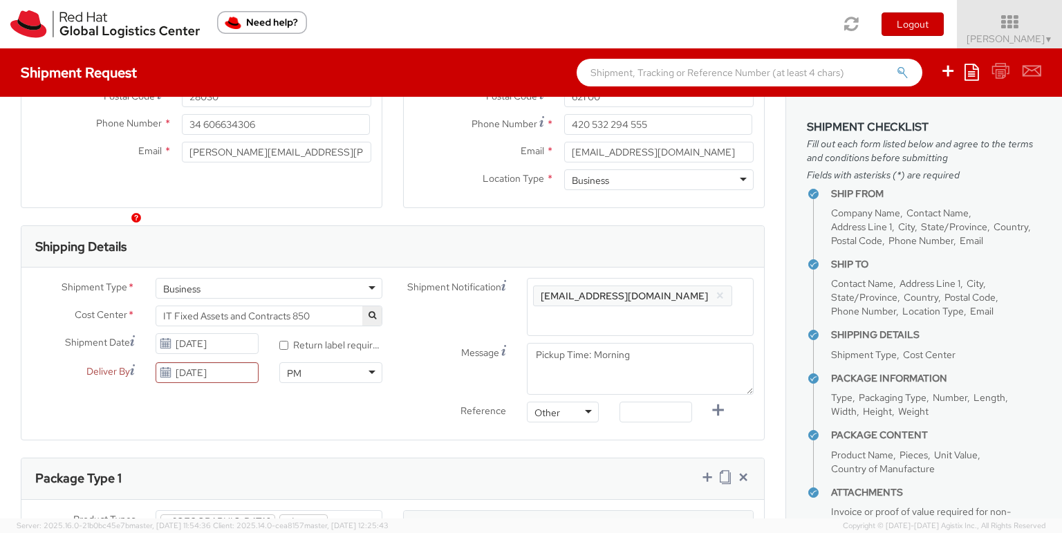
scroll to position [332, 0]
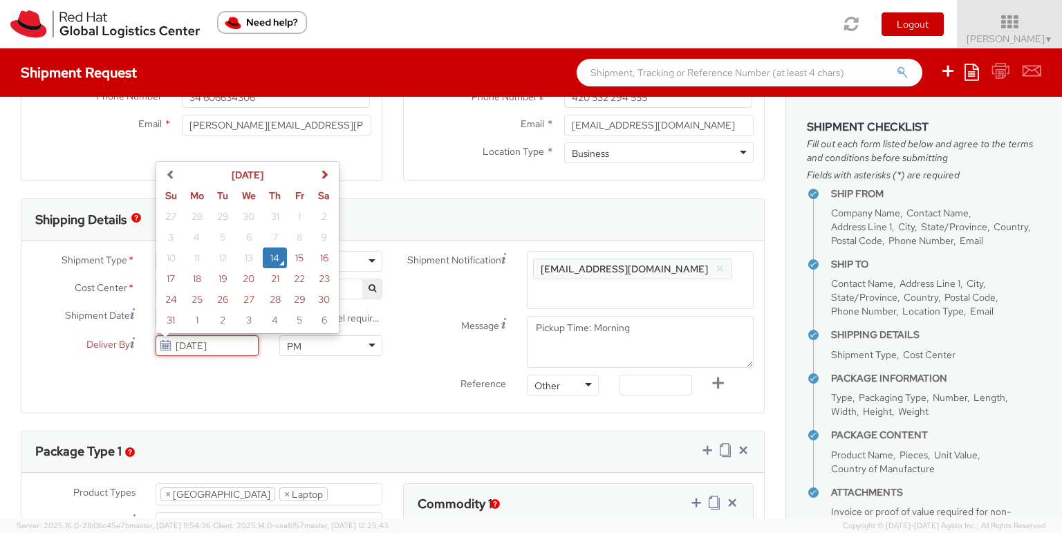
drag, startPoint x: 241, startPoint y: 347, endPoint x: 109, endPoint y: 333, distance: 132.8
click at [109, 333] on div "Shipment Type * Business Business Business Cost Center * Consulting - Non Deliv…" at bounding box center [206, 307] width 371 height 112
click at [180, 374] on div "Shipment Type * Business Business Business Cost Center * Consulting - Non Deliv…" at bounding box center [392, 326] width 743 height 151
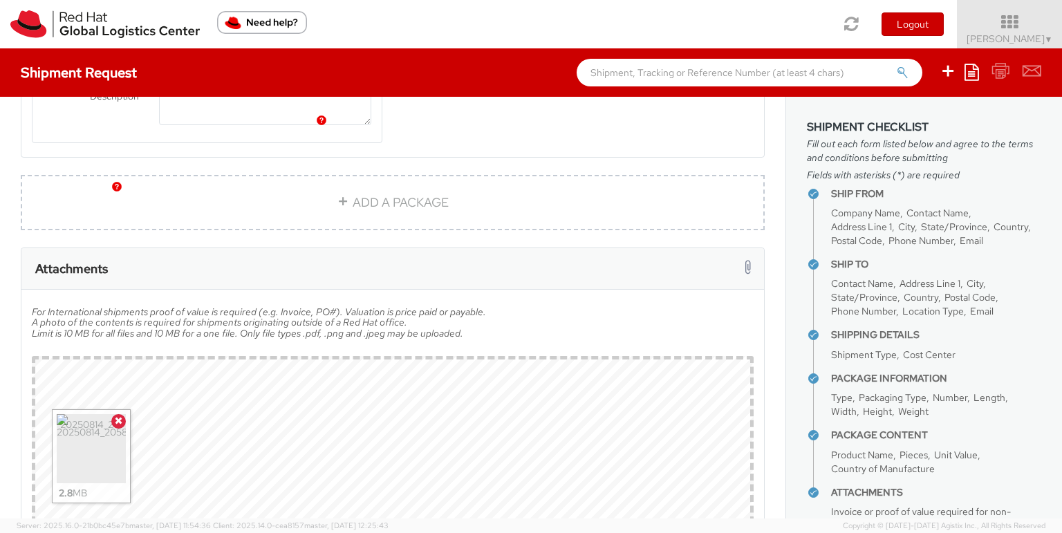
scroll to position [1361, 0]
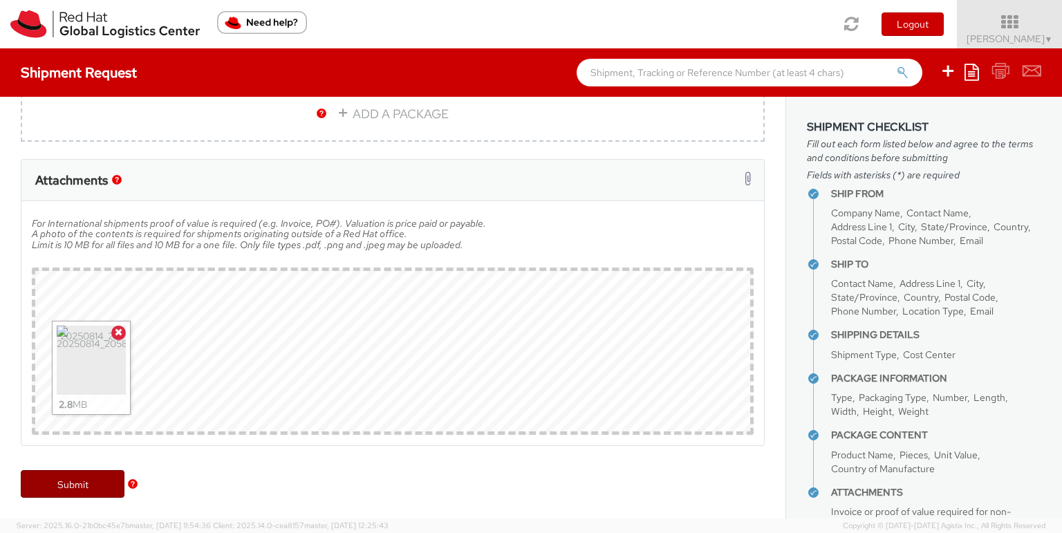
click at [97, 481] on link "Submit" at bounding box center [73, 484] width 104 height 28
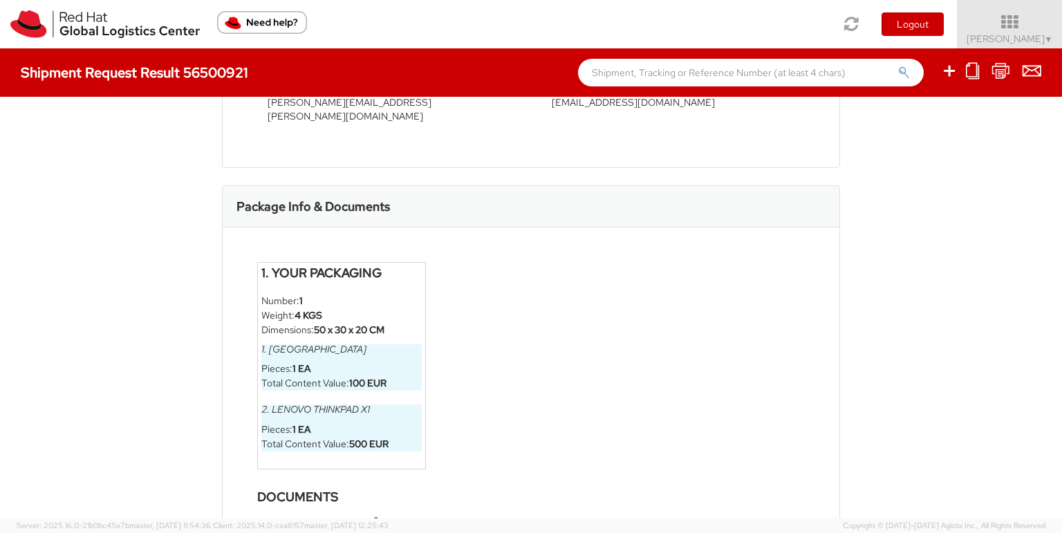
scroll to position [714, 0]
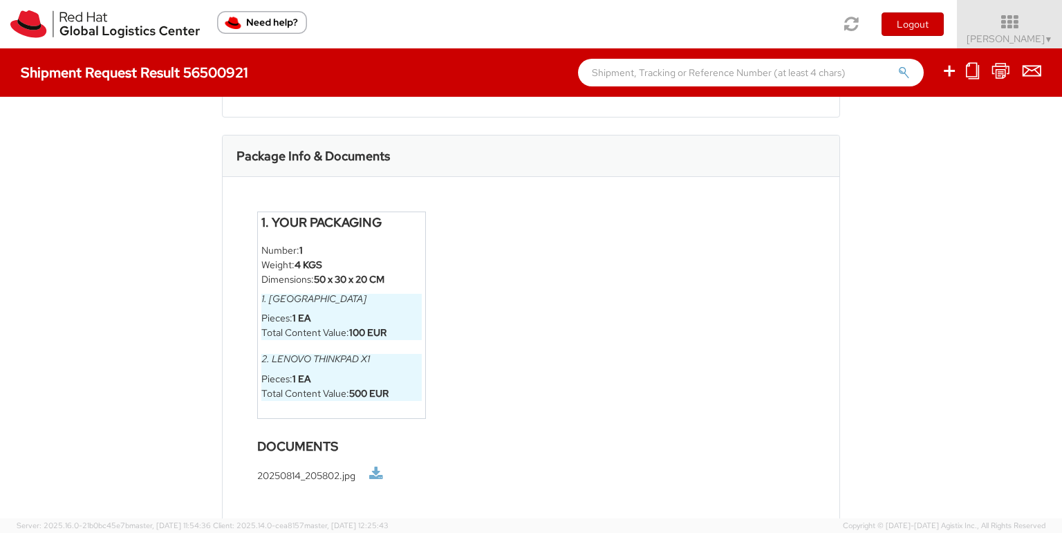
click at [374, 467] on link at bounding box center [376, 474] width 14 height 15
click at [996, 73] on icon at bounding box center [1001, 70] width 19 height 17
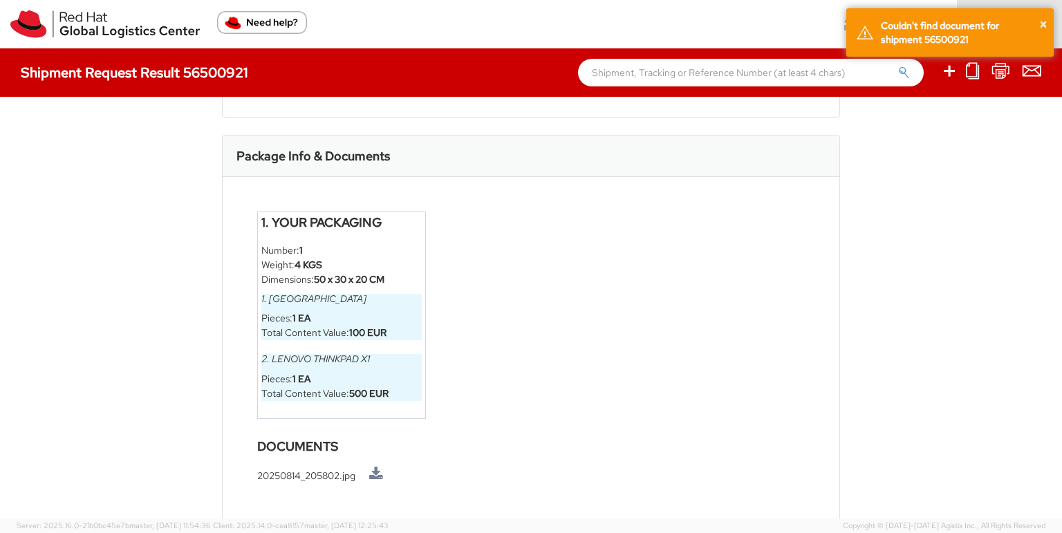
click at [907, 235] on div "Shipment 56500921 Request Information Because you answered yes to one of the re…" at bounding box center [531, 308] width 1062 height 422
